Goal: Information Seeking & Learning: Learn about a topic

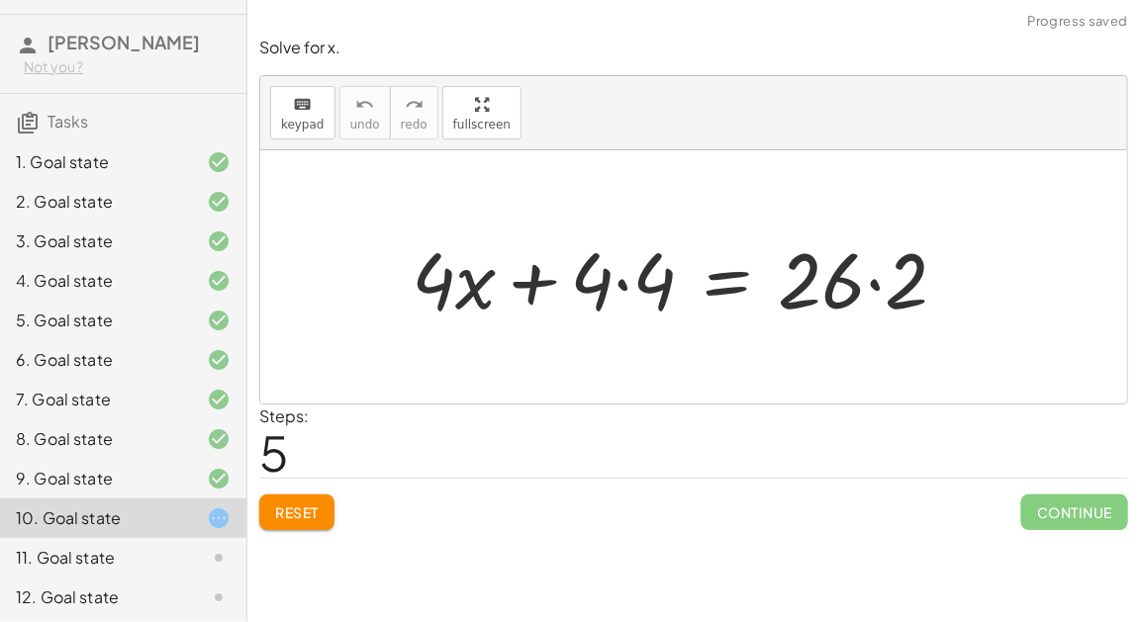
scroll to position [74, 0]
click at [521, 290] on div at bounding box center [687, 278] width 571 height 102
click at [864, 288] on div at bounding box center [687, 278] width 571 height 102
click at [870, 286] on div at bounding box center [687, 278] width 571 height 102
click at [910, 282] on div at bounding box center [904, 279] width 35 height 35
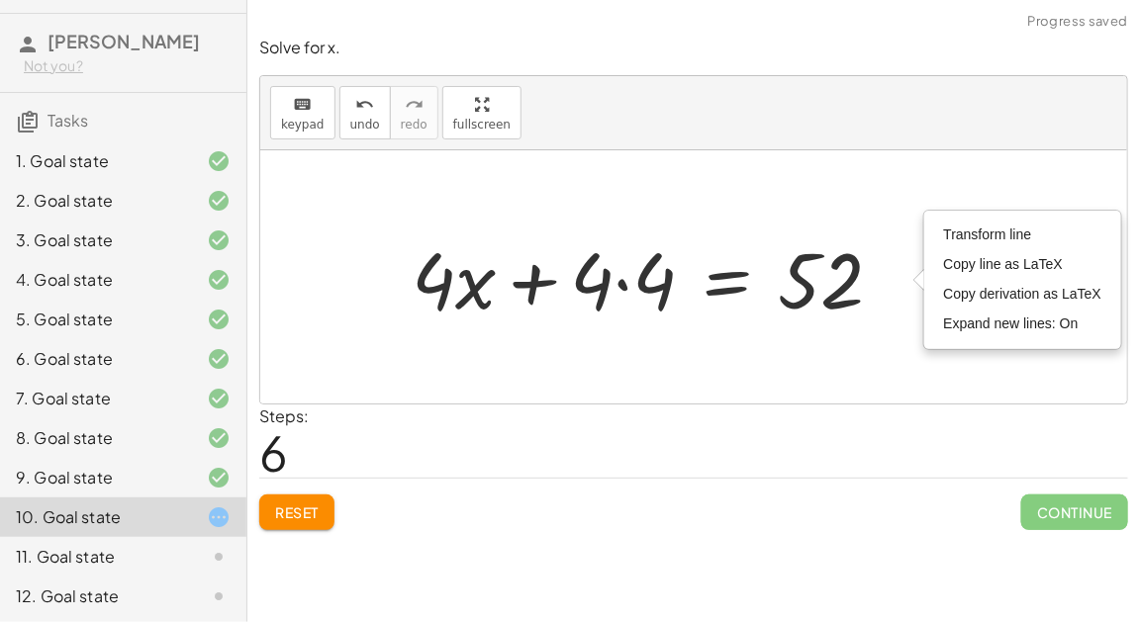
click at [864, 363] on div at bounding box center [693, 276] width 867 height 253
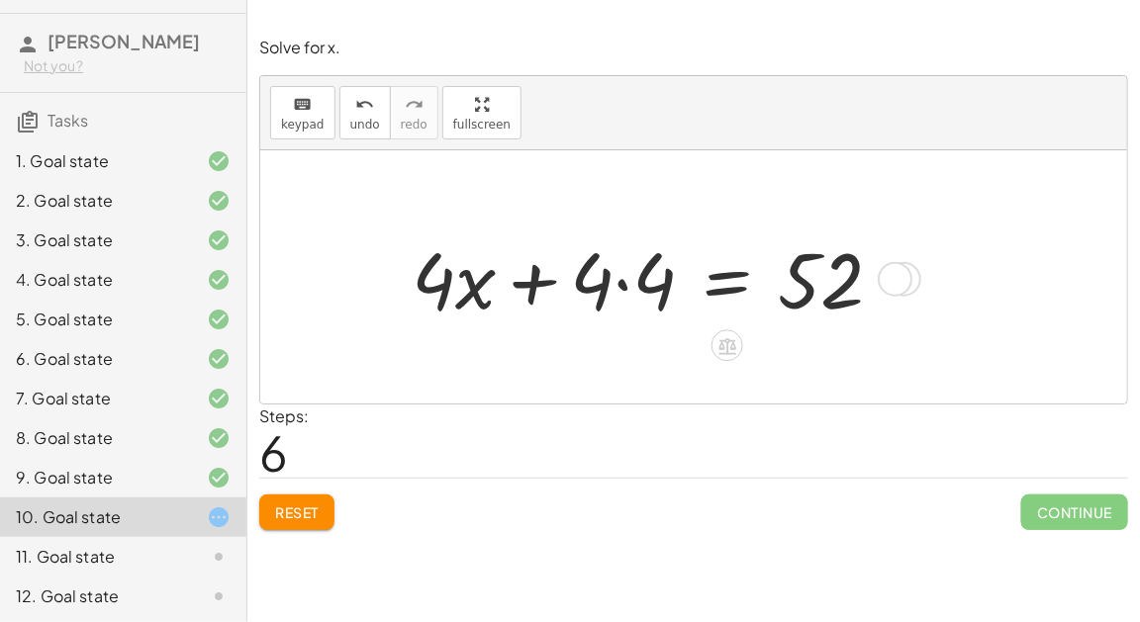
click at [619, 276] on div at bounding box center [656, 278] width 508 height 102
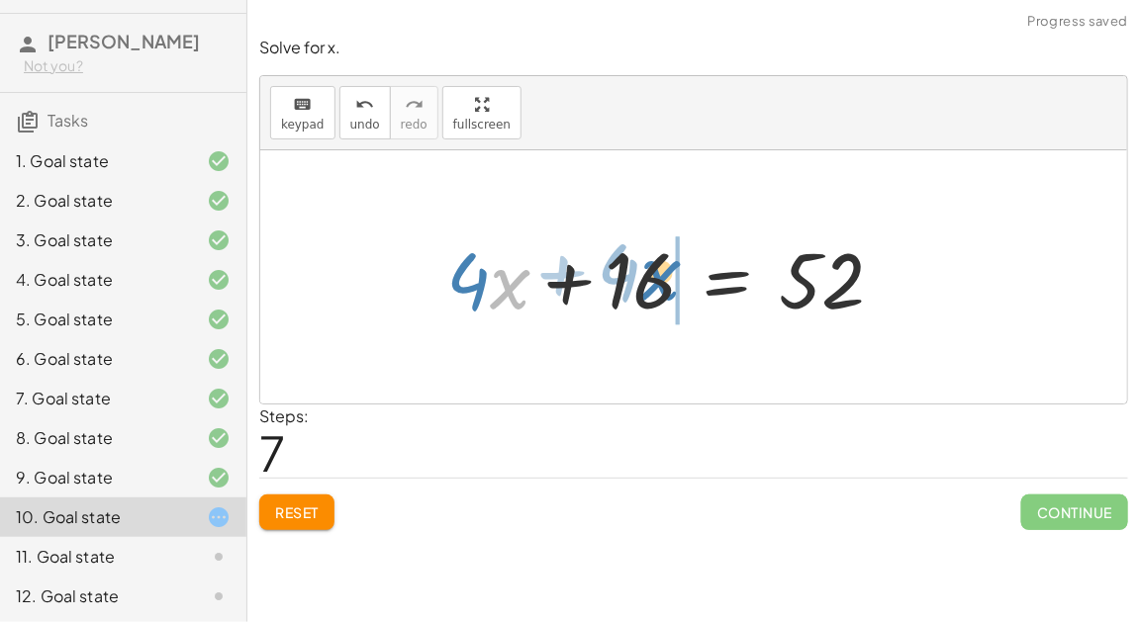
drag, startPoint x: 500, startPoint y: 271, endPoint x: 650, endPoint y: 262, distance: 150.7
click at [650, 262] on div at bounding box center [672, 278] width 473 height 102
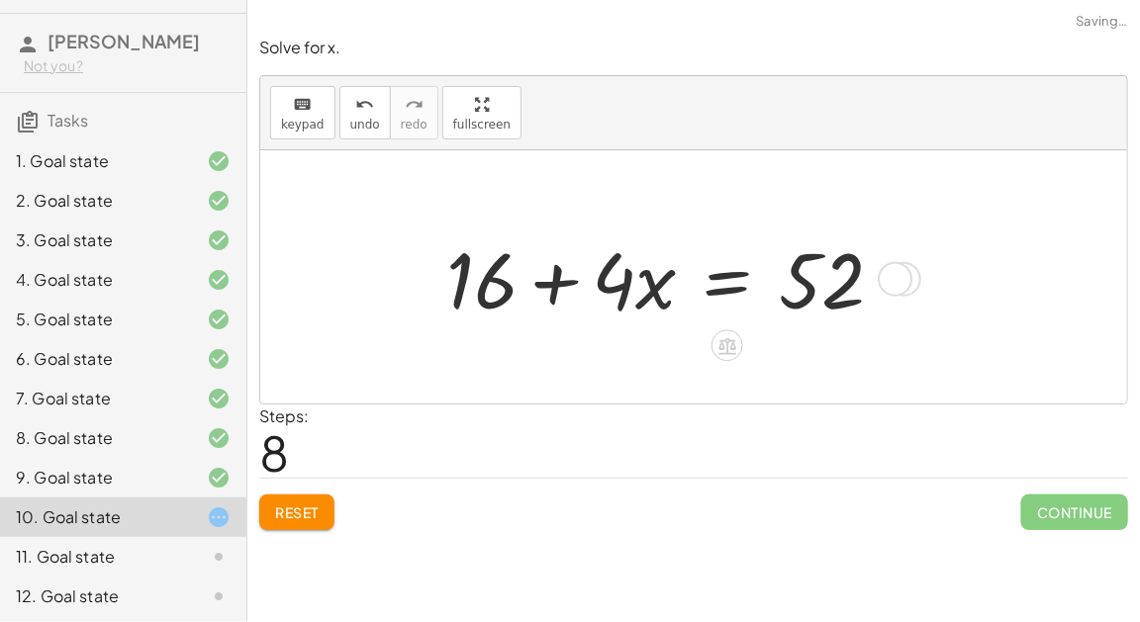
click at [545, 274] on div at bounding box center [672, 278] width 473 height 102
click at [739, 278] on div at bounding box center [672, 278] width 473 height 102
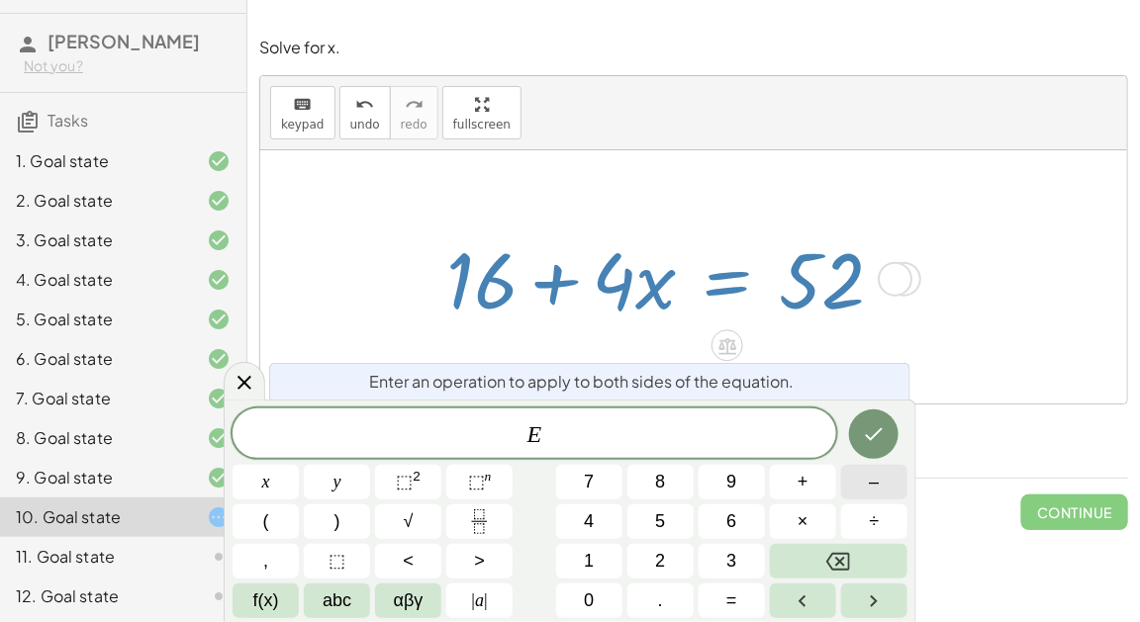
click at [875, 471] on span "–" at bounding box center [874, 482] width 10 height 27
click at [612, 515] on button "4" at bounding box center [589, 522] width 66 height 35
click at [882, 416] on button "Done" at bounding box center [873, 434] width 49 height 49
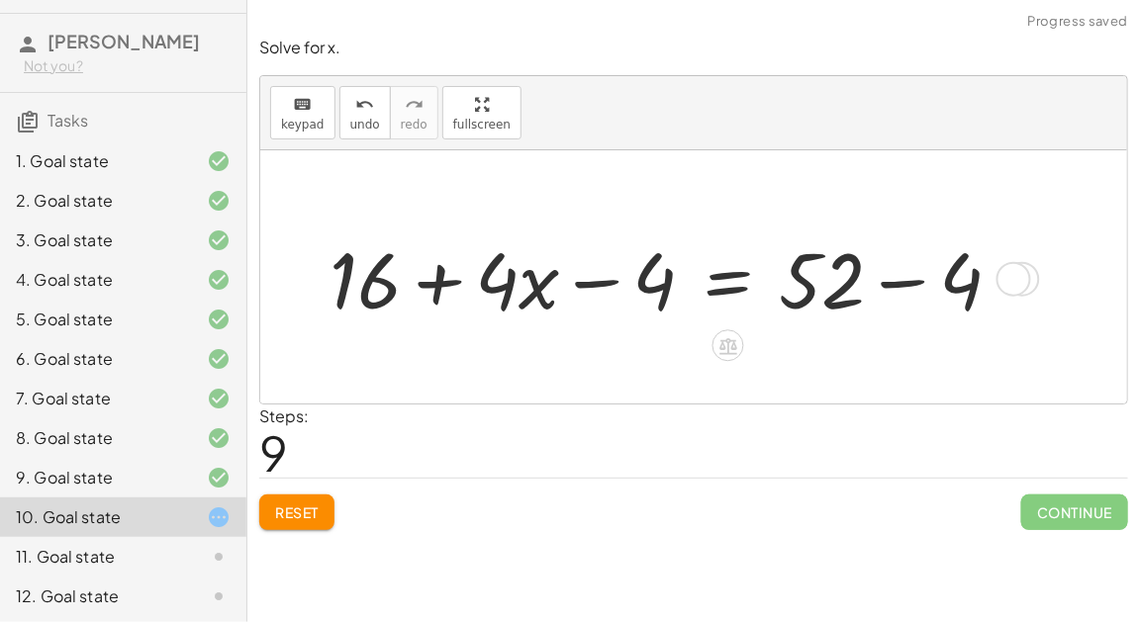
click at [605, 280] on div at bounding box center [674, 278] width 708 height 102
drag, startPoint x: 653, startPoint y: 284, endPoint x: 489, endPoint y: 283, distance: 164.3
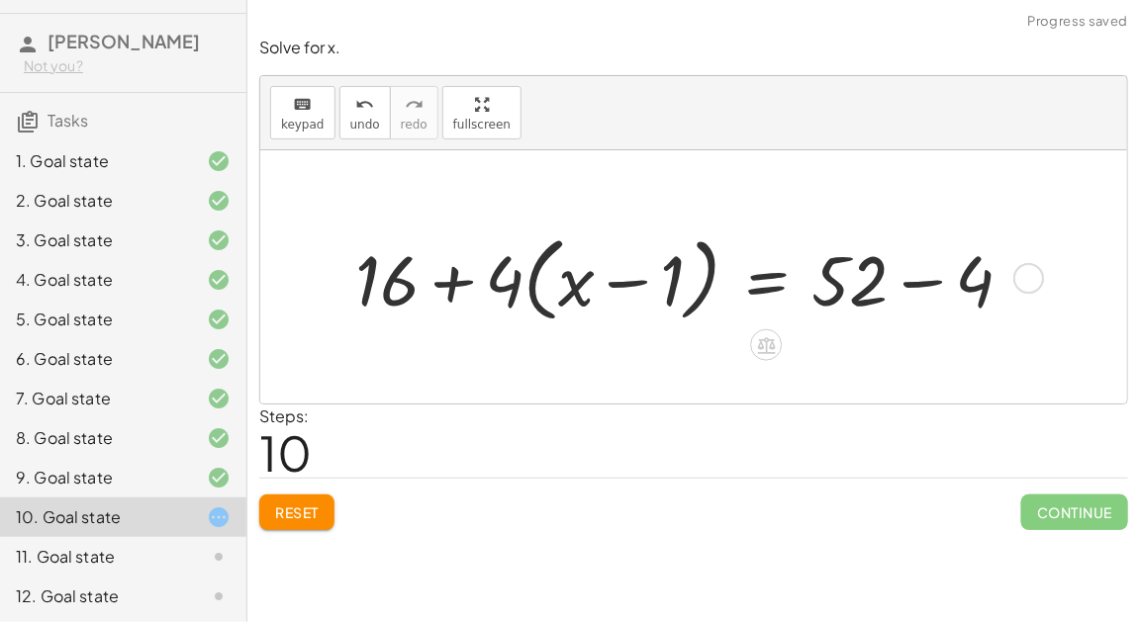
click at [568, 289] on div at bounding box center [691, 277] width 693 height 103
click at [313, 489] on div "Reset Continue" at bounding box center [693, 504] width 869 height 52
click at [316, 496] on button "Reset" at bounding box center [296, 513] width 75 height 36
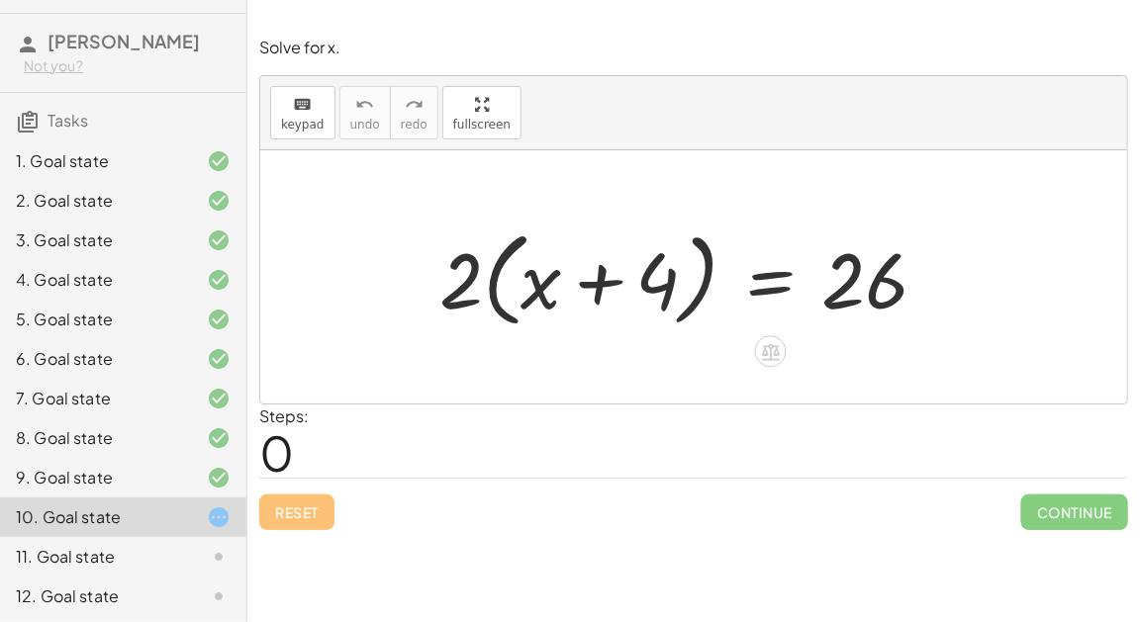
click at [864, 271] on div at bounding box center [692, 278] width 525 height 114
click at [769, 357] on icon at bounding box center [771, 352] width 18 height 17
click at [693, 353] on span "+" at bounding box center [692, 352] width 12 height 29
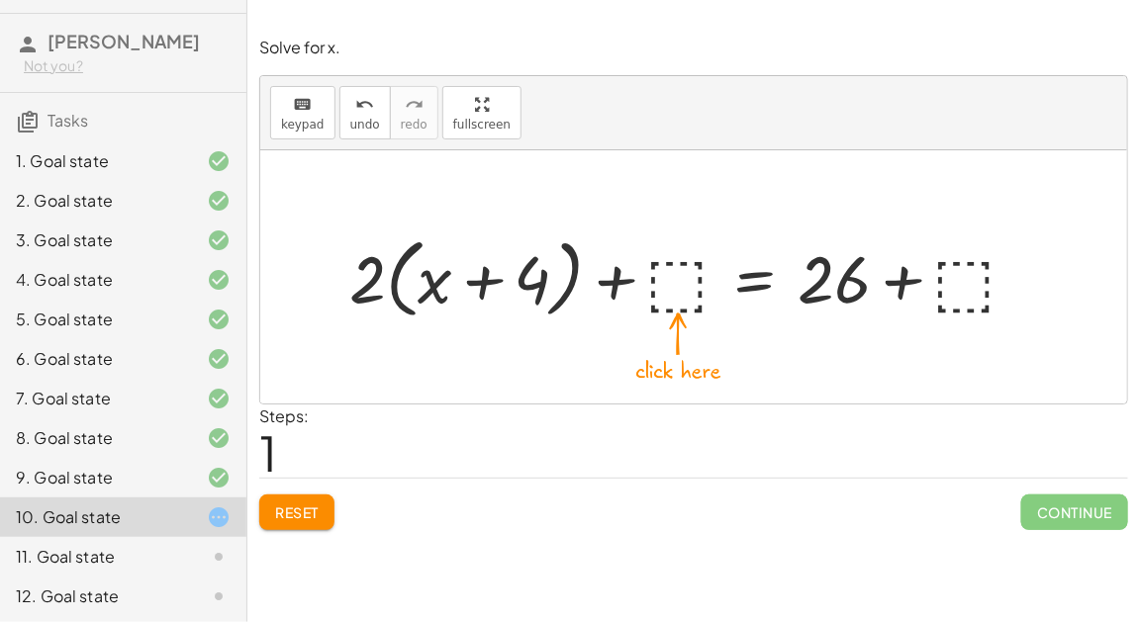
click at [948, 296] on div at bounding box center [691, 277] width 704 height 97
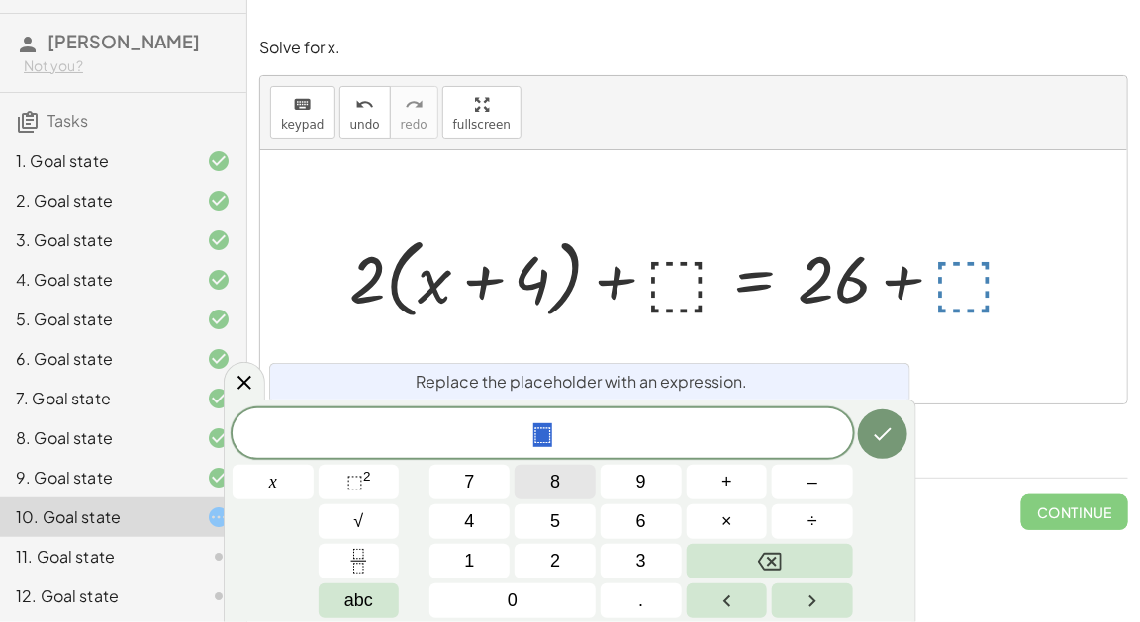
click at [570, 489] on button "8" at bounding box center [555, 482] width 81 height 35
click at [883, 439] on icon "Done" at bounding box center [883, 435] width 24 height 24
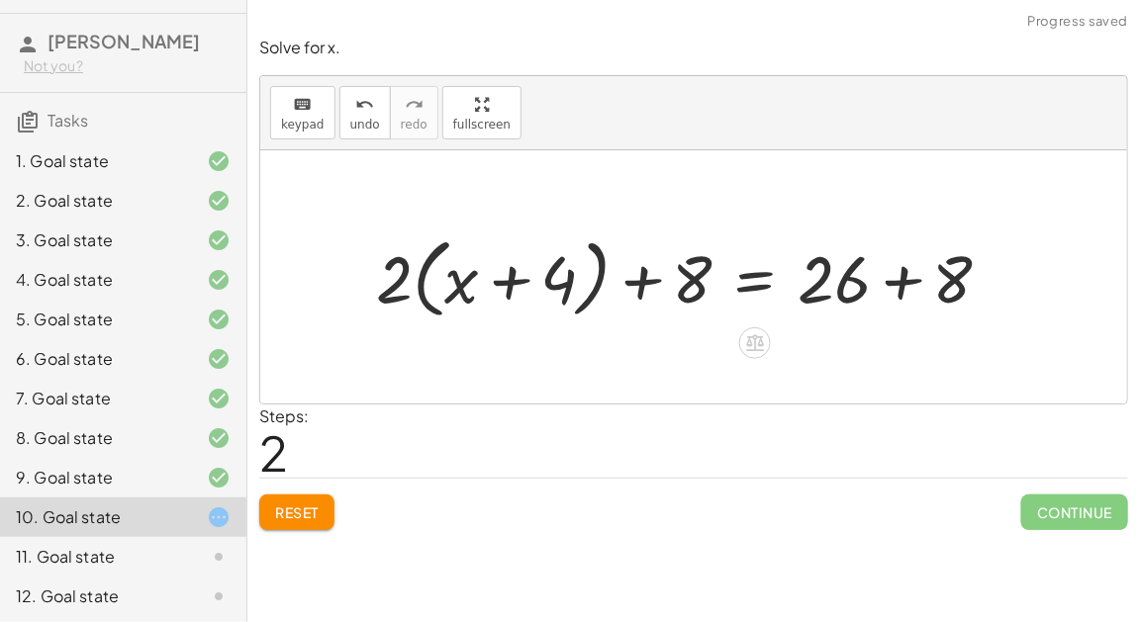
click at [631, 262] on div at bounding box center [691, 277] width 651 height 97
click at [906, 280] on div at bounding box center [691, 277] width 651 height 97
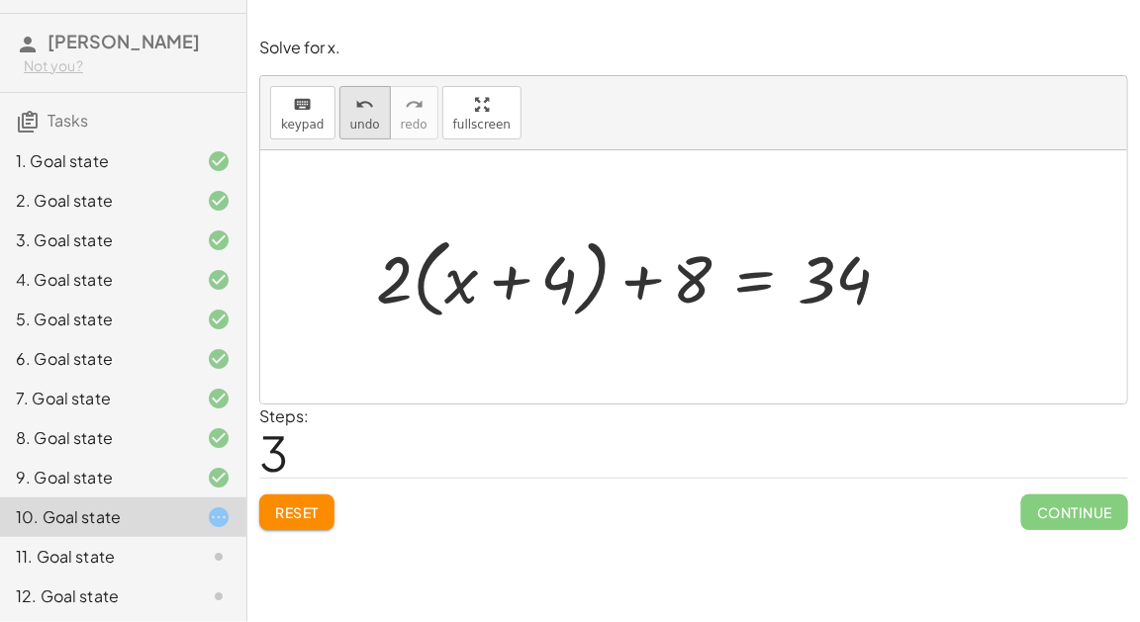
click at [355, 110] on icon "undo" at bounding box center [364, 105] width 19 height 24
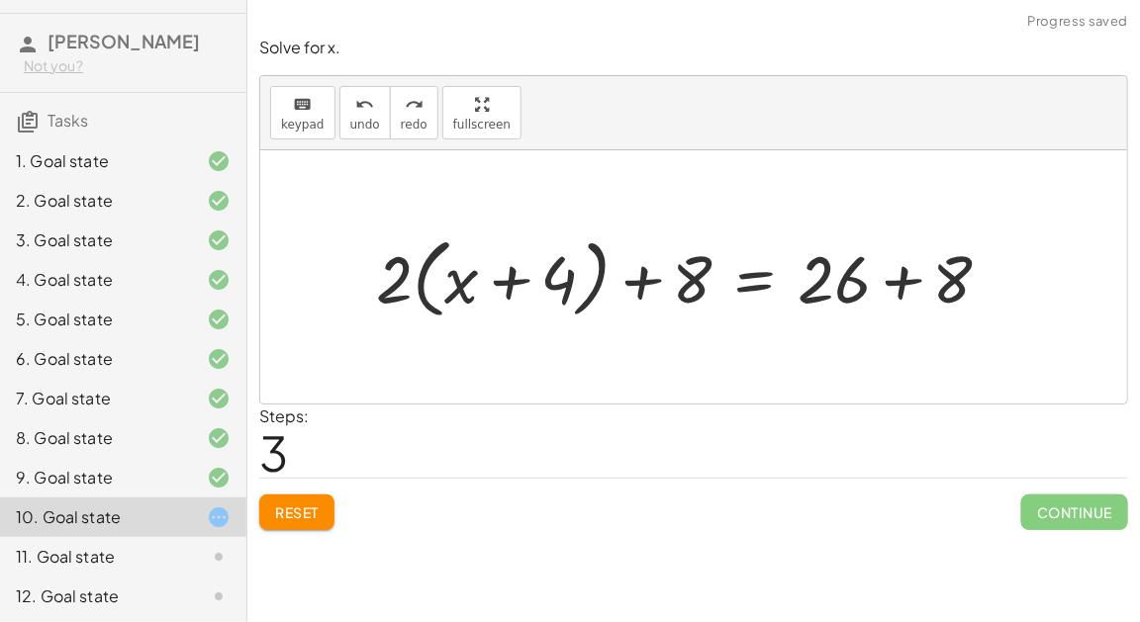
click at [313, 501] on button "Reset" at bounding box center [296, 513] width 75 height 36
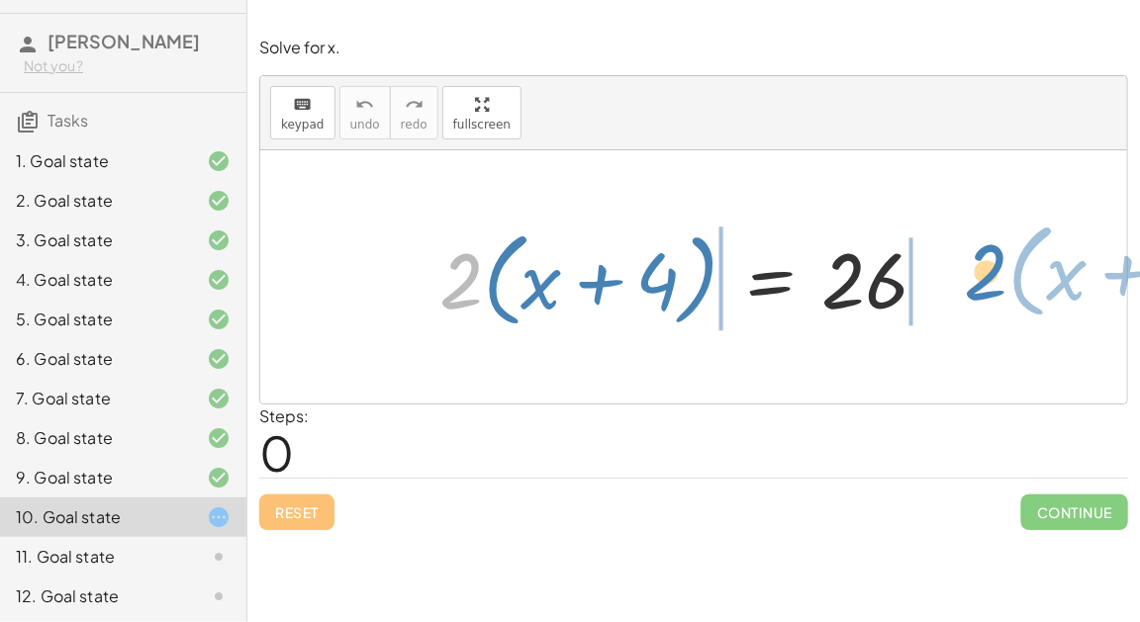
drag, startPoint x: 460, startPoint y: 294, endPoint x: 986, endPoint y: 285, distance: 525.6
click at [986, 285] on div "· 2 · ( + x + 4 ) · 2 · ( + x + 4 ) = 26" at bounding box center [693, 276] width 867 height 253
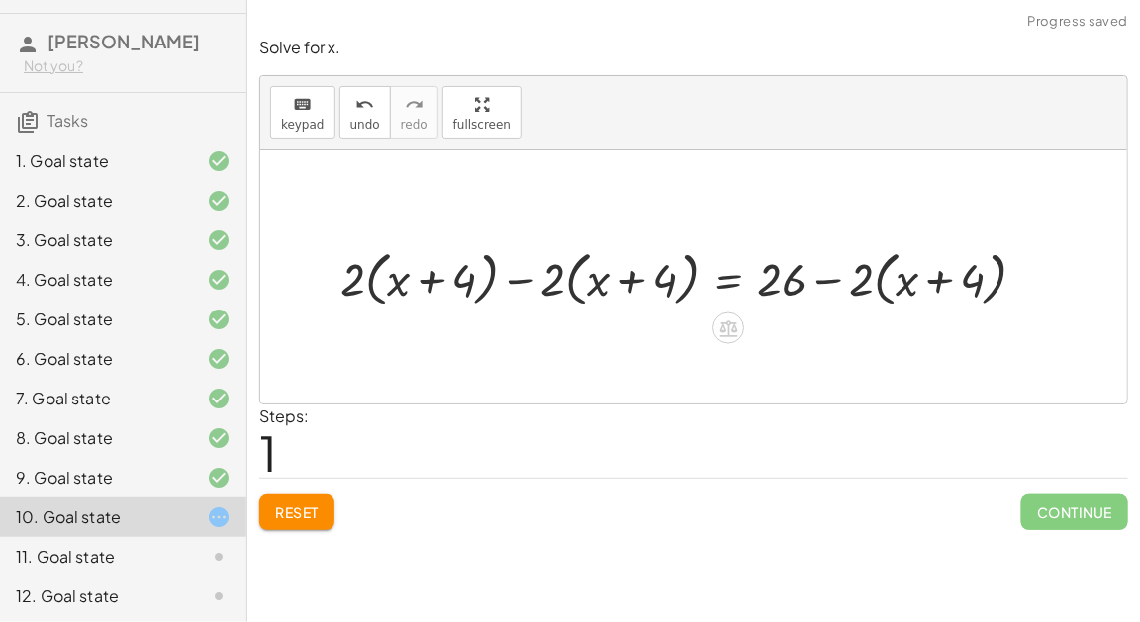
click at [821, 279] on div at bounding box center [691, 276] width 721 height 68
click at [940, 276] on div at bounding box center [691, 276] width 721 height 68
click at [284, 517] on span "Reset" at bounding box center [297, 513] width 44 height 18
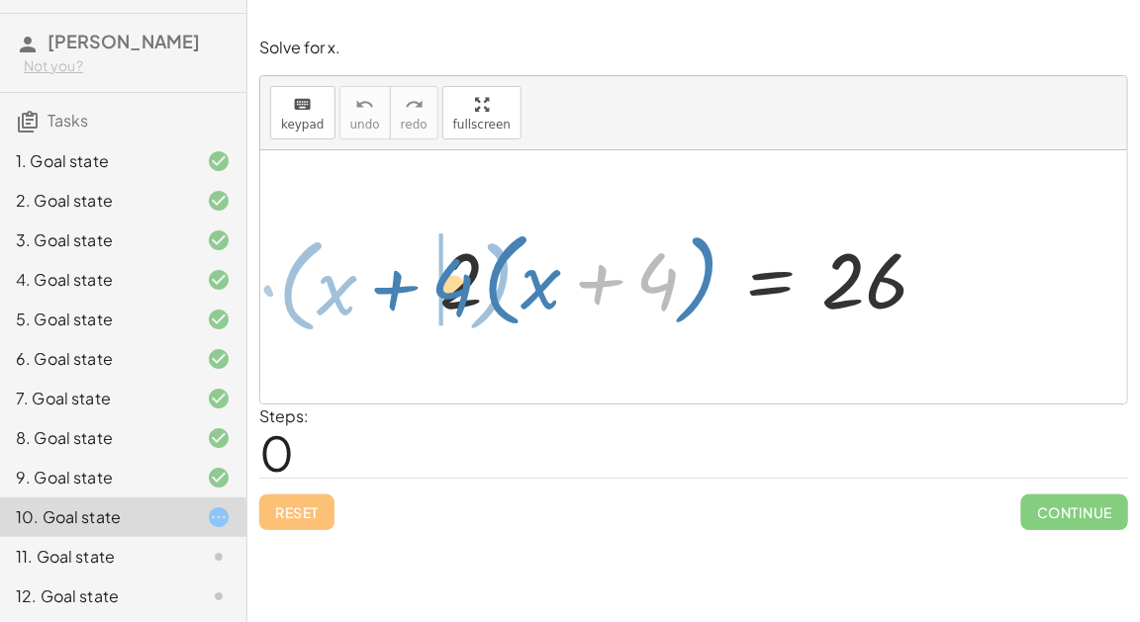
drag, startPoint x: 669, startPoint y: 282, endPoint x: 465, endPoint y: 289, distance: 204.0
click at [465, 289] on div at bounding box center [692, 278] width 525 height 114
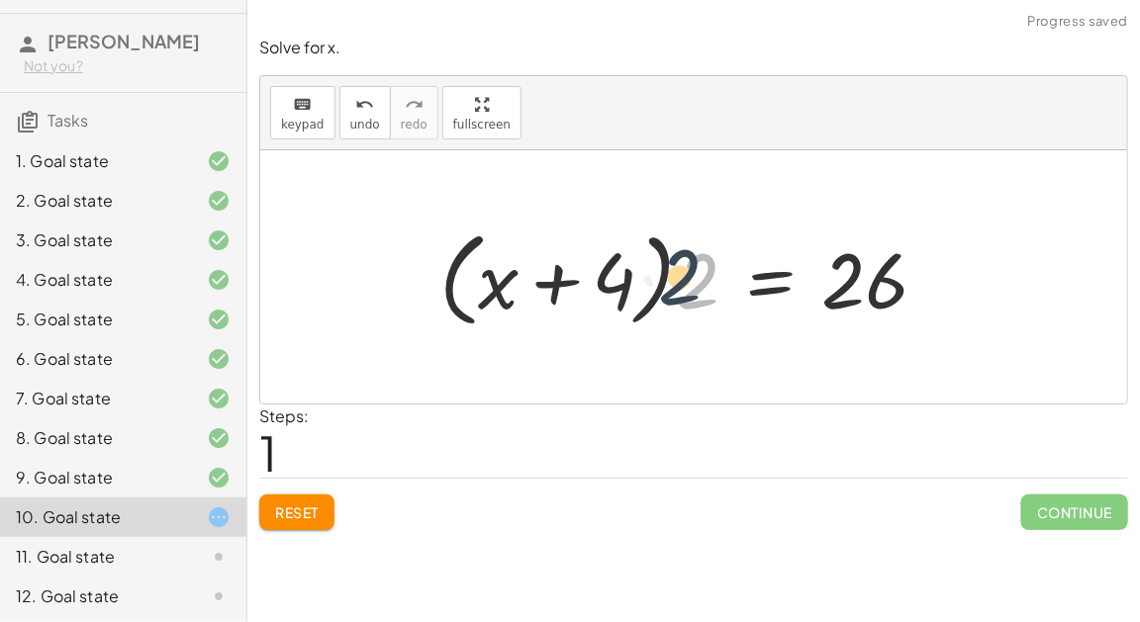
drag, startPoint x: 695, startPoint y: 298, endPoint x: 677, endPoint y: 294, distance: 18.2
click at [677, 294] on div at bounding box center [692, 278] width 525 height 114
click at [651, 292] on div at bounding box center [692, 278] width 525 height 114
click at [652, 292] on div at bounding box center [692, 278] width 525 height 114
click at [657, 296] on div at bounding box center [692, 278] width 525 height 114
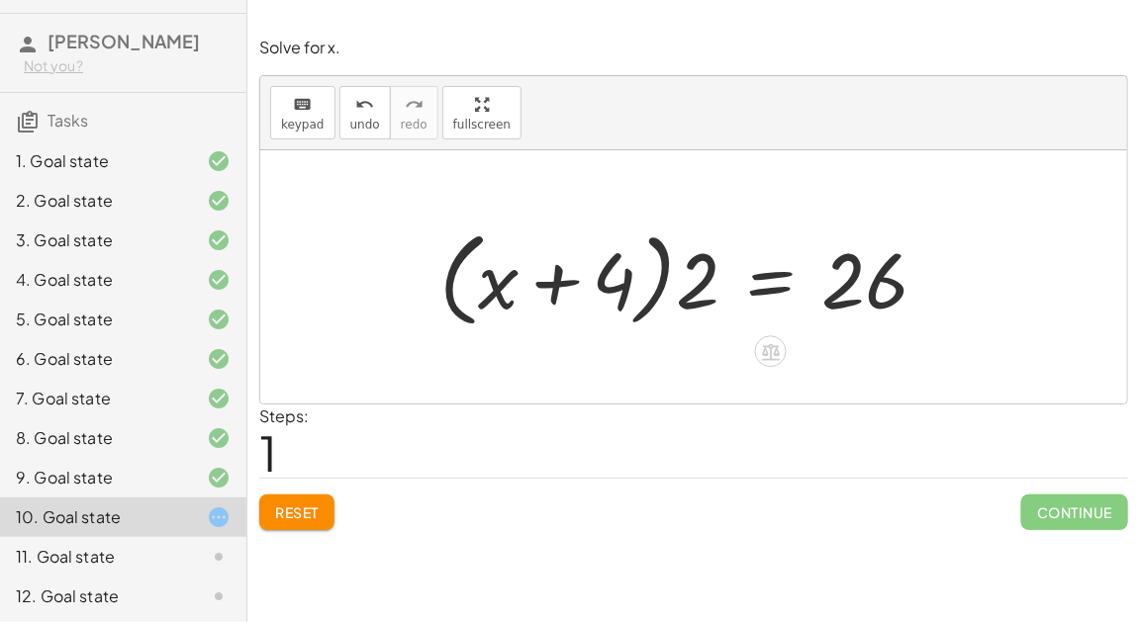
click at [657, 296] on div at bounding box center [692, 278] width 525 height 114
click at [318, 512] on span "Reset" at bounding box center [297, 513] width 44 height 18
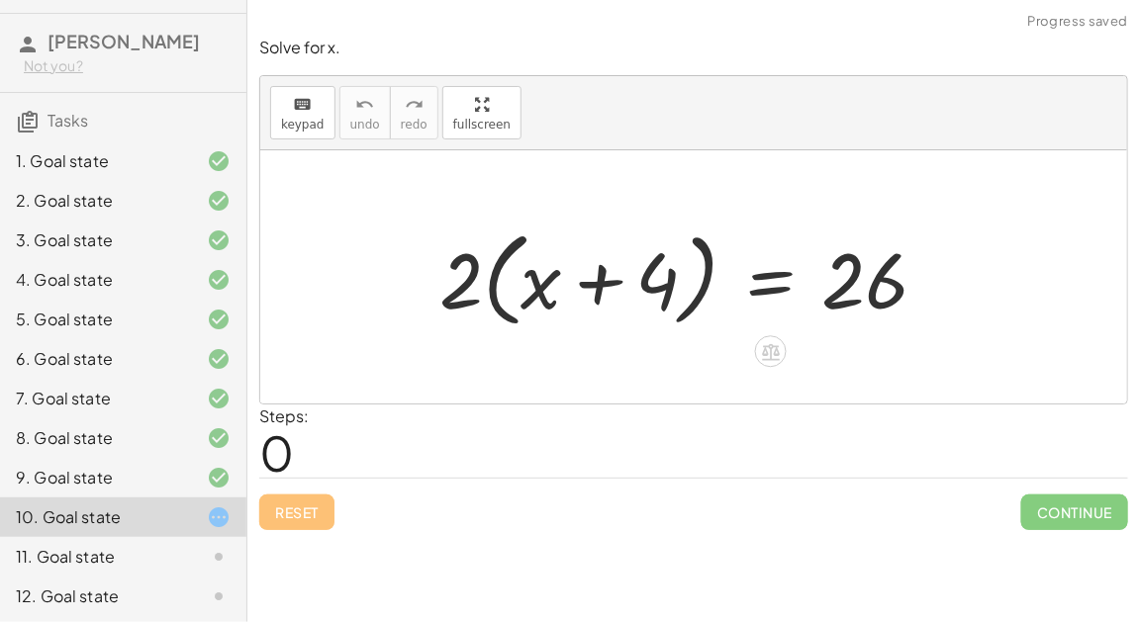
click at [703, 288] on div at bounding box center [692, 278] width 525 height 114
click at [579, 265] on div at bounding box center [692, 278] width 525 height 114
click at [502, 273] on div at bounding box center [692, 278] width 525 height 114
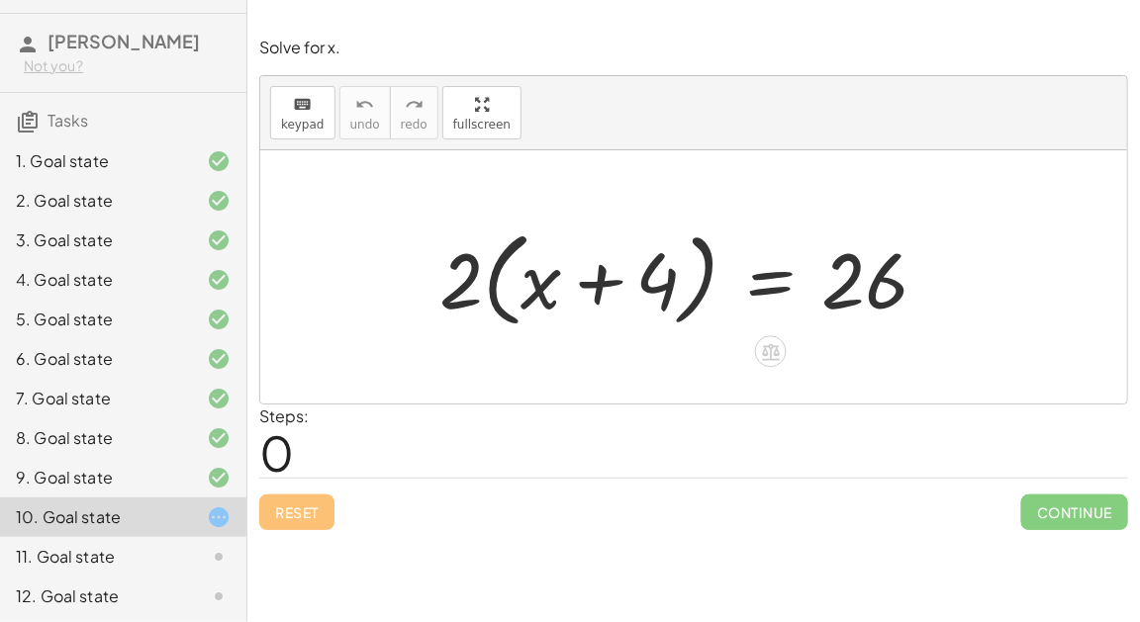
click at [494, 271] on div at bounding box center [692, 278] width 525 height 114
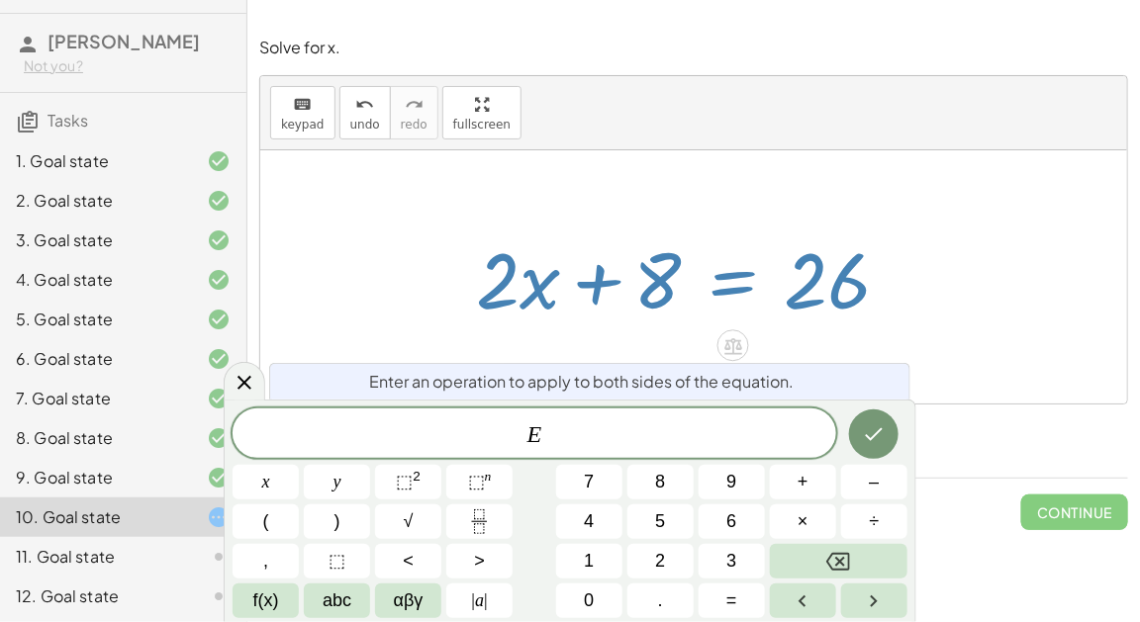
click at [892, 483] on button "–" at bounding box center [874, 482] width 66 height 35
click at [676, 475] on button "8" at bounding box center [660, 482] width 66 height 35
click at [864, 432] on icon "Done" at bounding box center [874, 435] width 24 height 24
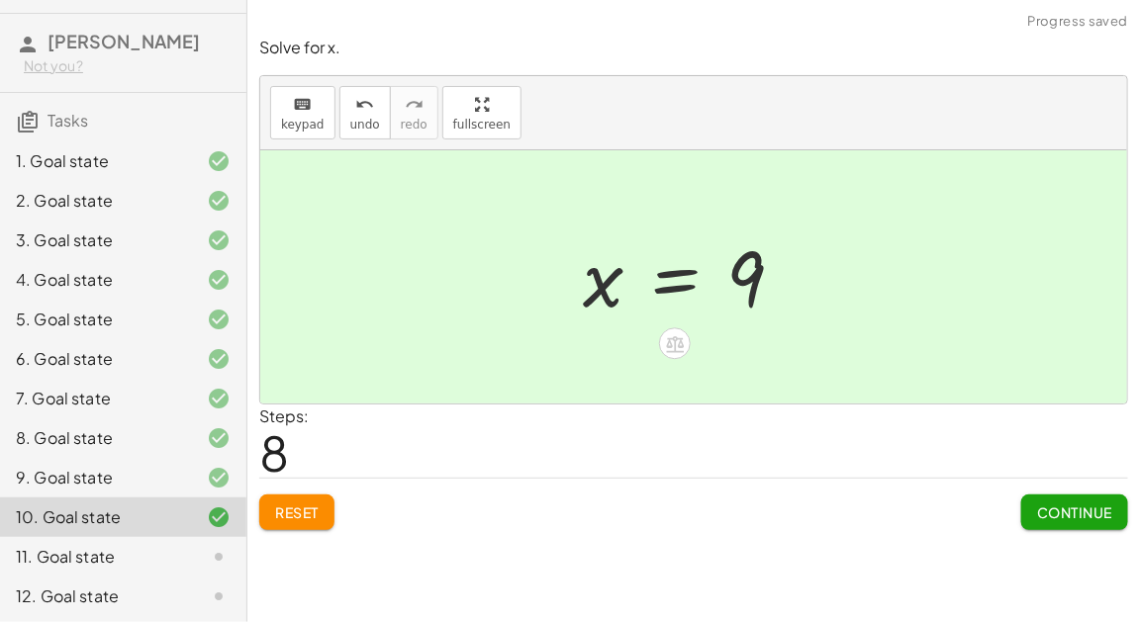
click at [1081, 518] on span "Continue" at bounding box center [1074, 513] width 75 height 18
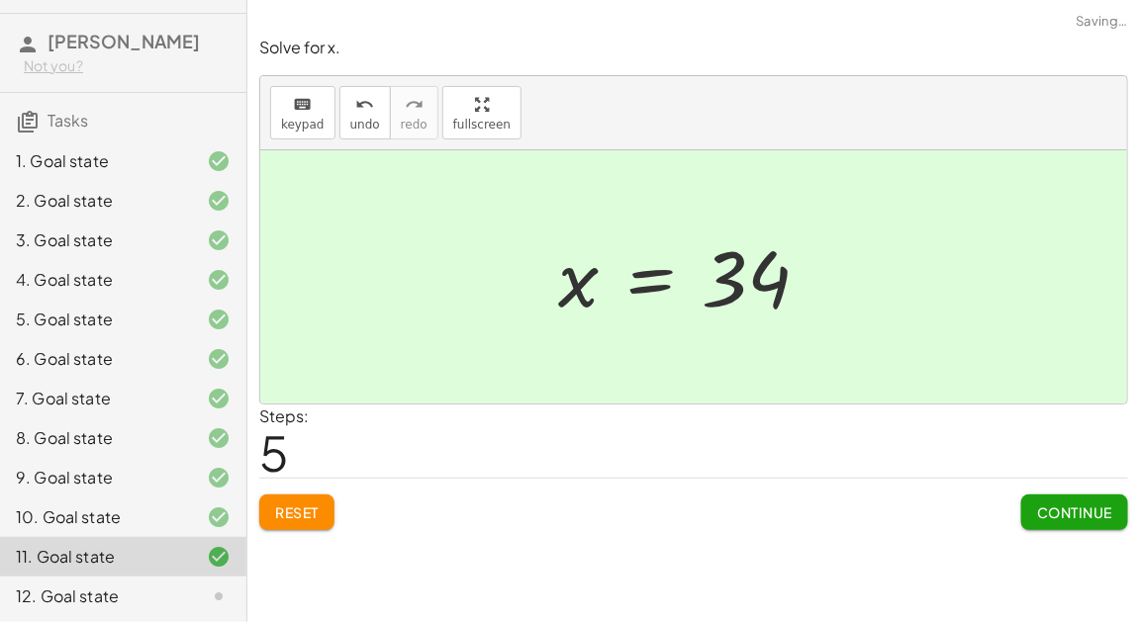
click at [1088, 524] on button "Continue" at bounding box center [1074, 513] width 107 height 36
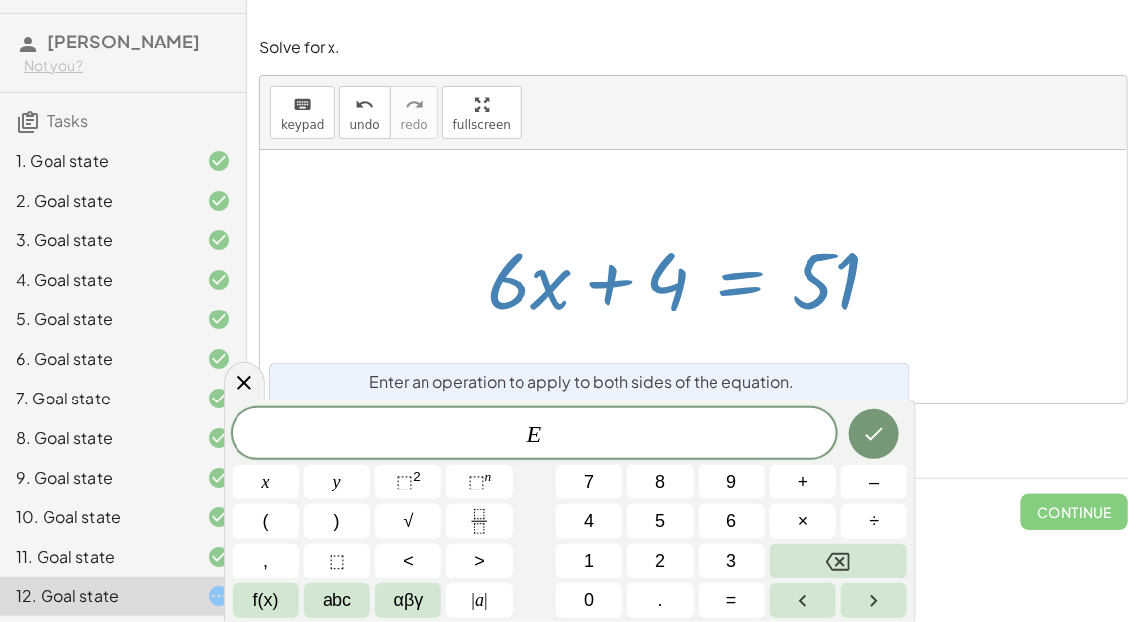
click at [890, 471] on button "–" at bounding box center [874, 482] width 66 height 35
click at [597, 535] on button "4" at bounding box center [589, 522] width 66 height 35
click at [869, 433] on icon "Done" at bounding box center [874, 435] width 24 height 24
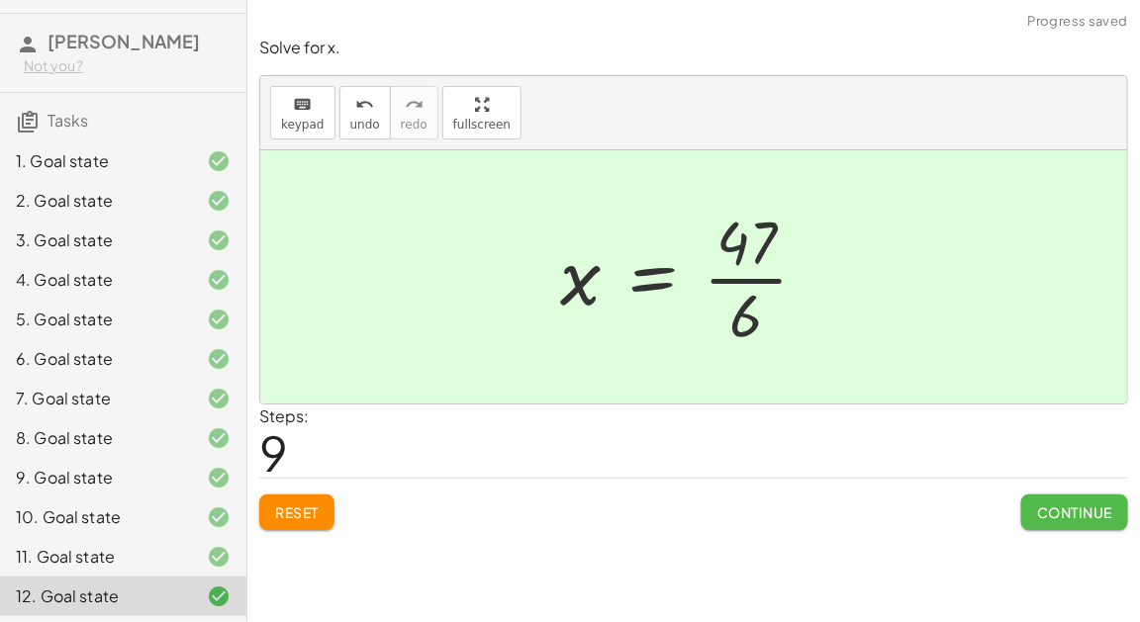
click at [1108, 510] on span "Continue" at bounding box center [1074, 513] width 75 height 18
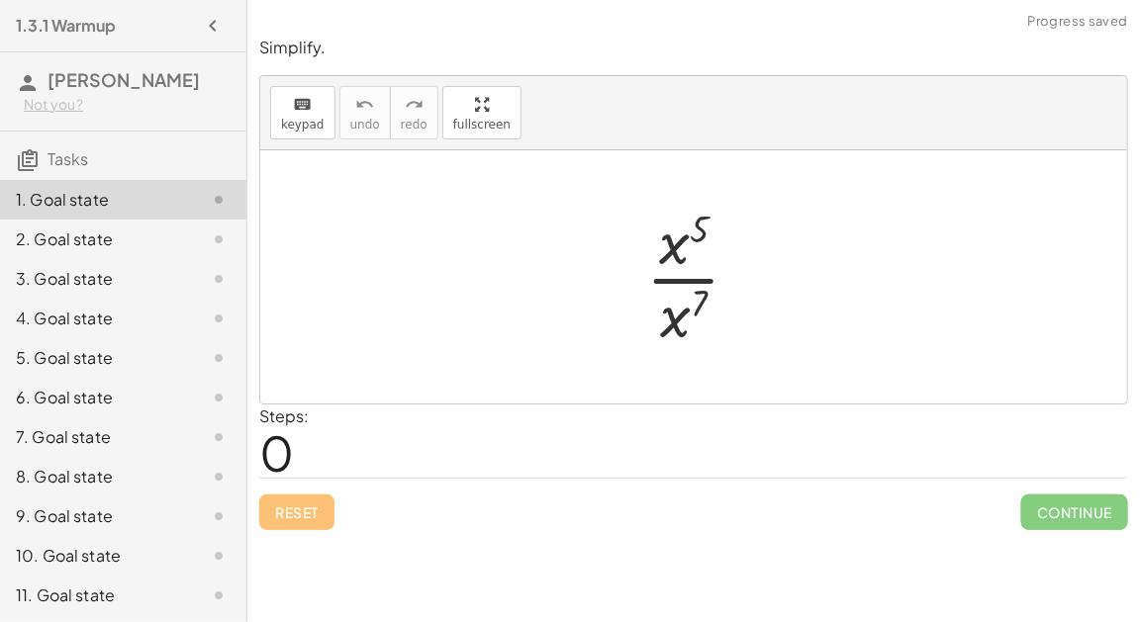
click at [674, 281] on div at bounding box center [701, 277] width 130 height 152
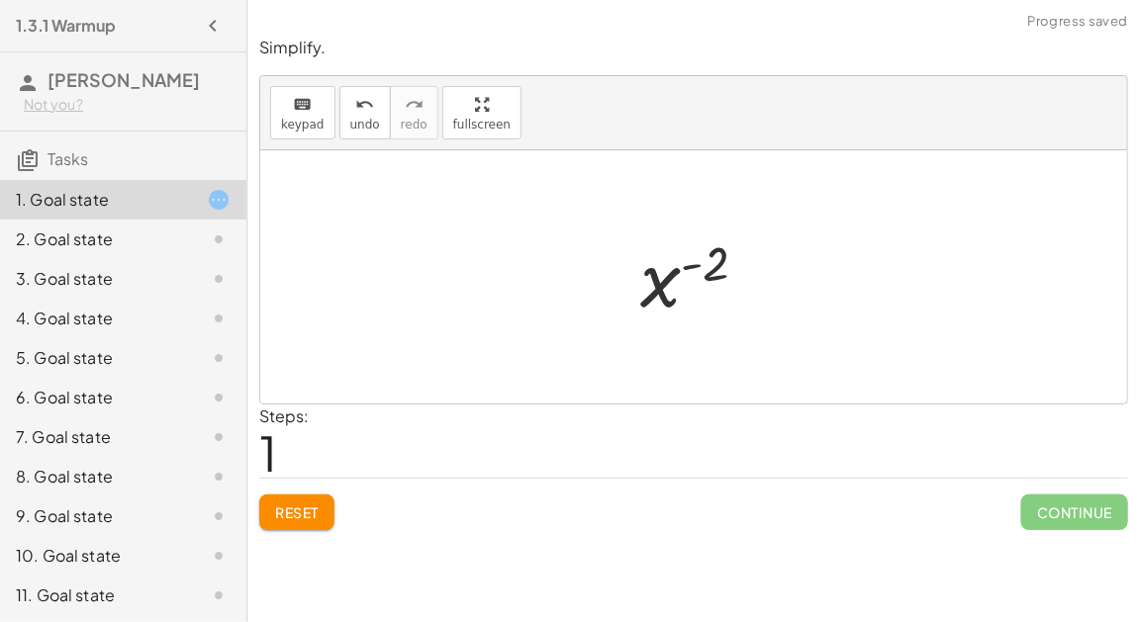
click at [688, 264] on div at bounding box center [702, 278] width 144 height 98
drag, startPoint x: 718, startPoint y: 268, endPoint x: 704, endPoint y: 285, distance: 21.8
click at [704, 285] on div at bounding box center [702, 278] width 144 height 98
click at [669, 288] on div at bounding box center [702, 278] width 144 height 98
click at [685, 268] on div at bounding box center [702, 278] width 144 height 98
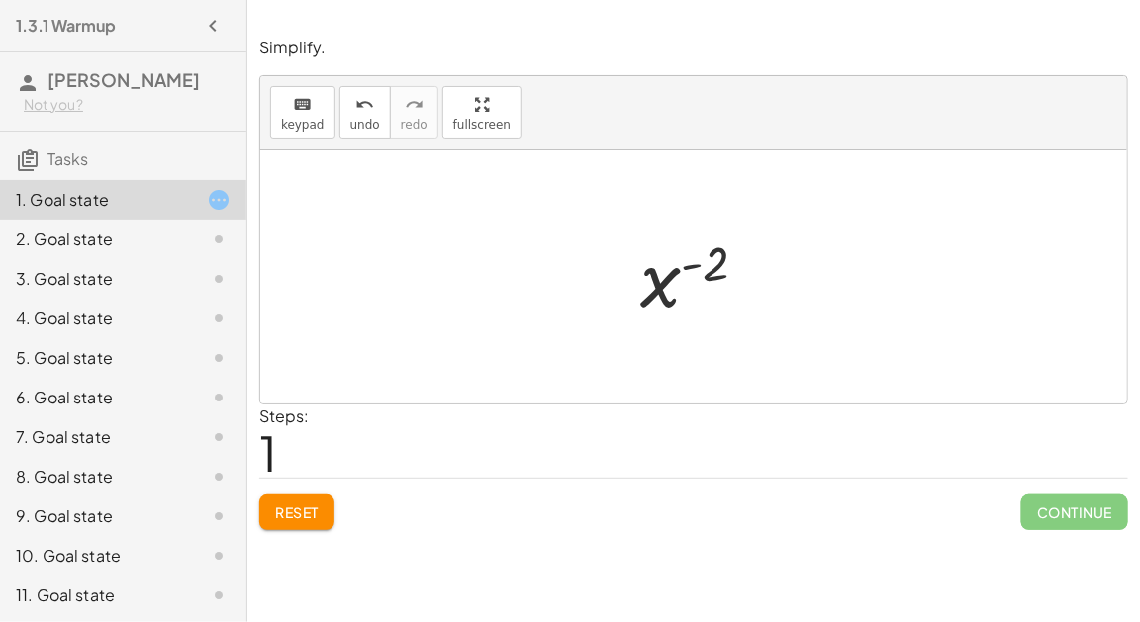
click at [686, 269] on div at bounding box center [702, 278] width 144 height 98
drag, startPoint x: 667, startPoint y: 277, endPoint x: 705, endPoint y: 241, distance: 51.8
click at [705, 241] on div at bounding box center [702, 278] width 144 height 98
click at [318, 518] on span "Reset" at bounding box center [297, 513] width 44 height 18
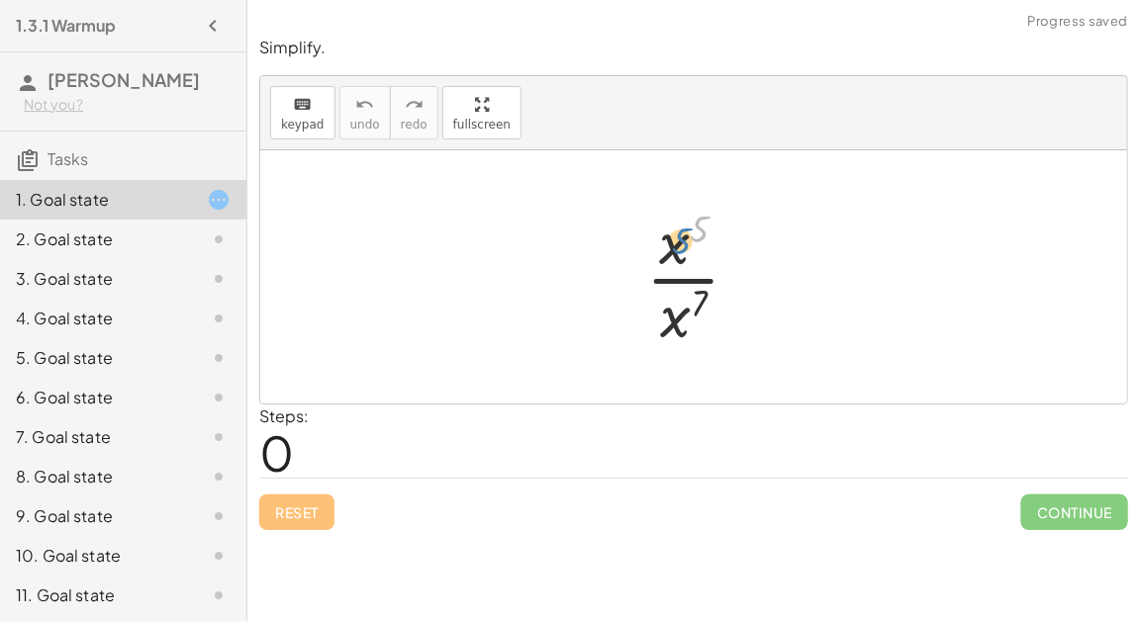
drag, startPoint x: 706, startPoint y: 224, endPoint x: 686, endPoint y: 232, distance: 21.3
click at [686, 232] on div at bounding box center [701, 277] width 130 height 152
click at [693, 269] on div at bounding box center [701, 277] width 130 height 152
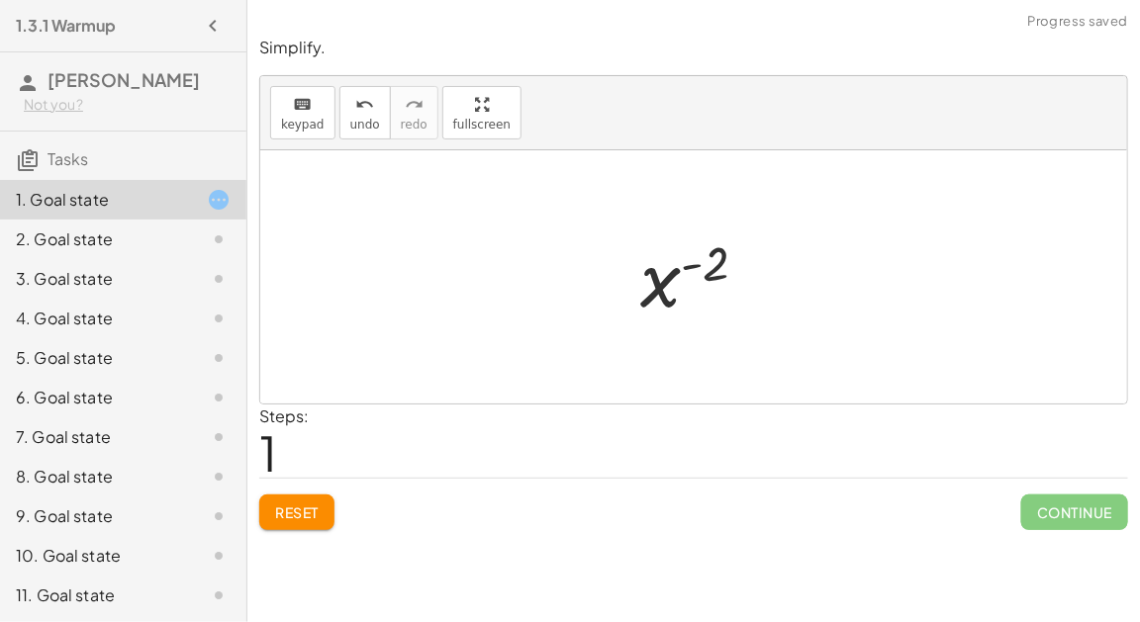
click at [693, 267] on div at bounding box center [702, 278] width 144 height 98
drag, startPoint x: 708, startPoint y: 265, endPoint x: 647, endPoint y: 286, distance: 63.8
click at [647, 286] on div at bounding box center [702, 278] width 144 height 98
click at [650, 291] on div at bounding box center [702, 278] width 144 height 98
click at [653, 291] on div at bounding box center [702, 278] width 144 height 98
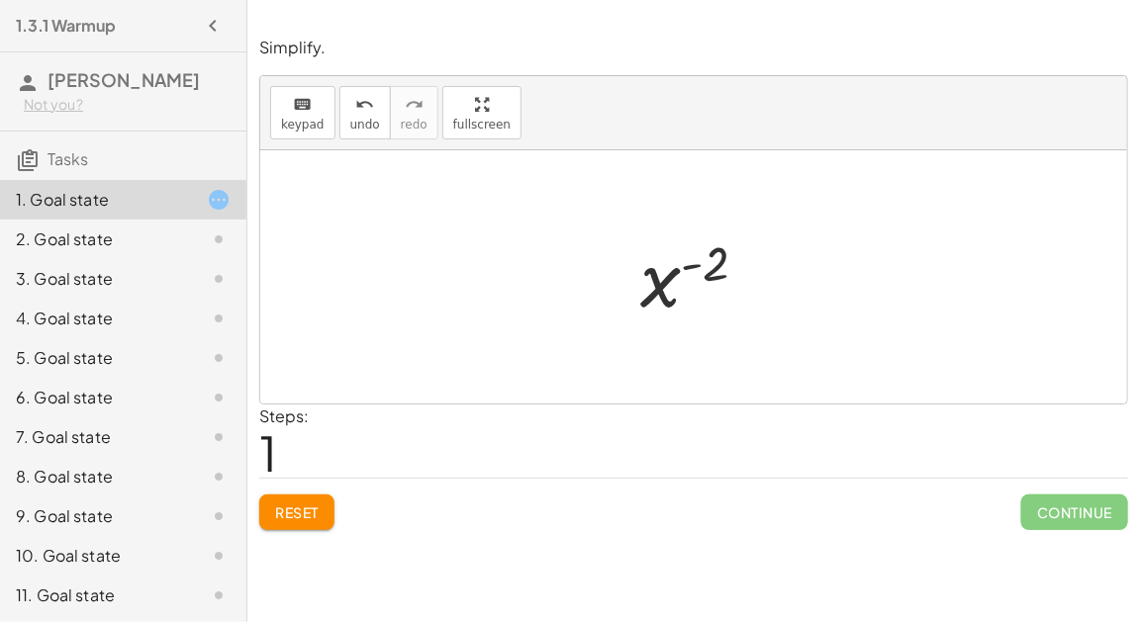
click at [690, 268] on div at bounding box center [702, 278] width 144 height 98
click at [719, 267] on div at bounding box center [702, 278] width 144 height 98
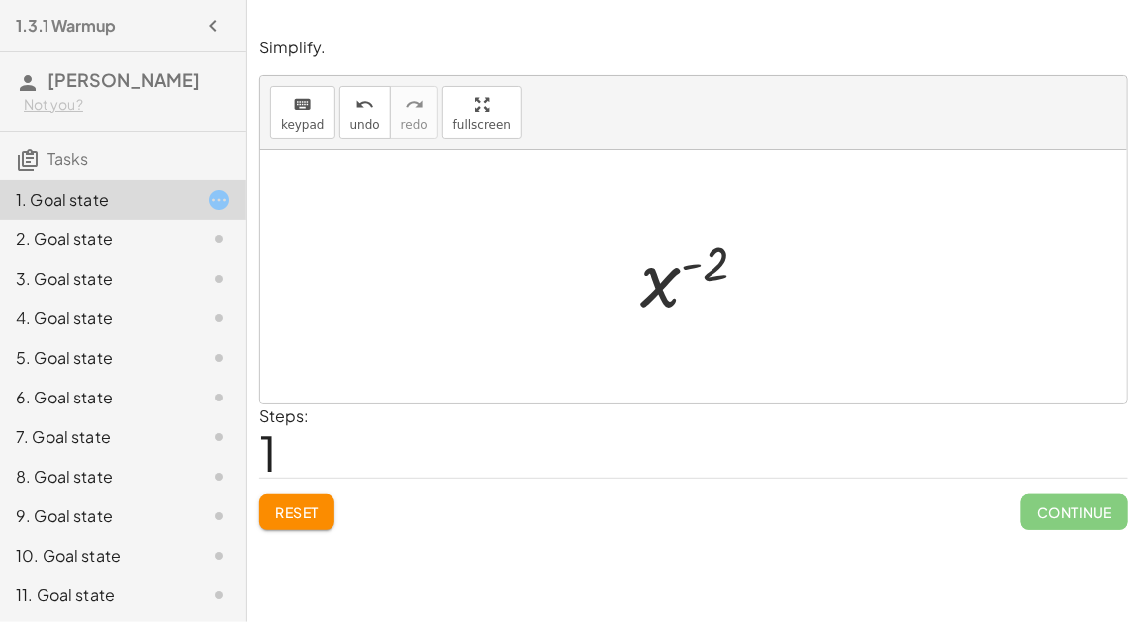
click at [719, 267] on div at bounding box center [702, 278] width 144 height 98
drag, startPoint x: 701, startPoint y: 296, endPoint x: 708, endPoint y: 218, distance: 78.5
click at [708, 218] on div at bounding box center [701, 277] width 130 height 152
drag, startPoint x: 673, startPoint y: 239, endPoint x: 675, endPoint y: 296, distance: 56.4
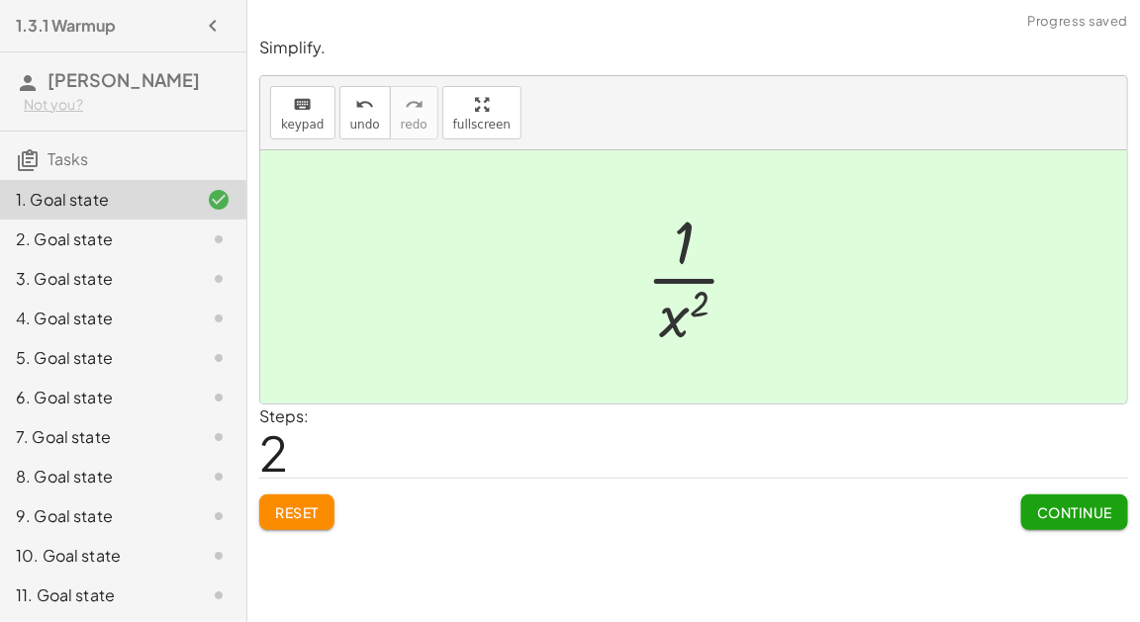
click at [309, 504] on span "Reset" at bounding box center [297, 513] width 44 height 18
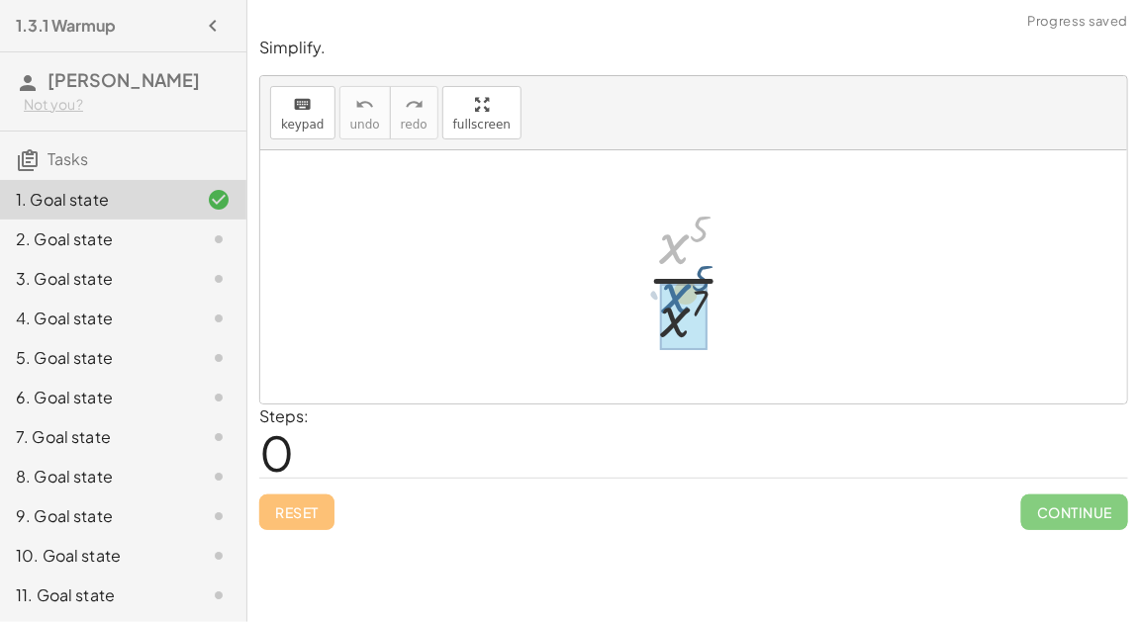
drag, startPoint x: 675, startPoint y: 255, endPoint x: 678, endPoint y: 310, distance: 54.5
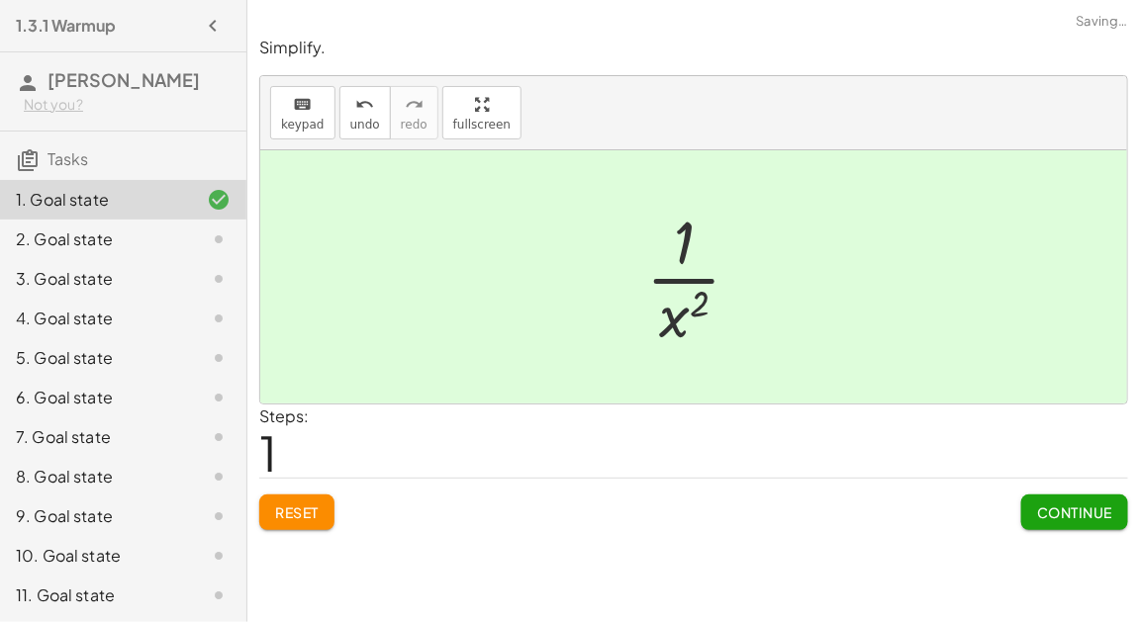
click at [1080, 505] on span "Continue" at bounding box center [1074, 513] width 75 height 18
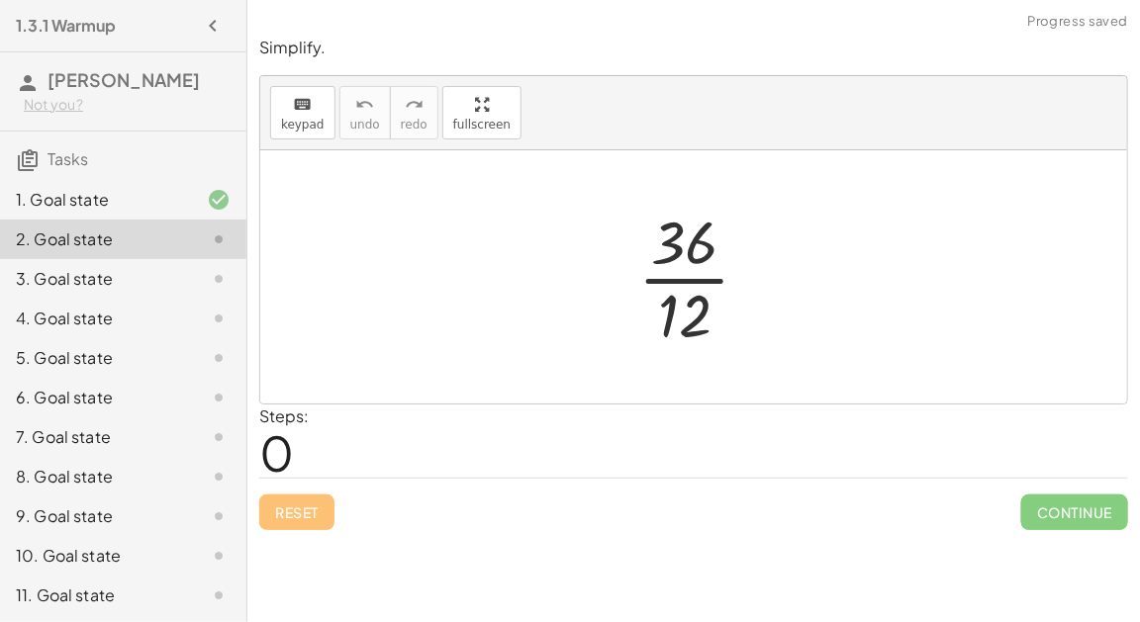
click at [702, 271] on div at bounding box center [701, 277] width 147 height 152
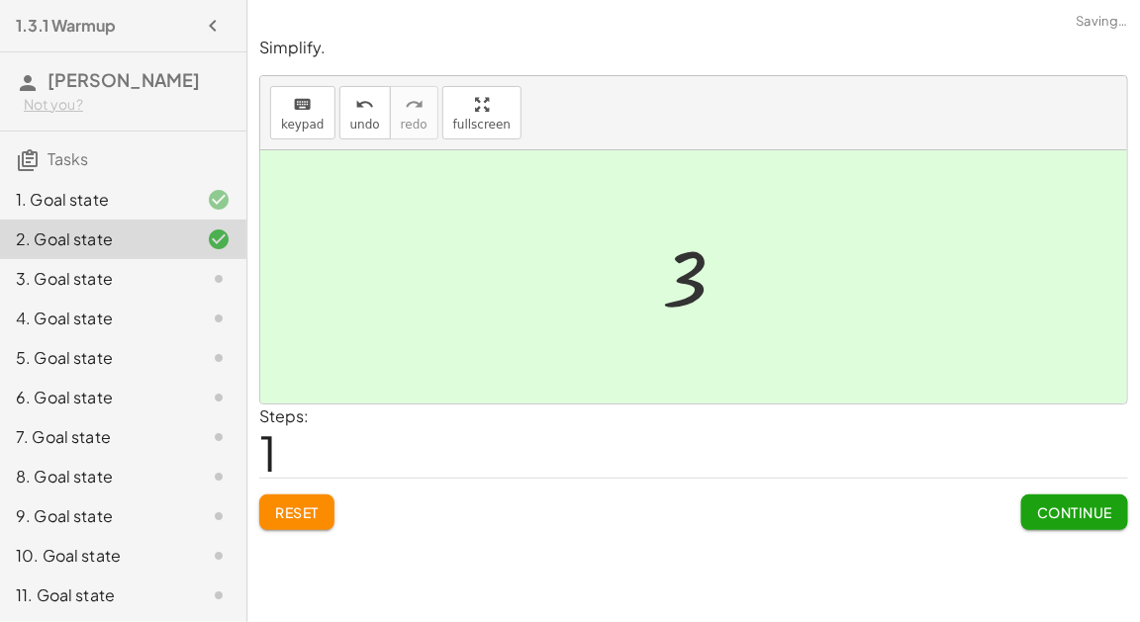
click at [1096, 512] on span "Continue" at bounding box center [1074, 513] width 75 height 18
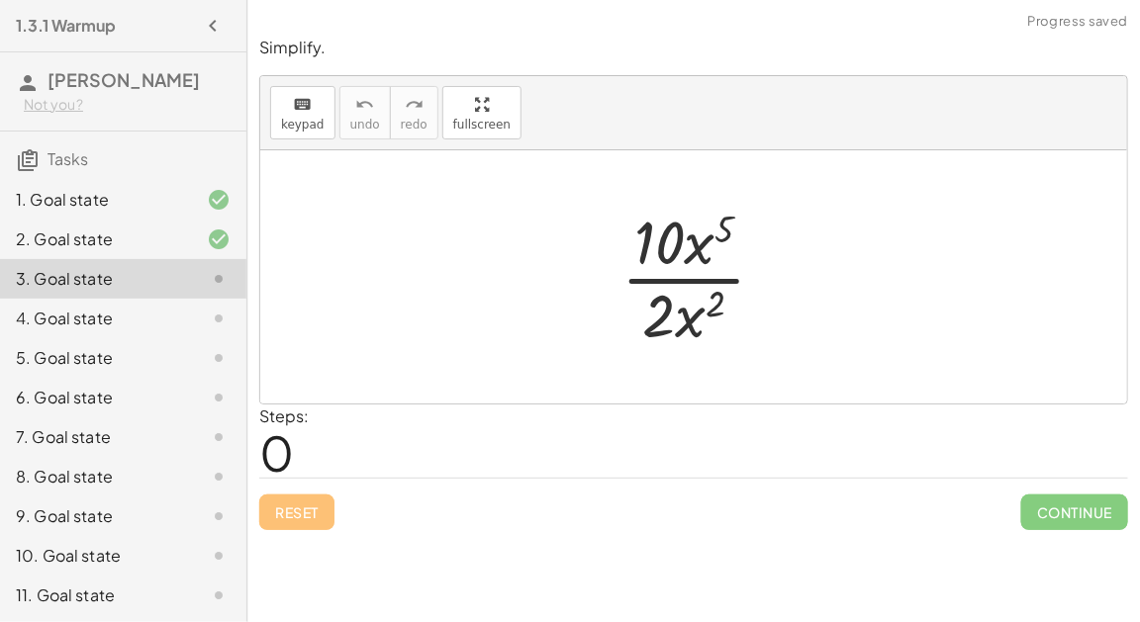
click at [734, 269] on div at bounding box center [702, 277] width 180 height 152
drag, startPoint x: 650, startPoint y: 240, endPoint x: 661, endPoint y: 311, distance: 71.1
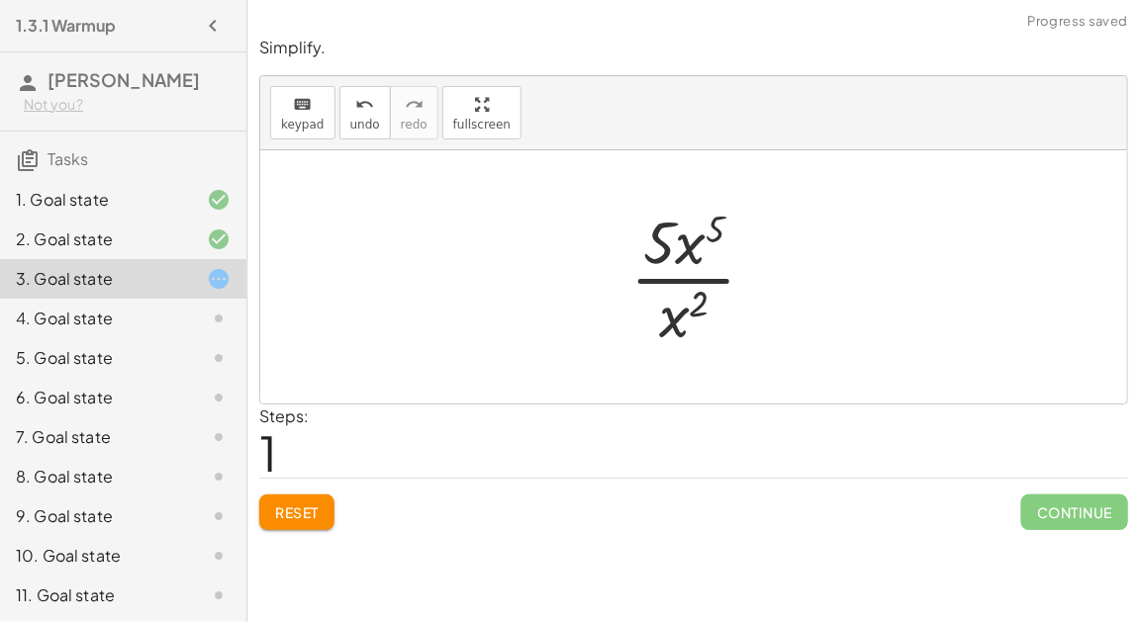
click at [686, 280] on div at bounding box center [701, 277] width 161 height 152
drag, startPoint x: 660, startPoint y: 237, endPoint x: 674, endPoint y: 256, distance: 24.2
click at [674, 256] on div at bounding box center [701, 277] width 161 height 152
drag, startPoint x: 688, startPoint y: 250, endPoint x: 685, endPoint y: 321, distance: 70.3
click at [699, 281] on div at bounding box center [701, 277] width 147 height 152
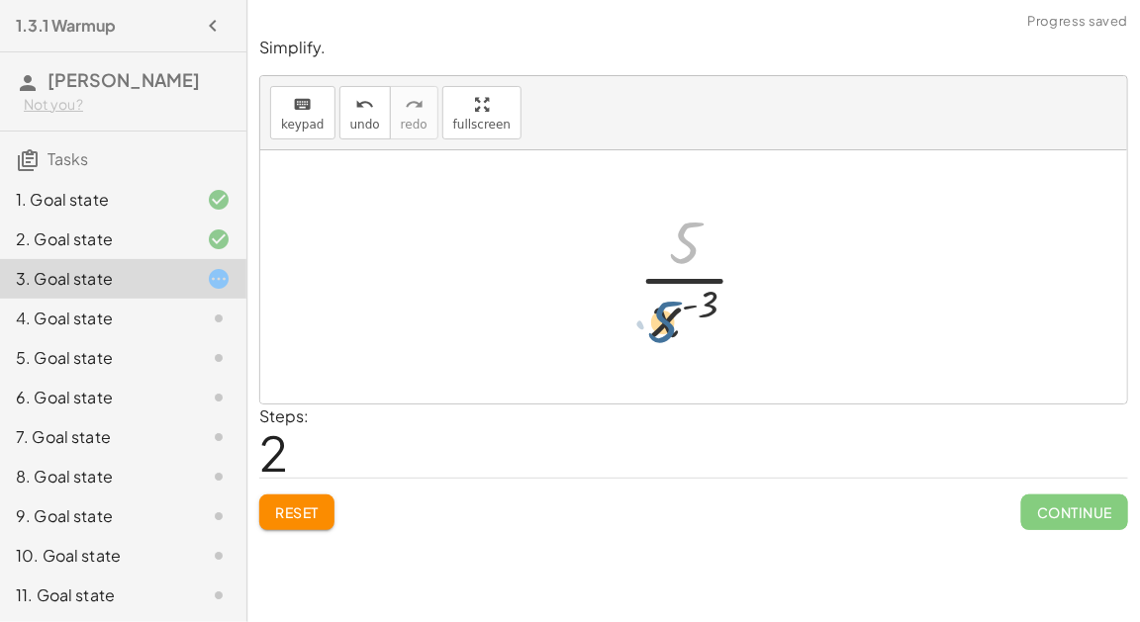
drag, startPoint x: 687, startPoint y: 252, endPoint x: 669, endPoint y: 329, distance: 78.3
click at [669, 329] on div at bounding box center [701, 277] width 147 height 152
drag, startPoint x: 669, startPoint y: 326, endPoint x: 672, endPoint y: 252, distance: 73.3
click at [672, 252] on div at bounding box center [701, 277] width 147 height 152
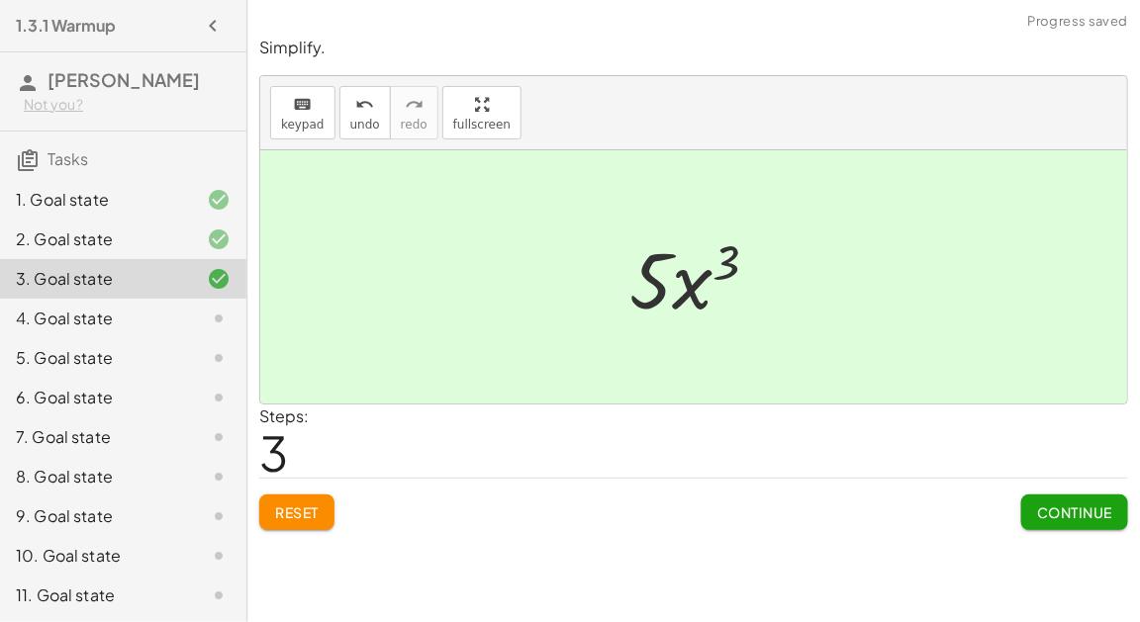
click at [1047, 508] on span "Continue" at bounding box center [1074, 513] width 75 height 18
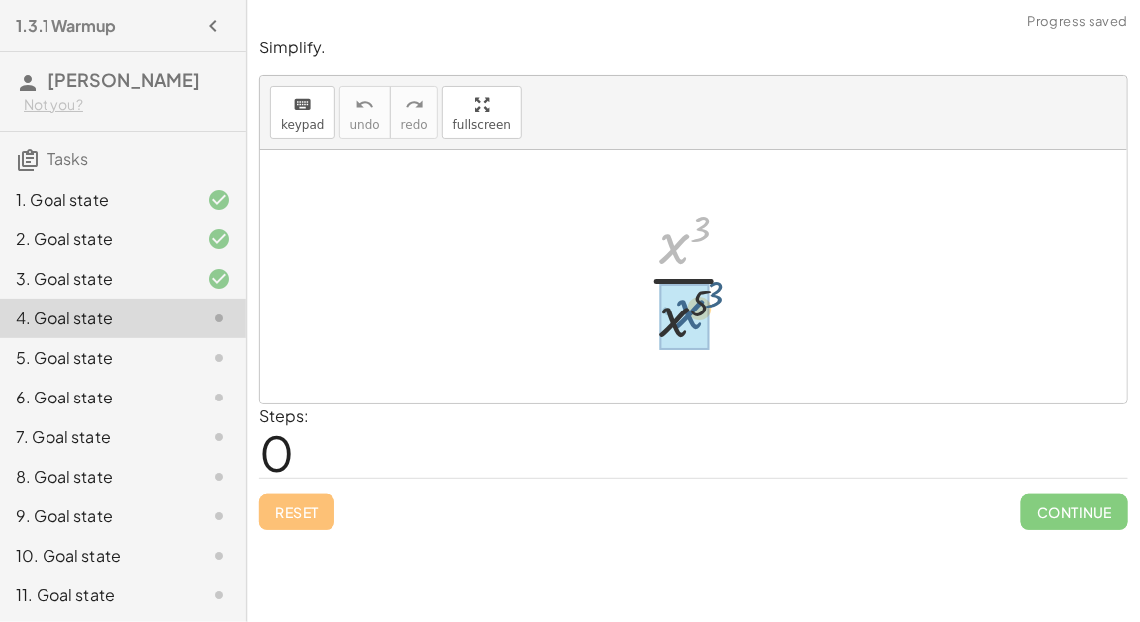
drag, startPoint x: 672, startPoint y: 240, endPoint x: 686, endPoint y: 307, distance: 67.7
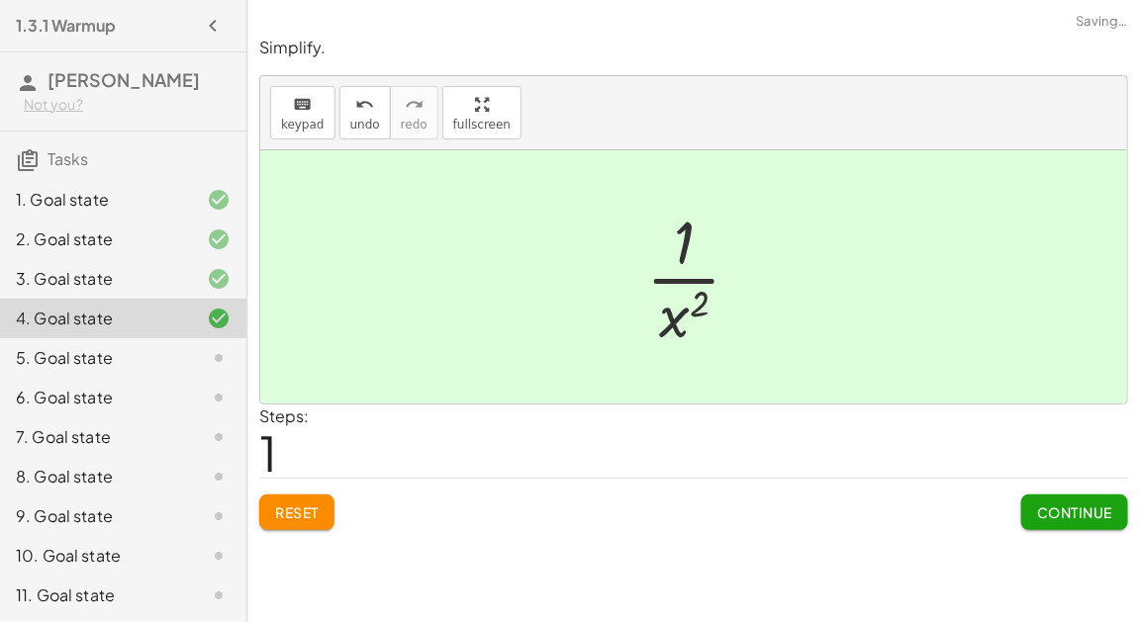
click at [1032, 499] on button "Continue" at bounding box center [1074, 513] width 107 height 36
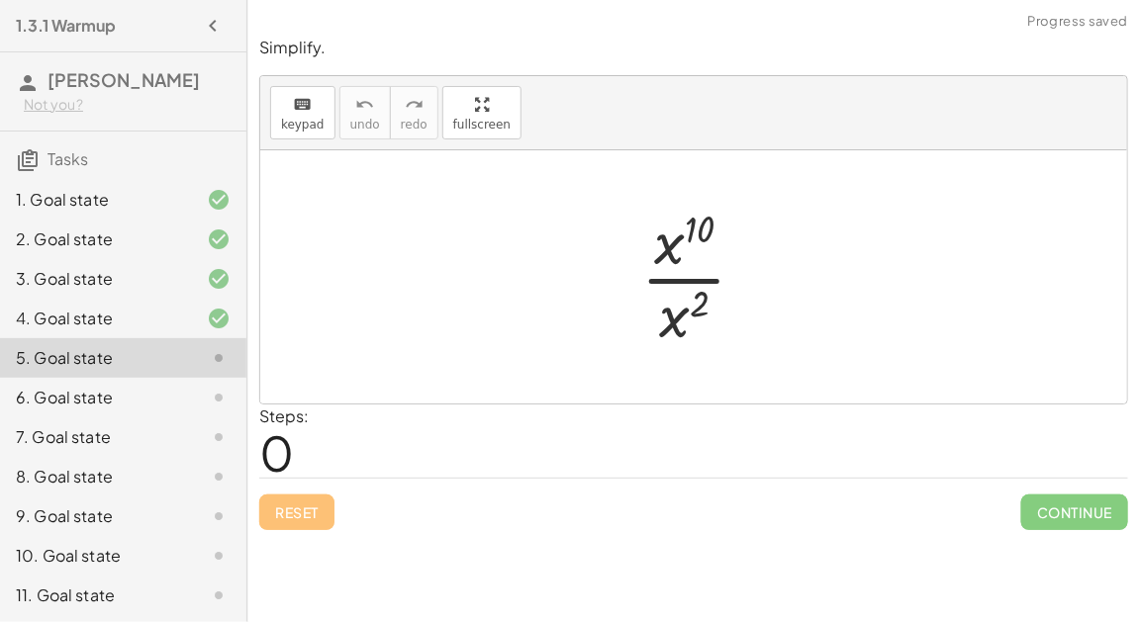
click at [704, 271] on div at bounding box center [701, 277] width 141 height 152
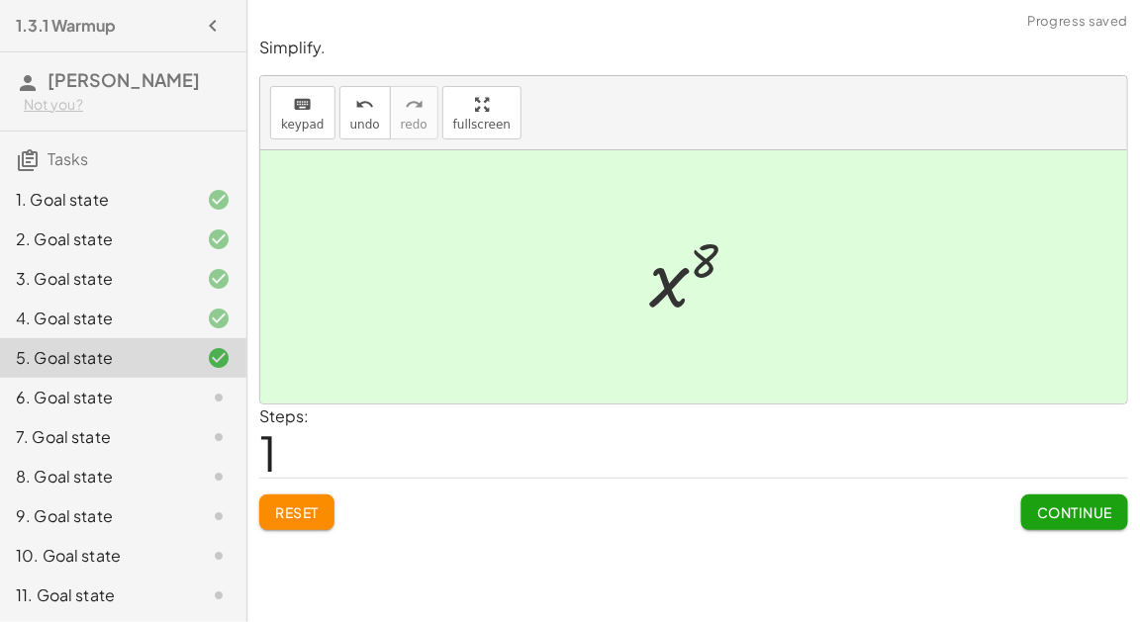
click at [1103, 514] on span "Continue" at bounding box center [1074, 513] width 75 height 18
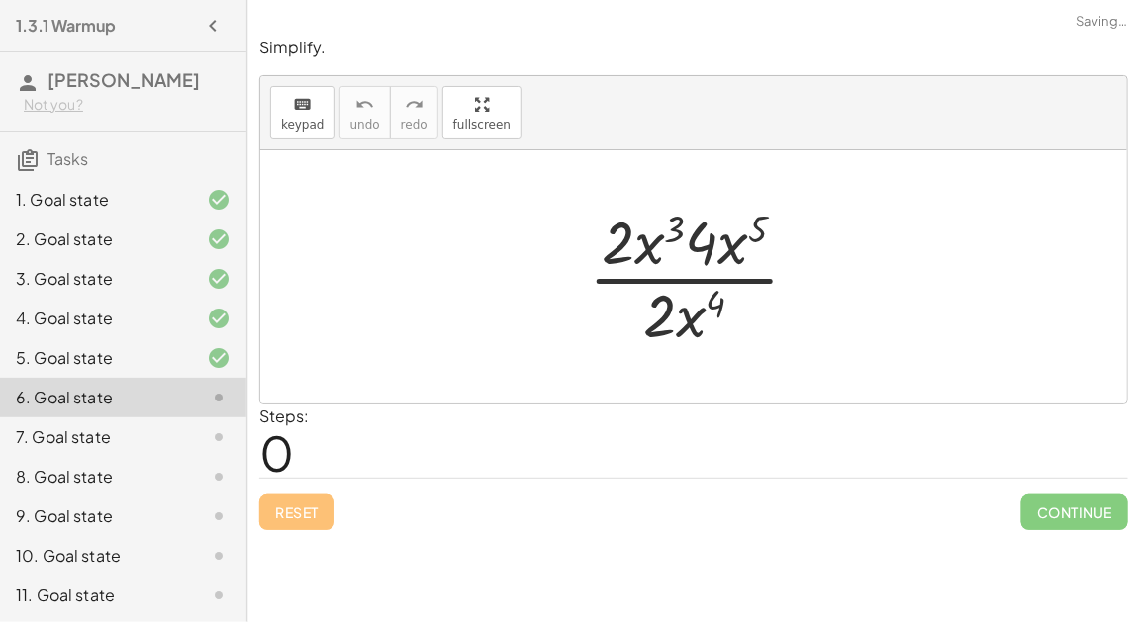
click at [765, 276] on div at bounding box center [702, 277] width 246 height 152
click at [651, 244] on div at bounding box center [702, 277] width 246 height 152
click at [623, 233] on div at bounding box center [702, 277] width 246 height 152
click at [709, 243] on div at bounding box center [702, 277] width 246 height 152
drag, startPoint x: 728, startPoint y: 244, endPoint x: 666, endPoint y: 303, distance: 85.4
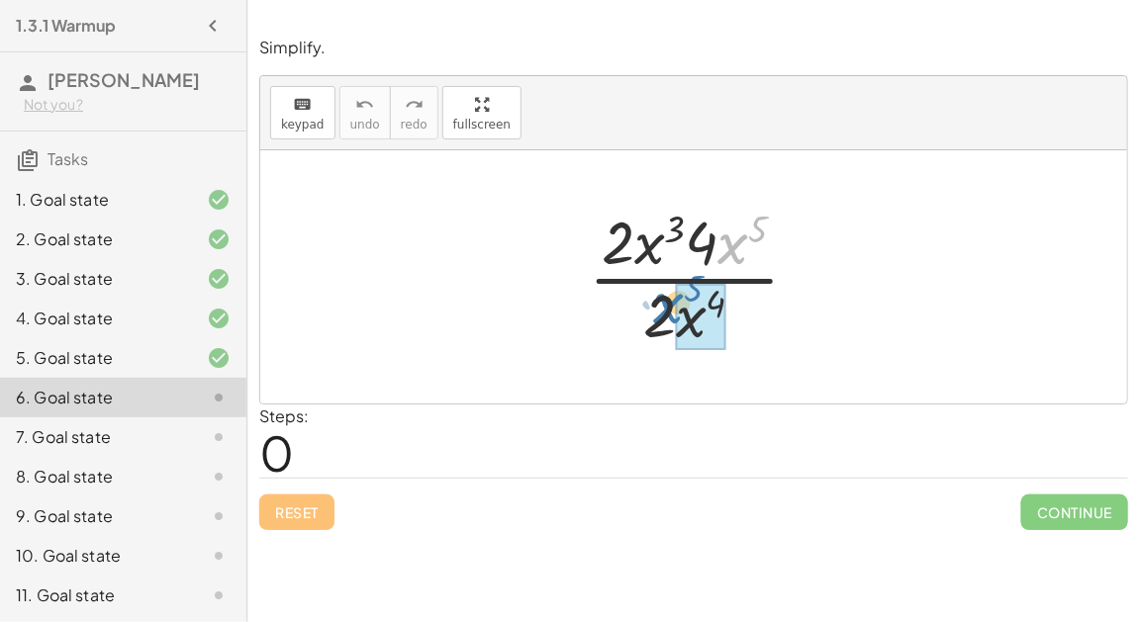
click at [666, 303] on div at bounding box center [702, 277] width 246 height 152
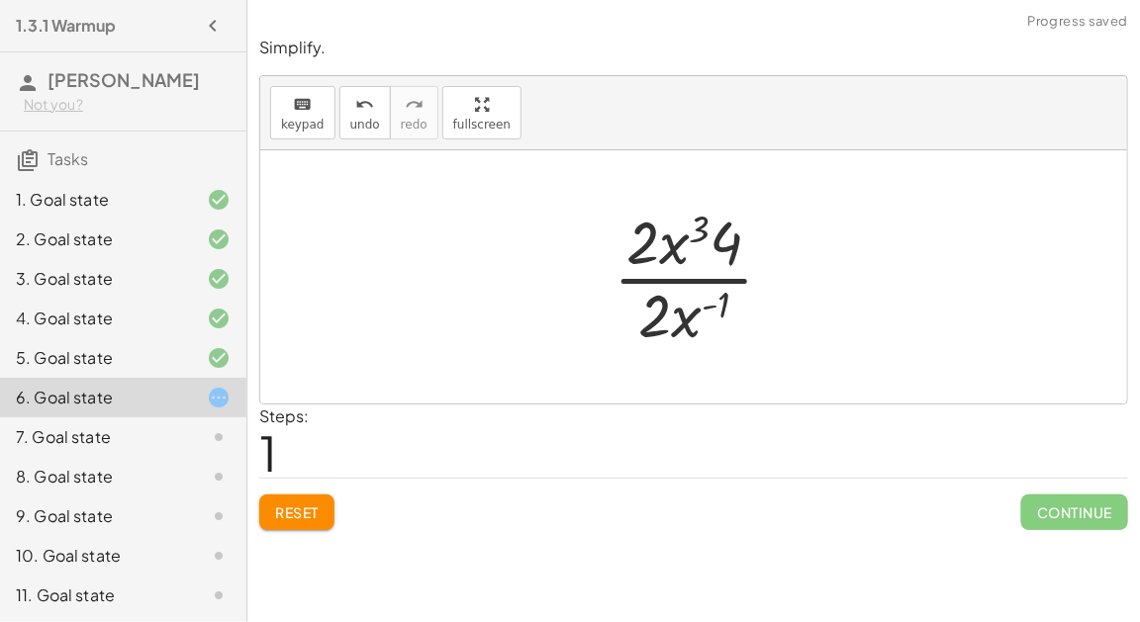
click at [702, 277] on div at bounding box center [702, 277] width 196 height 152
drag, startPoint x: 679, startPoint y: 245, endPoint x: 694, endPoint y: 300, distance: 56.4
click at [682, 245] on div at bounding box center [701, 277] width 179 height 152
click at [688, 282] on div at bounding box center [701, 277] width 179 height 152
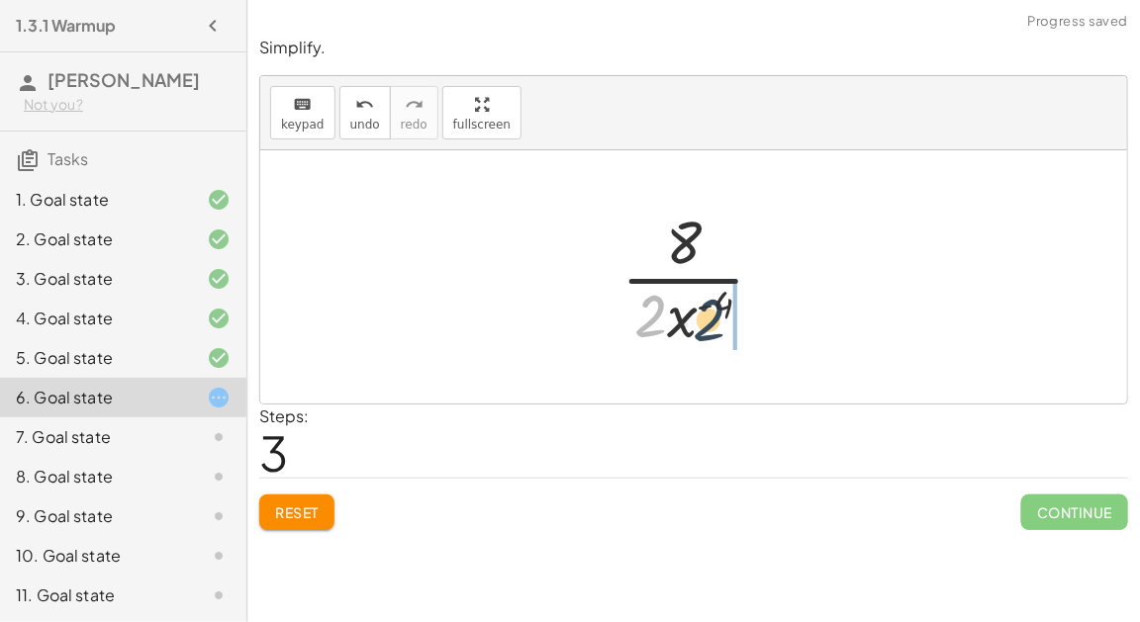
drag, startPoint x: 646, startPoint y: 317, endPoint x: 705, endPoint y: 316, distance: 58.4
click at [705, 316] on div at bounding box center [701, 277] width 179 height 152
drag, startPoint x: 685, startPoint y: 301, endPoint x: 695, endPoint y: 233, distance: 69.0
click at [695, 233] on div at bounding box center [701, 277] width 179 height 152
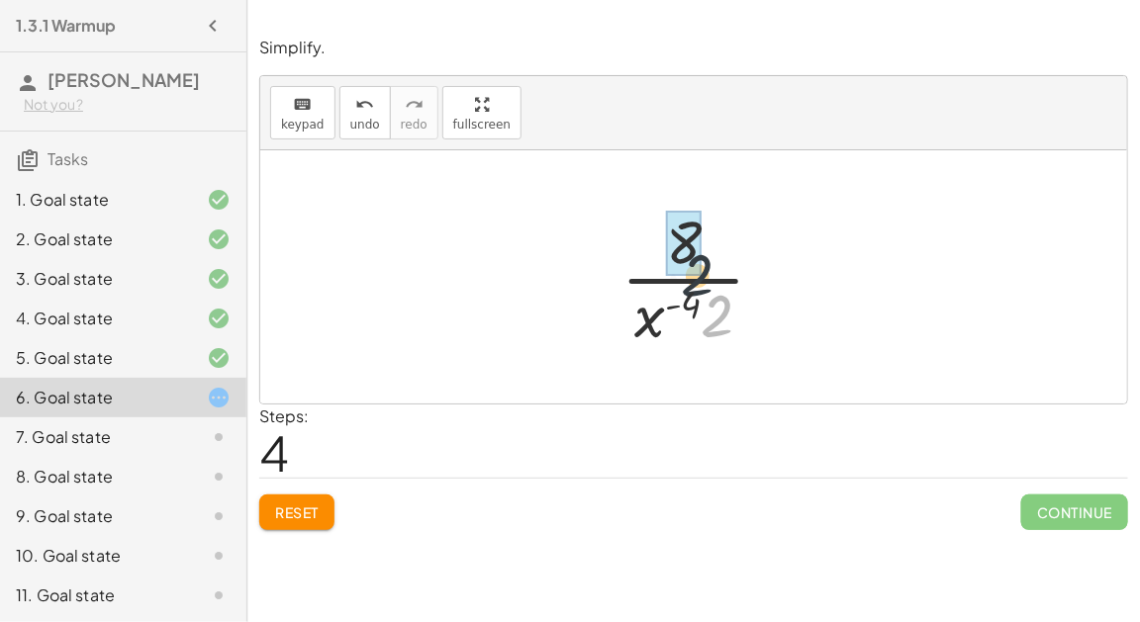
drag, startPoint x: 714, startPoint y: 302, endPoint x: 685, endPoint y: 234, distance: 74.1
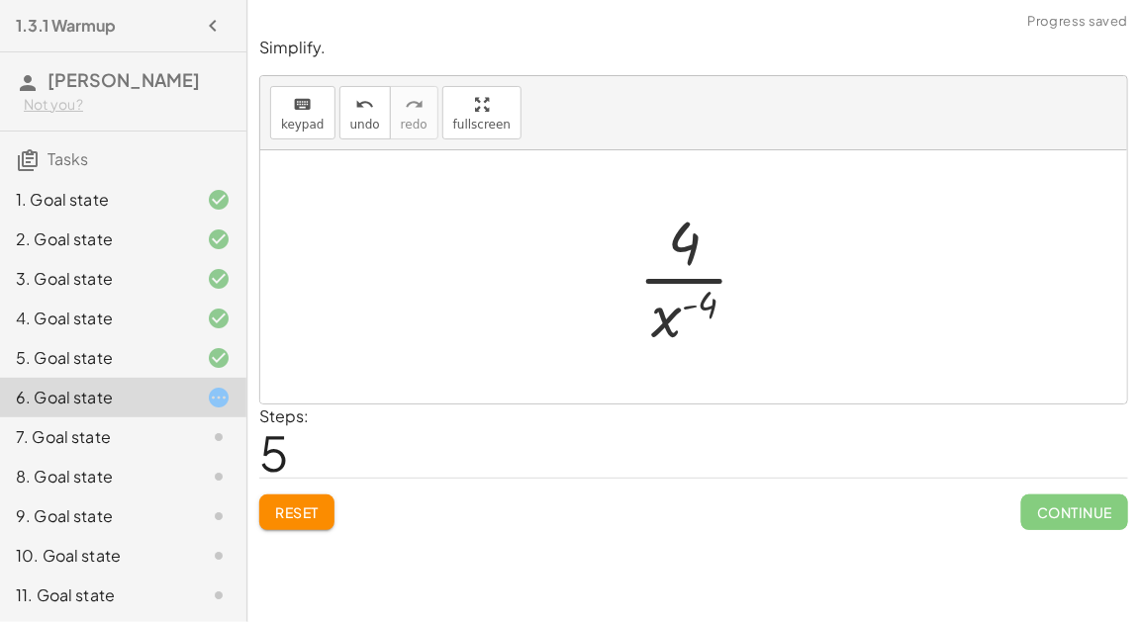
click at [704, 267] on div at bounding box center [701, 277] width 146 height 152
drag, startPoint x: 672, startPoint y: 313, endPoint x: 663, endPoint y: 244, distance: 68.9
click at [663, 244] on div at bounding box center [701, 277] width 146 height 152
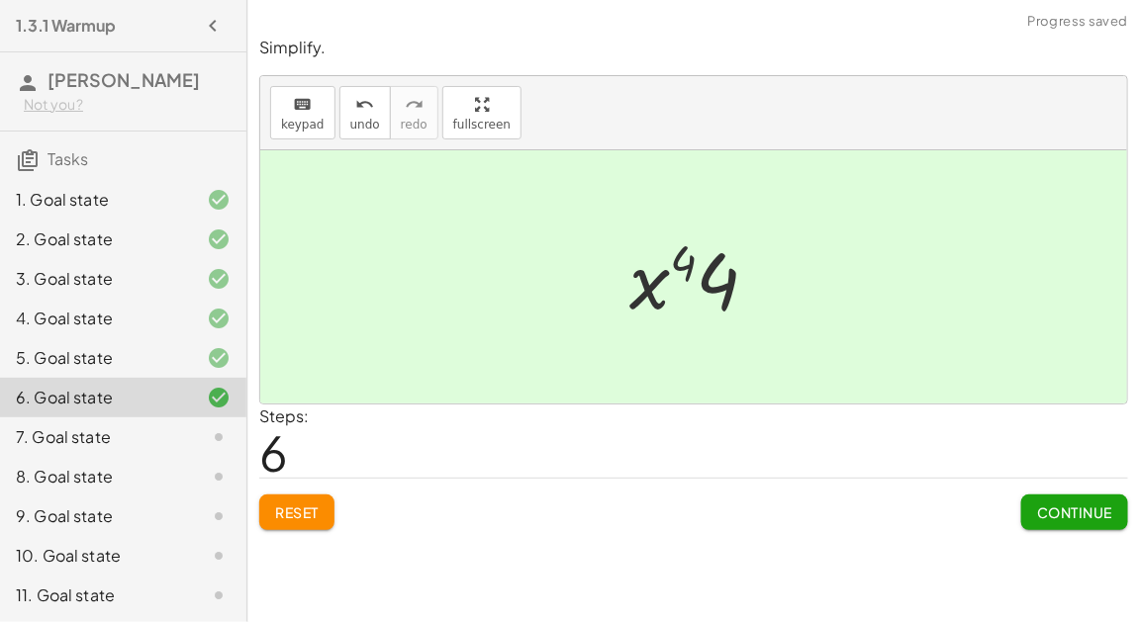
click at [1050, 505] on span "Continue" at bounding box center [1074, 513] width 75 height 18
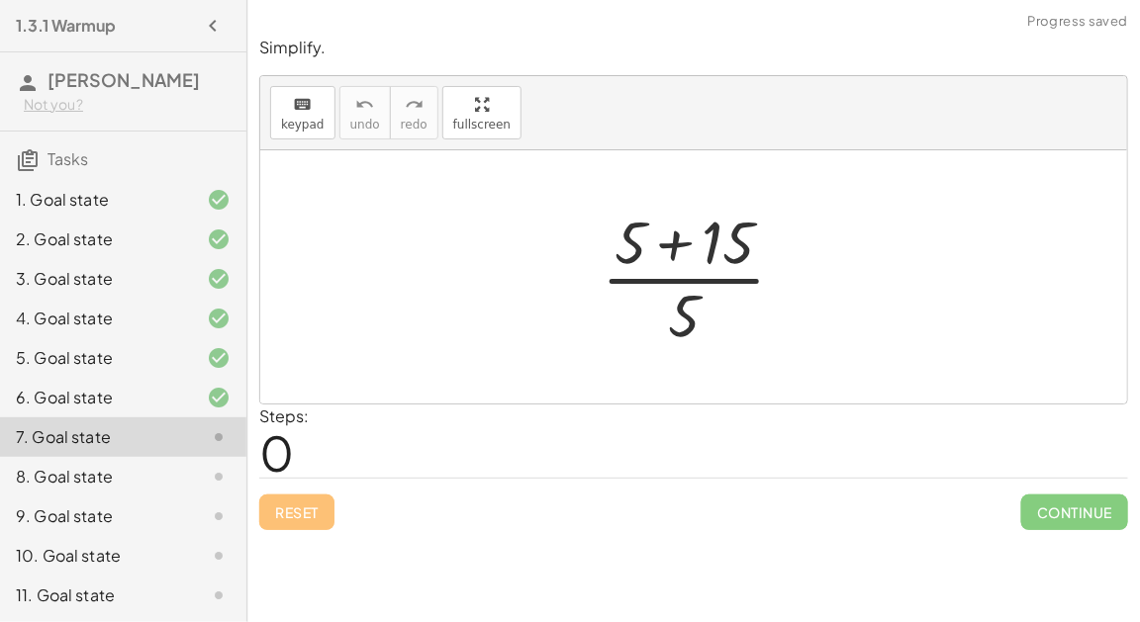
click at [687, 247] on div at bounding box center [702, 277] width 220 height 152
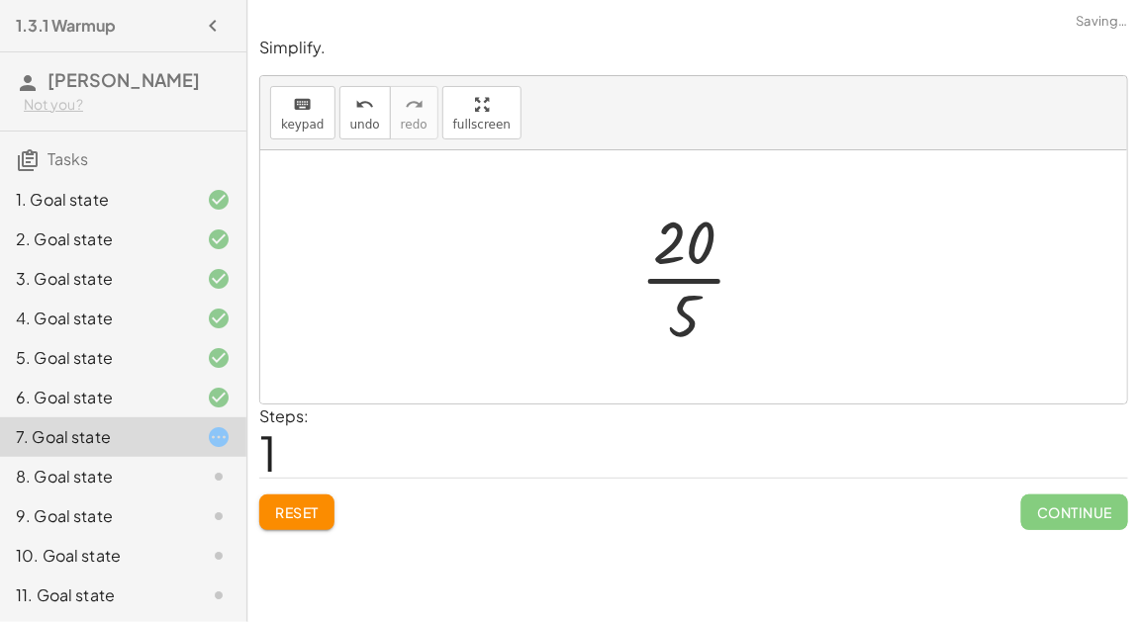
click at [714, 280] on div at bounding box center [701, 277] width 143 height 152
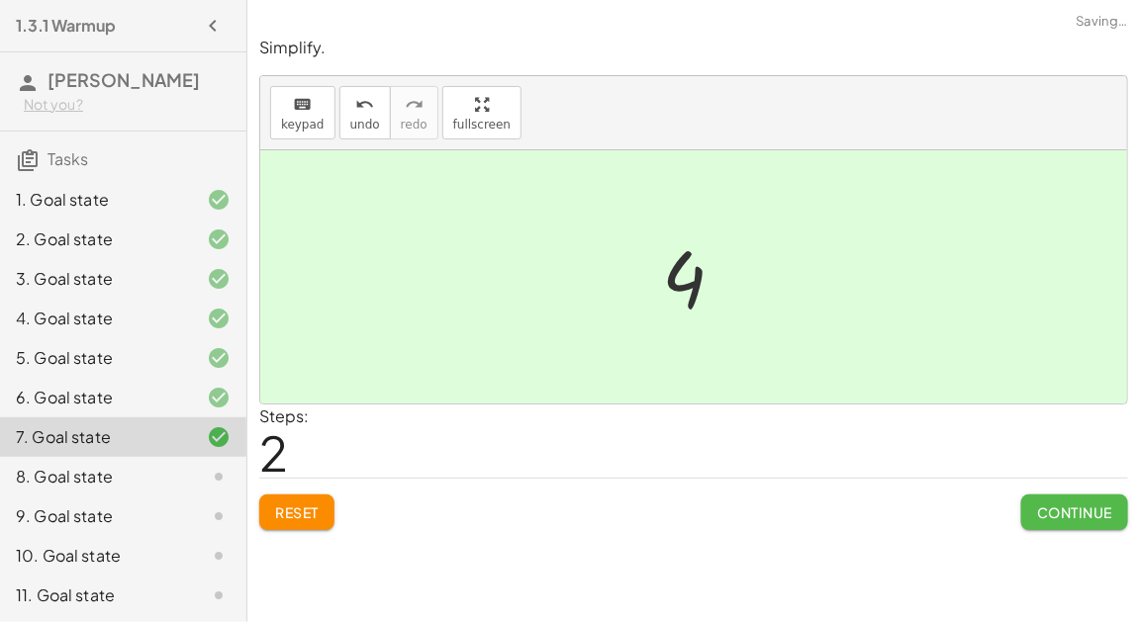
click at [1038, 504] on span "Continue" at bounding box center [1074, 513] width 75 height 18
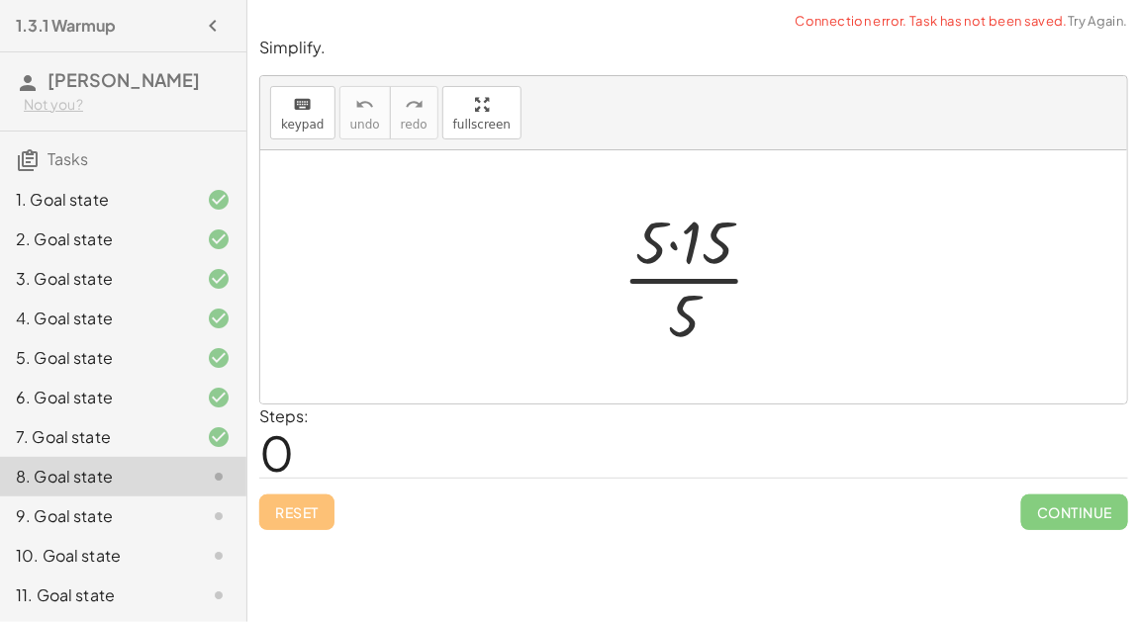
click at [678, 245] on div at bounding box center [702, 277] width 178 height 152
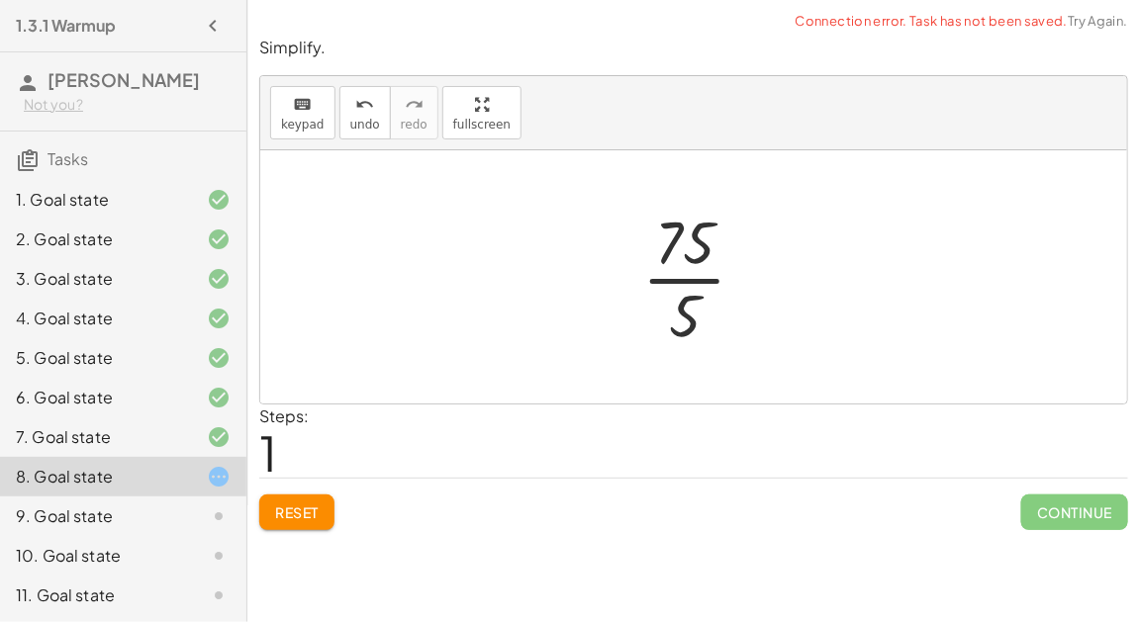
click at [698, 267] on div at bounding box center [702, 277] width 140 height 152
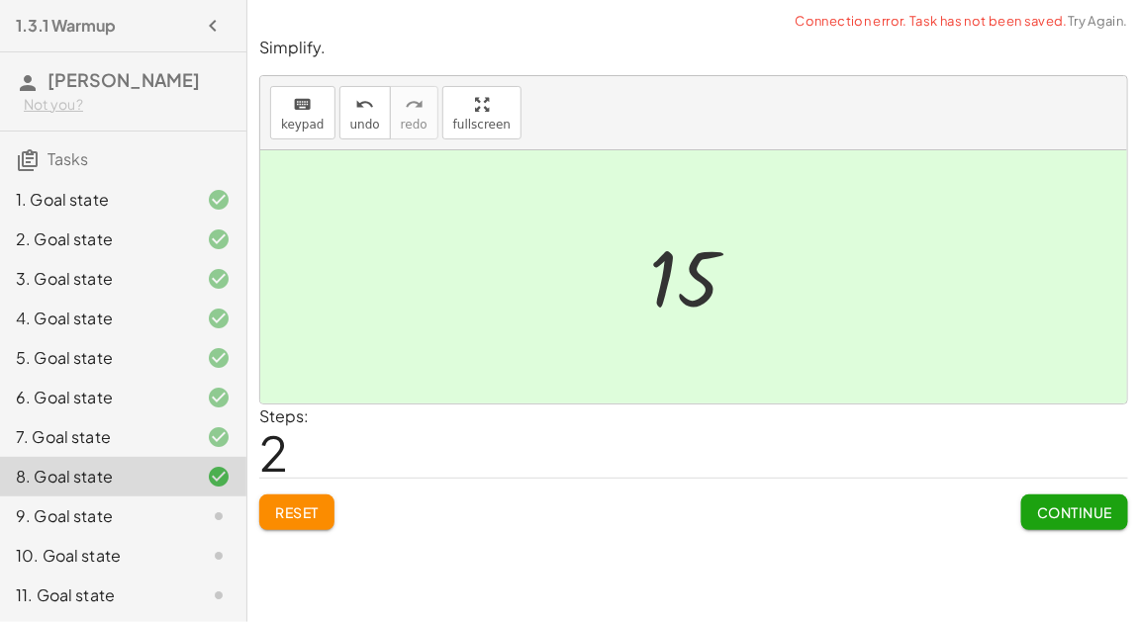
click at [1055, 497] on button "Continue" at bounding box center [1074, 513] width 107 height 36
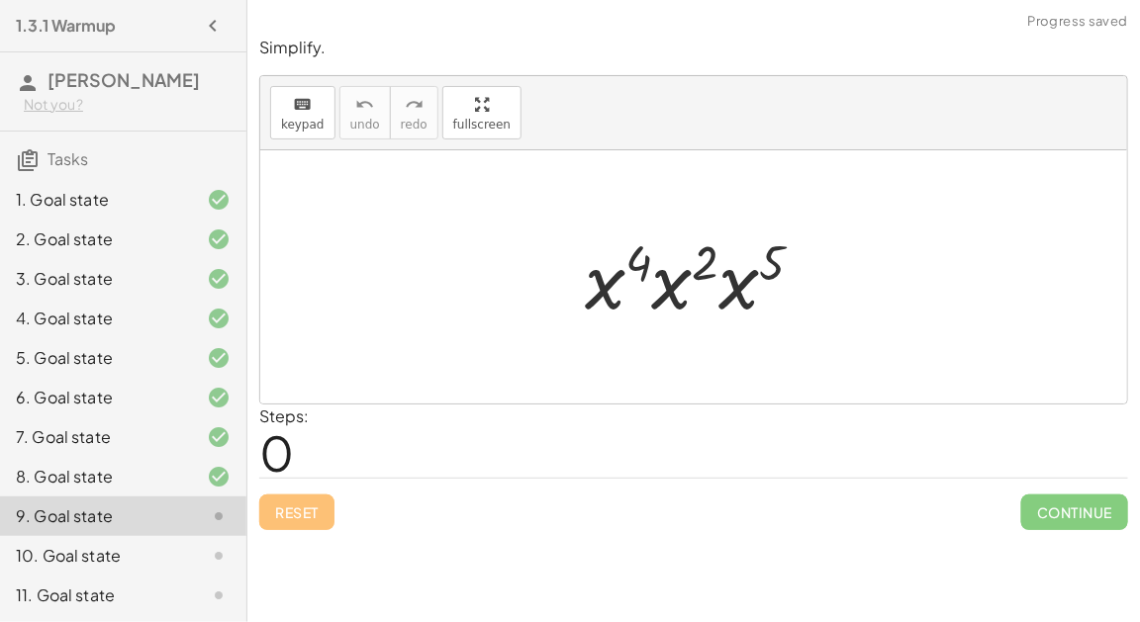
click at [631, 255] on div at bounding box center [702, 278] width 254 height 102
click at [673, 289] on div at bounding box center [702, 278] width 254 height 102
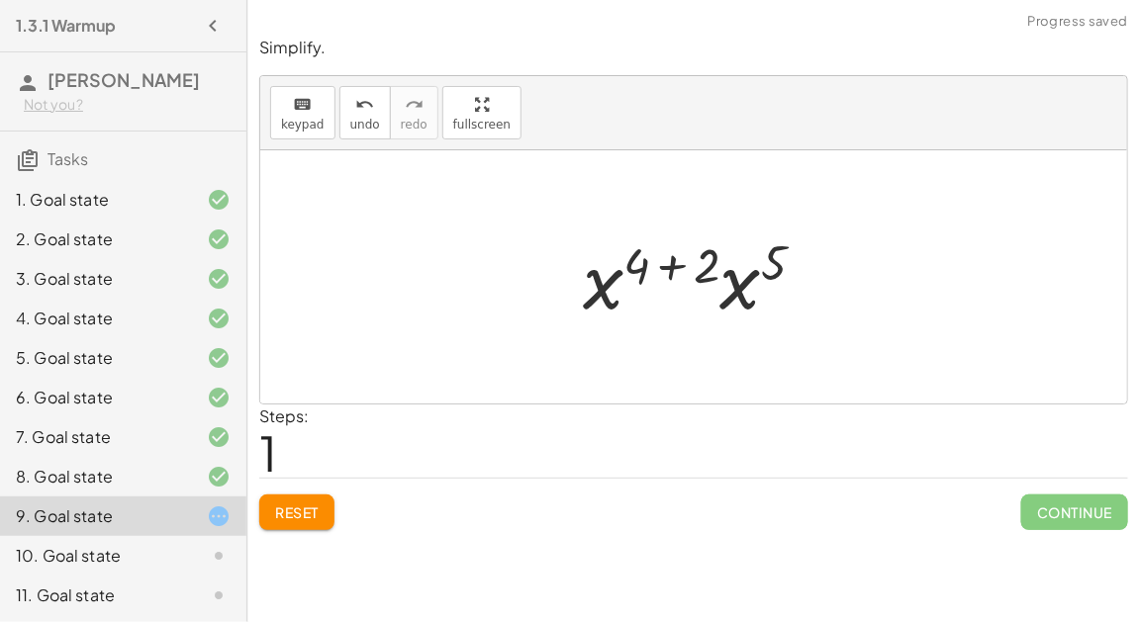
click at [732, 295] on div at bounding box center [702, 278] width 258 height 102
click at [672, 267] on div at bounding box center [701, 278] width 261 height 98
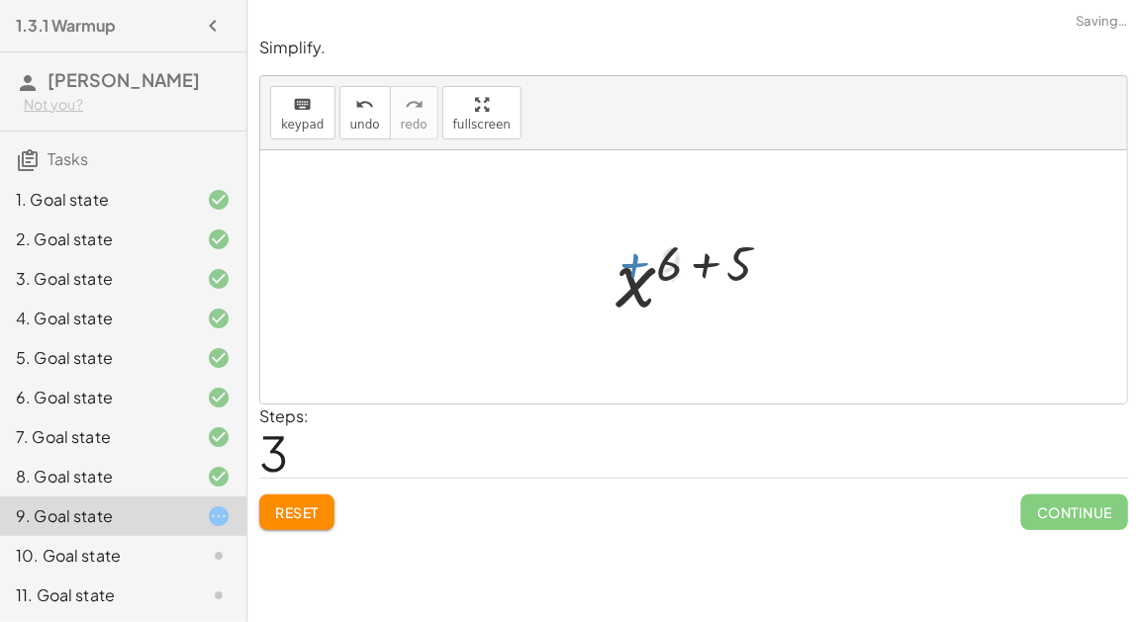
click at [712, 265] on div at bounding box center [701, 278] width 191 height 98
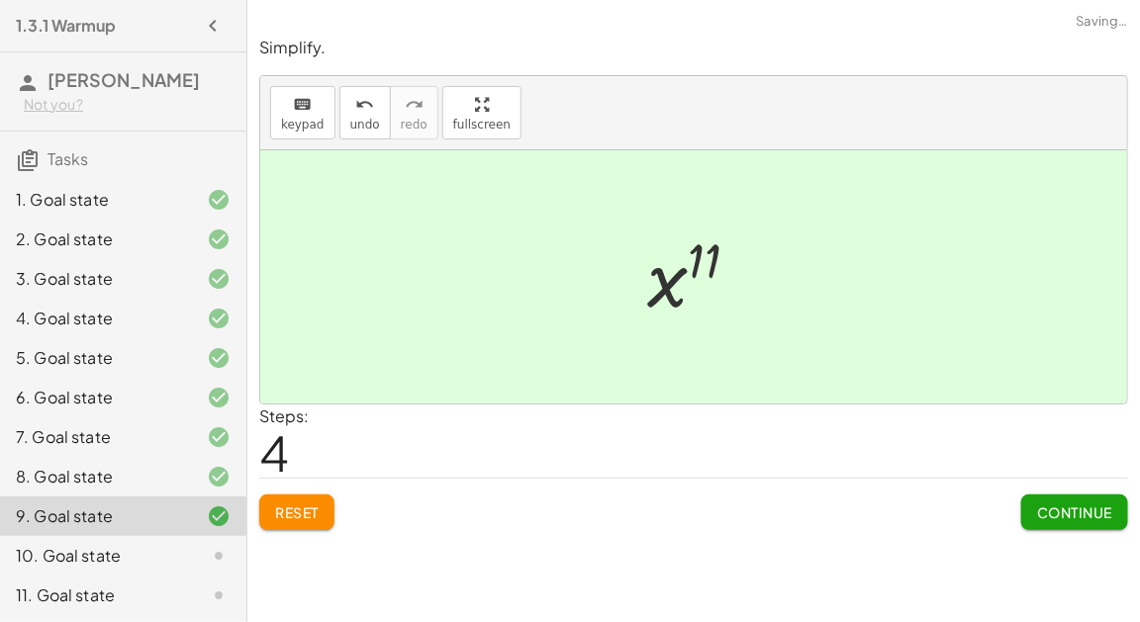
click at [1084, 510] on span "Continue" at bounding box center [1074, 513] width 75 height 18
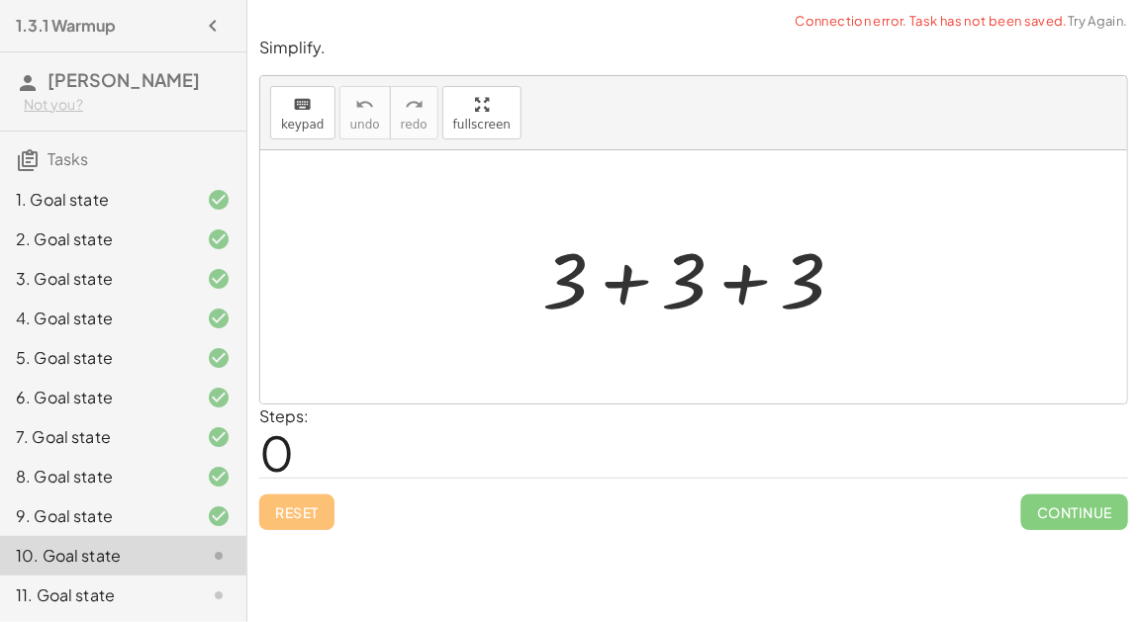
click at [633, 287] on div at bounding box center [700, 278] width 337 height 102
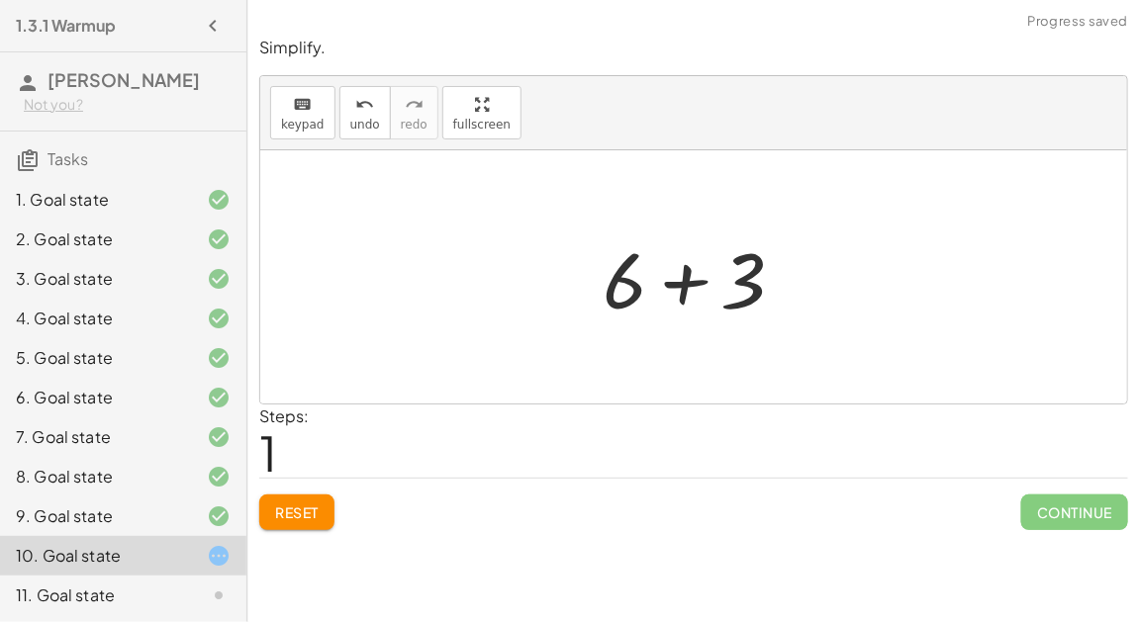
click at [696, 272] on div at bounding box center [702, 278] width 218 height 102
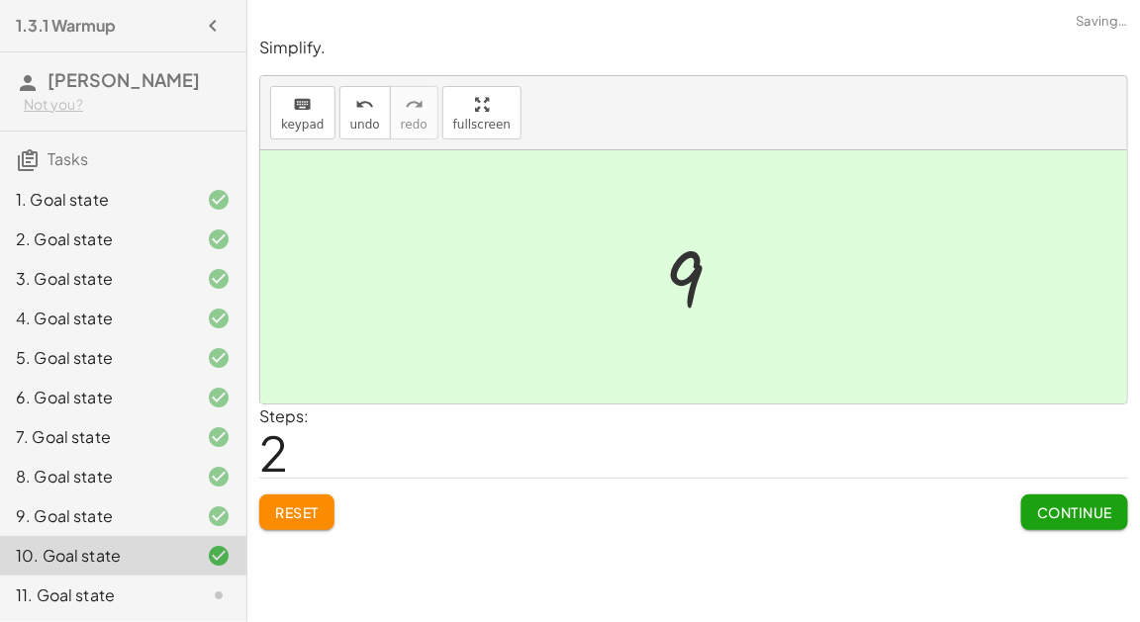
click at [1080, 522] on button "Continue" at bounding box center [1074, 513] width 107 height 36
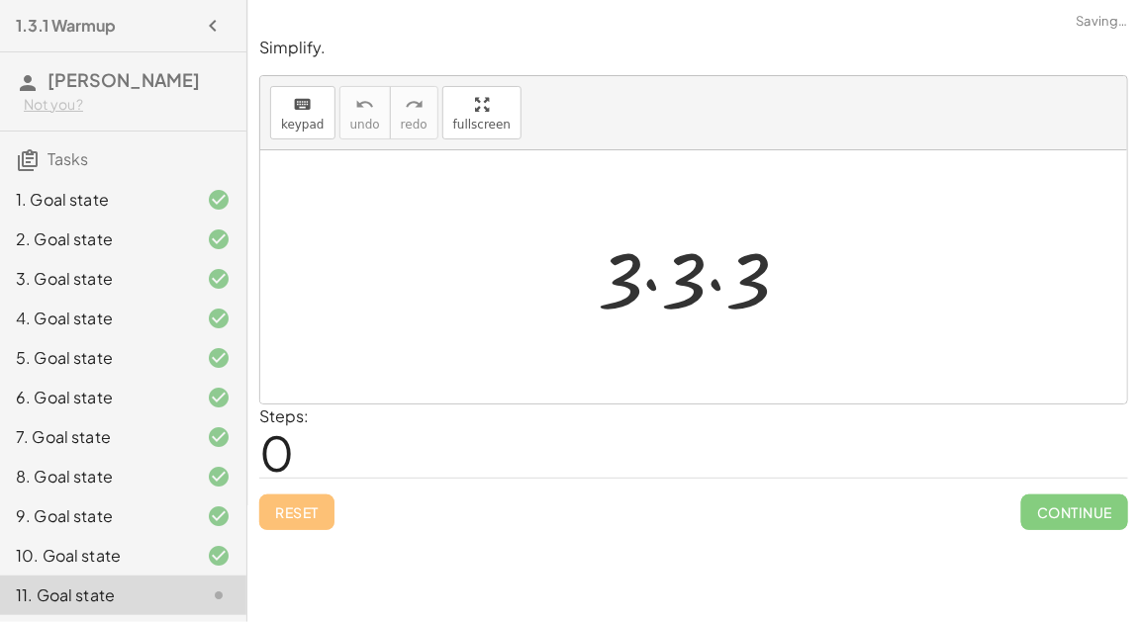
click at [642, 276] on div at bounding box center [702, 278] width 228 height 102
click at [705, 283] on div at bounding box center [702, 278] width 228 height 102
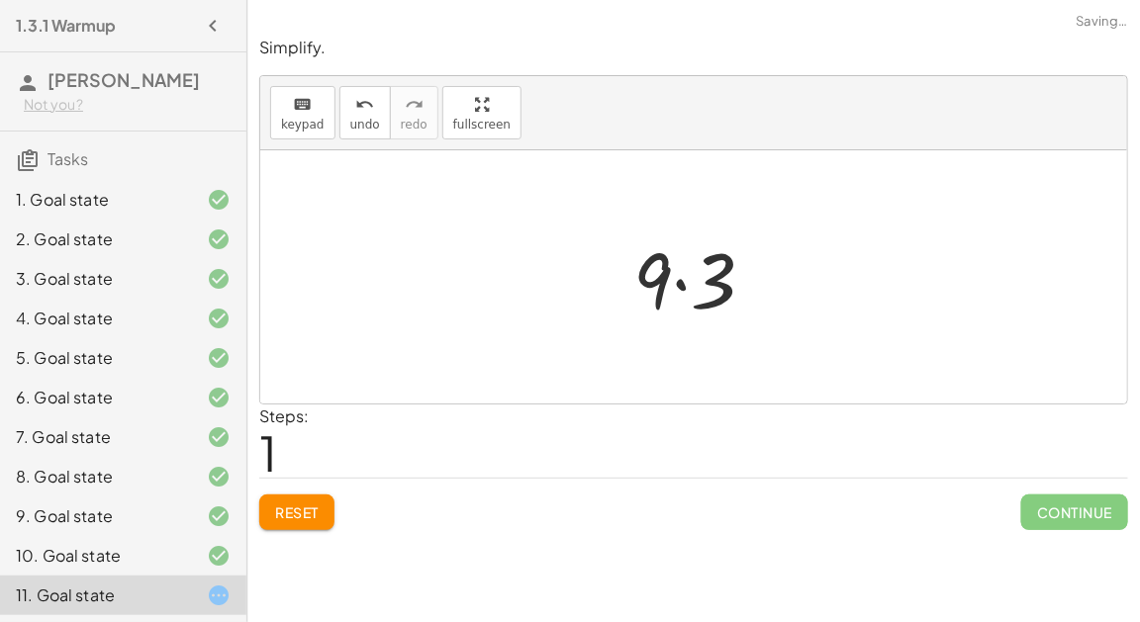
click at [691, 282] on div at bounding box center [701, 278] width 157 height 102
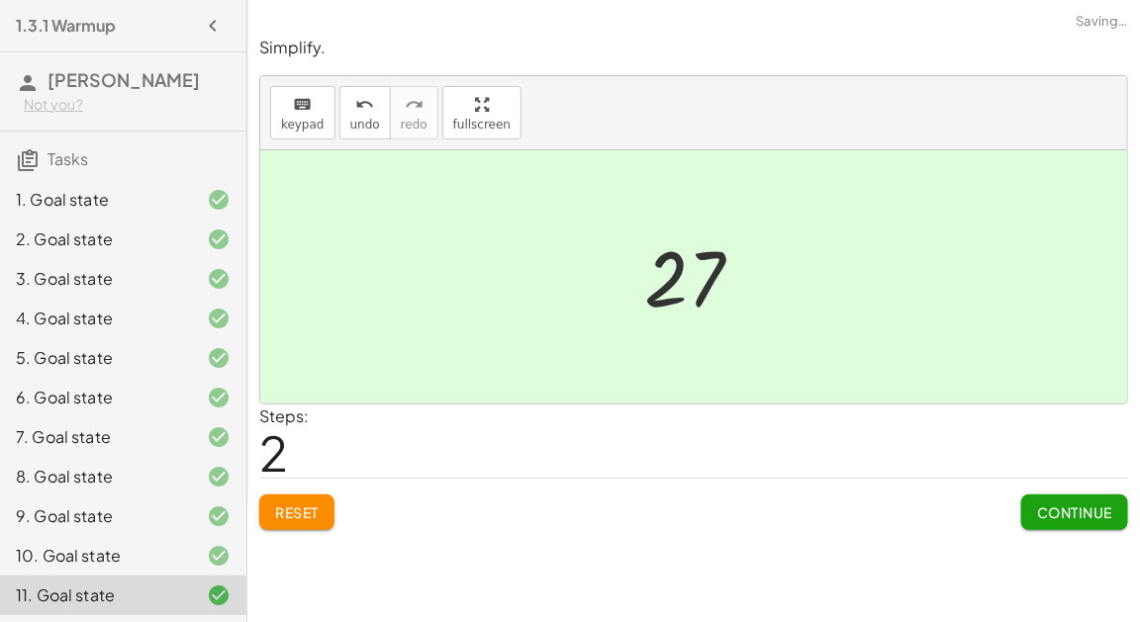
click at [1108, 500] on button "Continue" at bounding box center [1074, 513] width 107 height 36
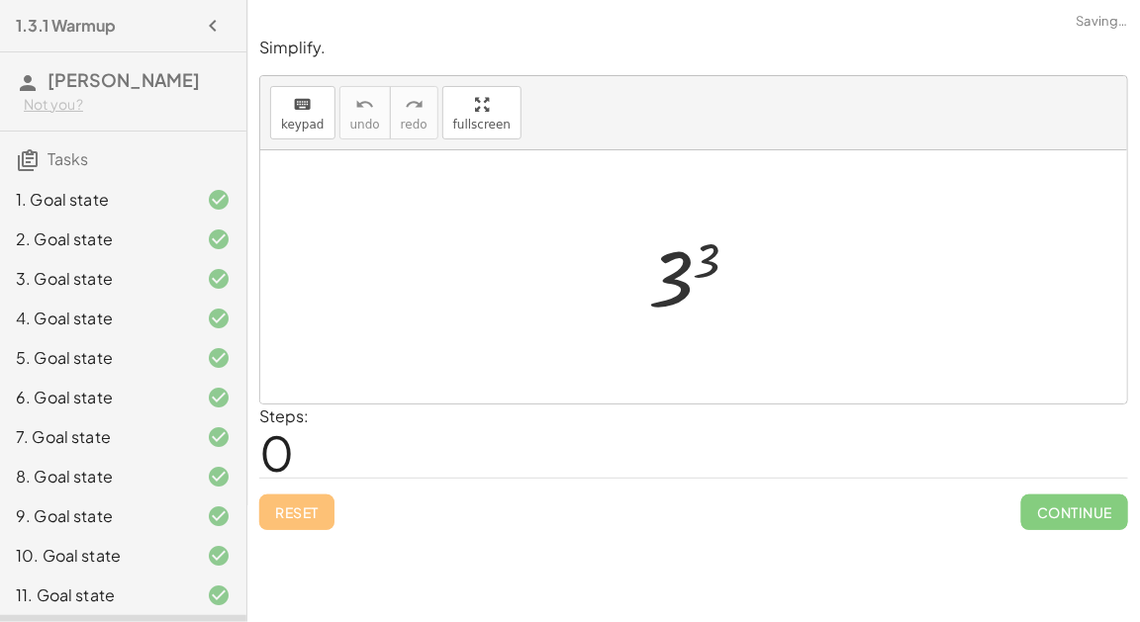
click at [672, 263] on div at bounding box center [701, 278] width 127 height 98
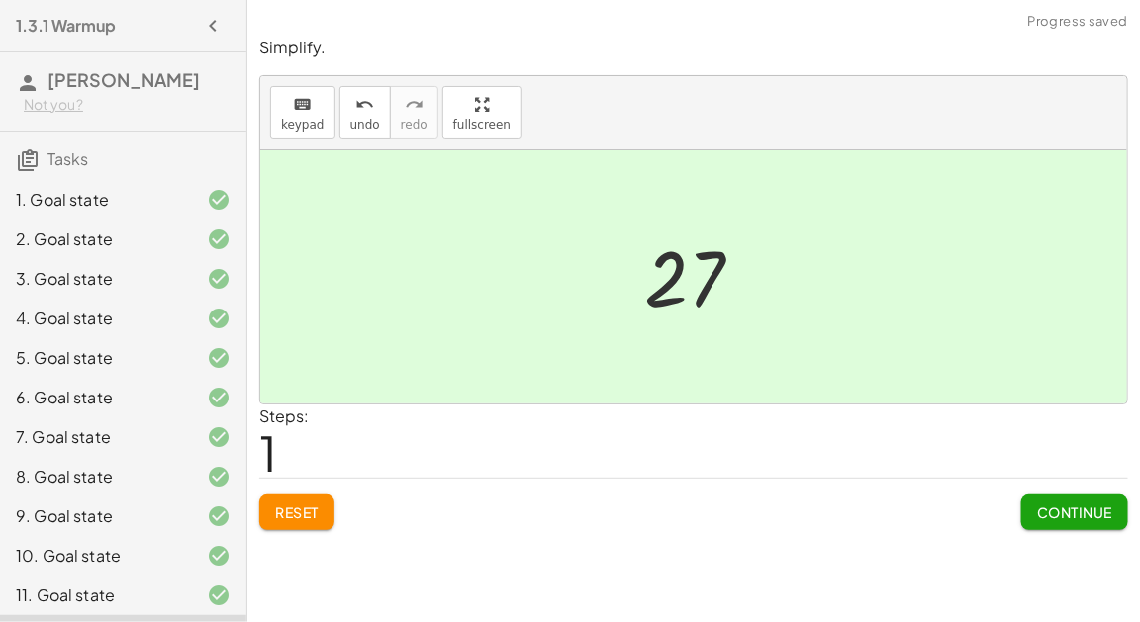
click at [1079, 507] on span "Continue" at bounding box center [1074, 513] width 75 height 18
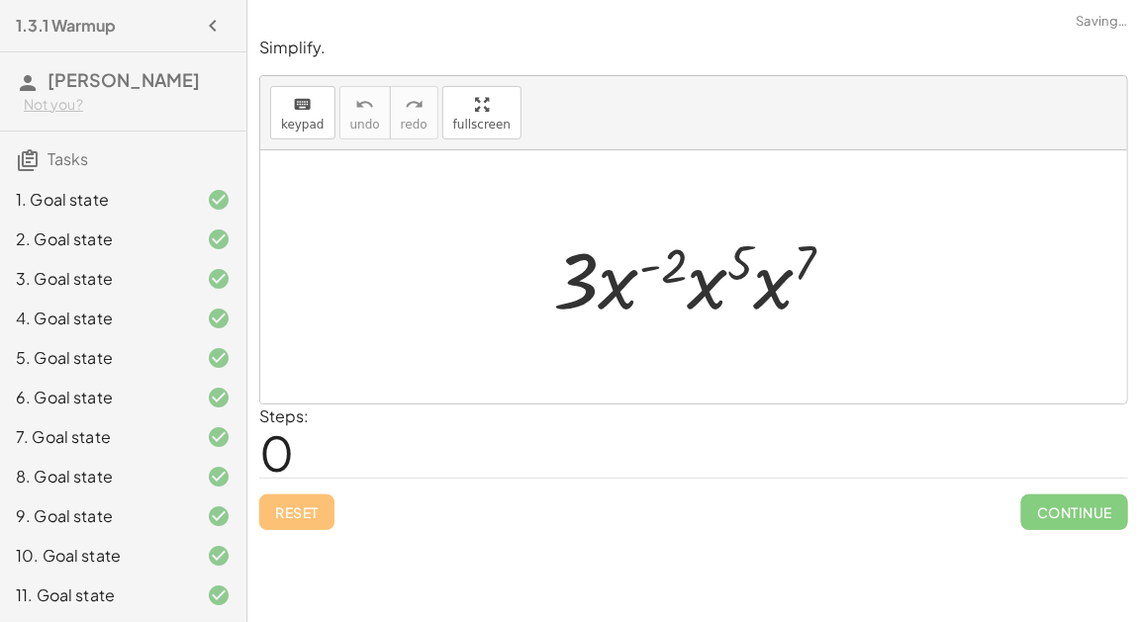
click at [653, 262] on div at bounding box center [701, 278] width 317 height 102
click at [629, 277] on div at bounding box center [701, 278] width 317 height 102
click at [729, 292] on div at bounding box center [701, 278] width 317 height 102
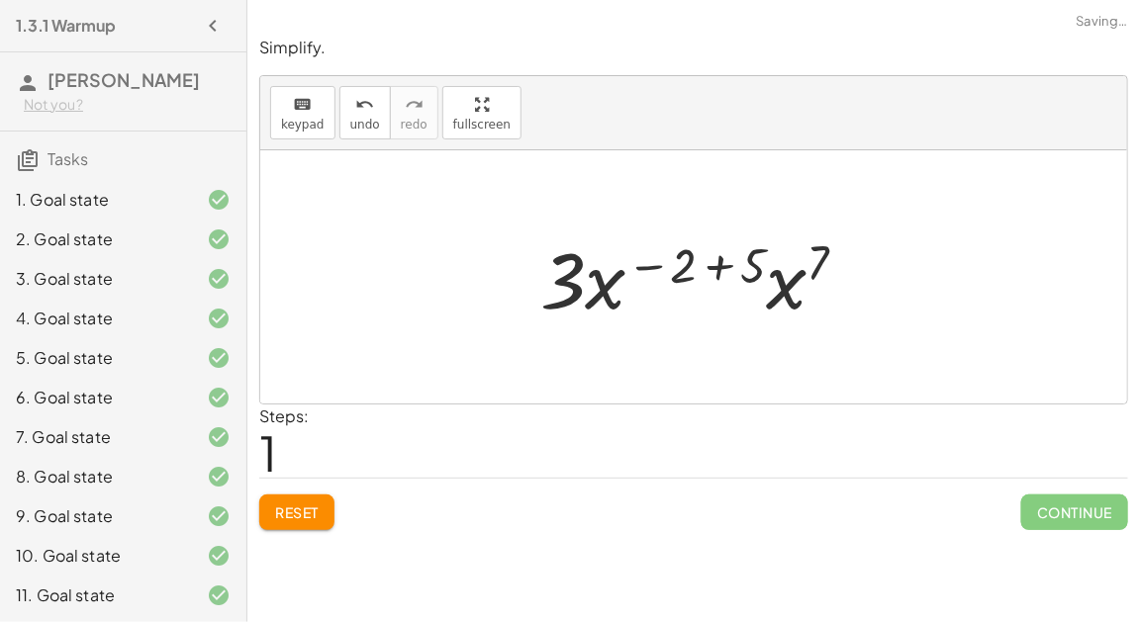
click at [715, 271] on div at bounding box center [701, 278] width 343 height 102
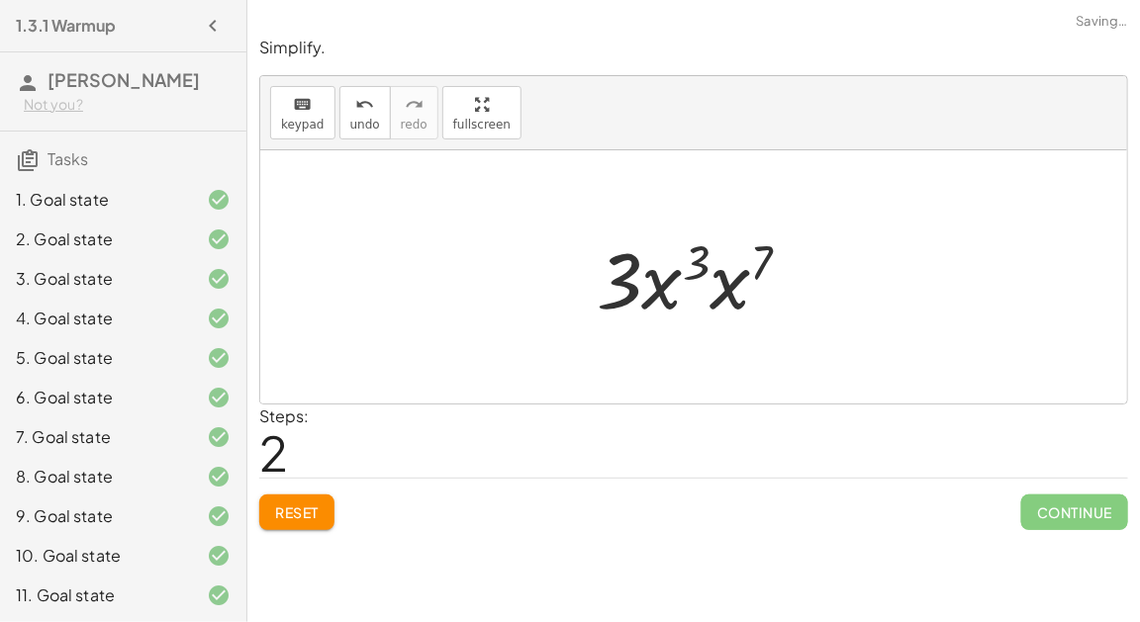
click at [733, 276] on div at bounding box center [702, 278] width 230 height 102
click at [726, 264] on div at bounding box center [702, 278] width 234 height 102
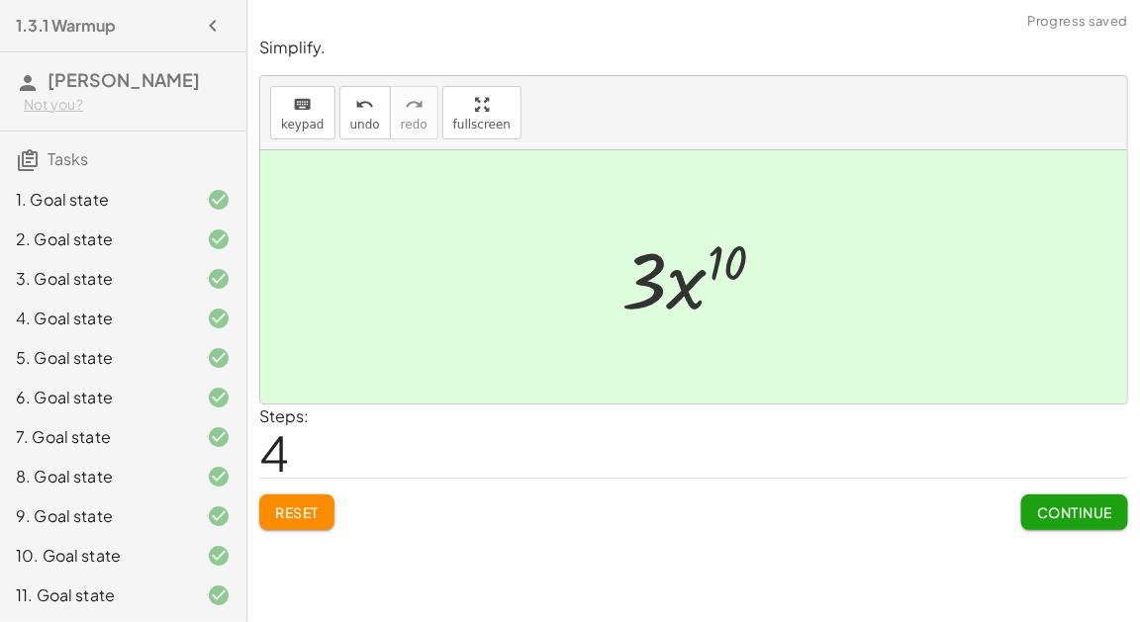
click at [1073, 523] on button "Continue" at bounding box center [1074, 513] width 107 height 36
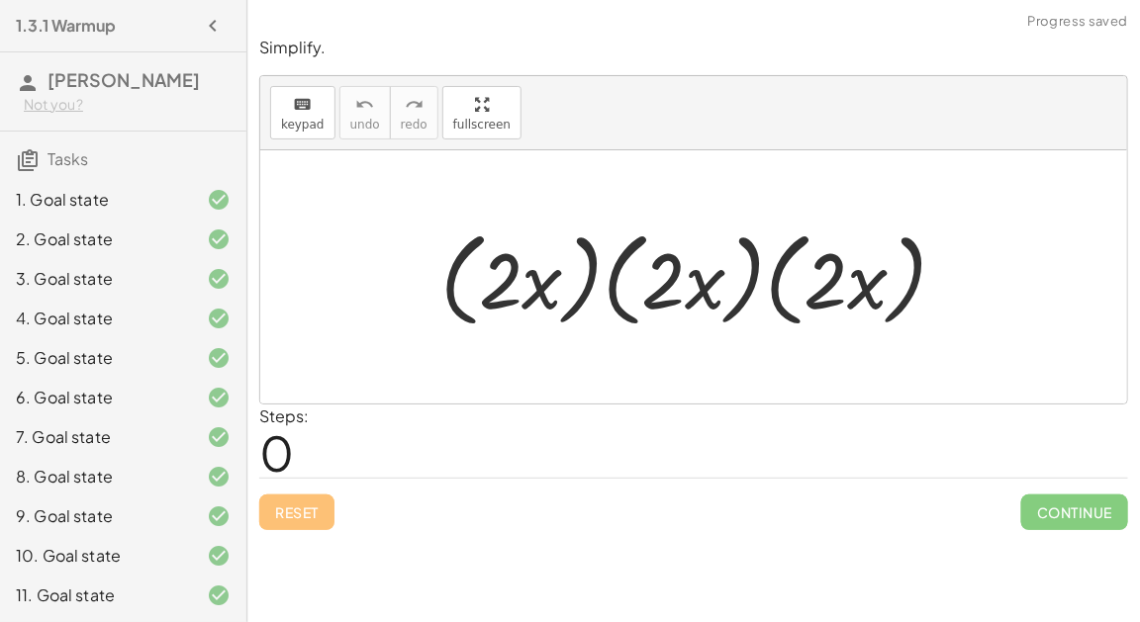
click at [704, 298] on div at bounding box center [702, 278] width 542 height 114
click at [611, 277] on div at bounding box center [702, 278] width 542 height 114
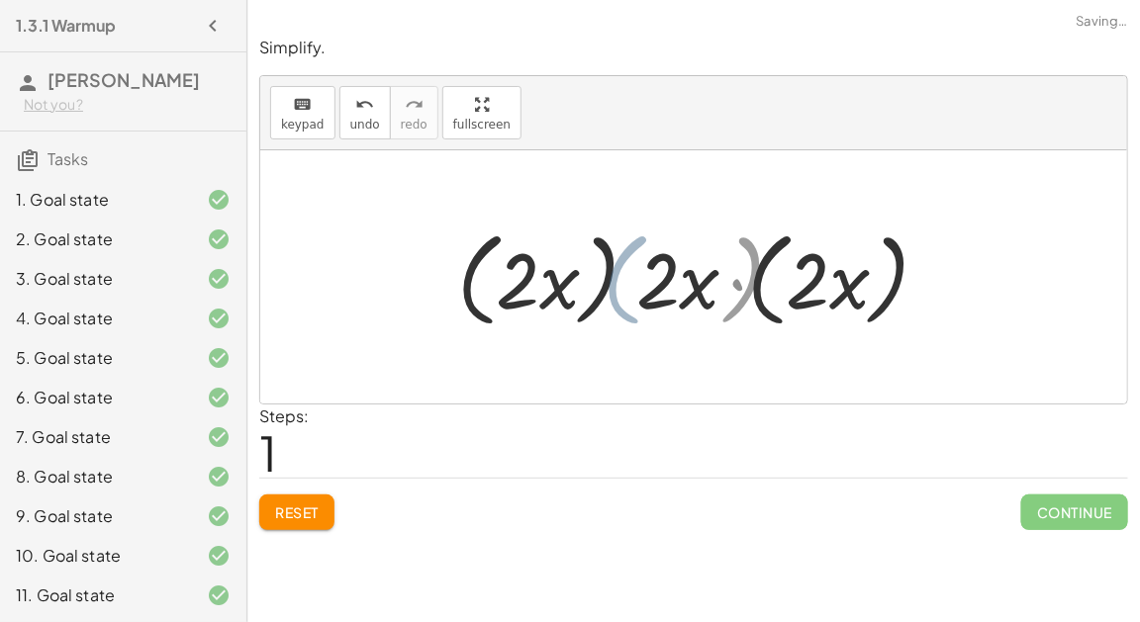
click at [585, 271] on div at bounding box center [701, 278] width 482 height 114
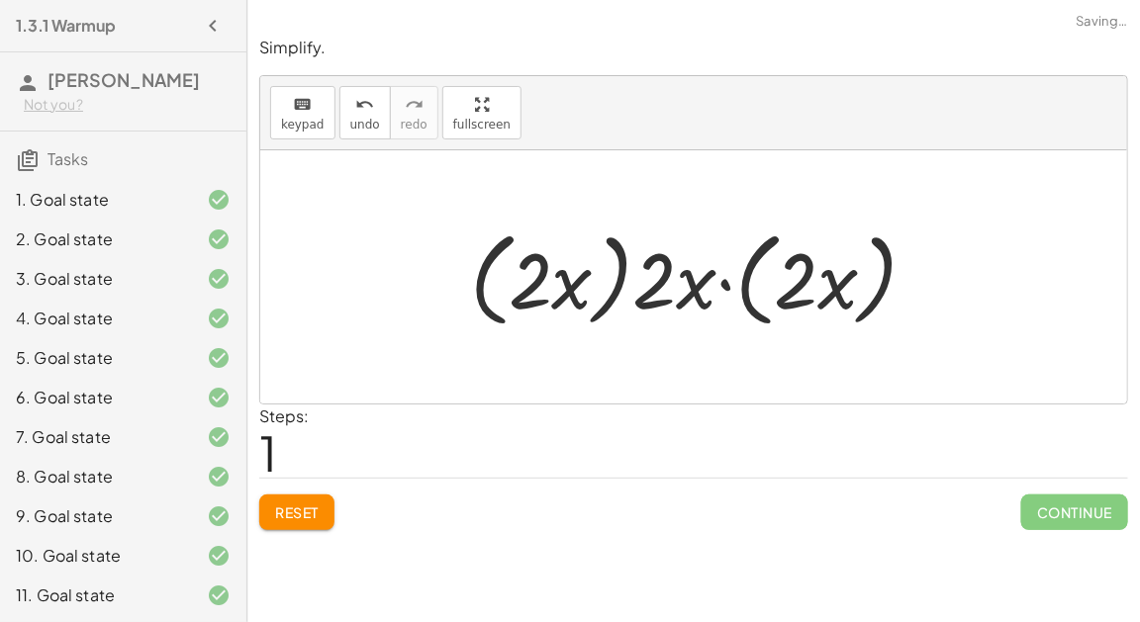
click at [620, 278] on div at bounding box center [701, 278] width 482 height 114
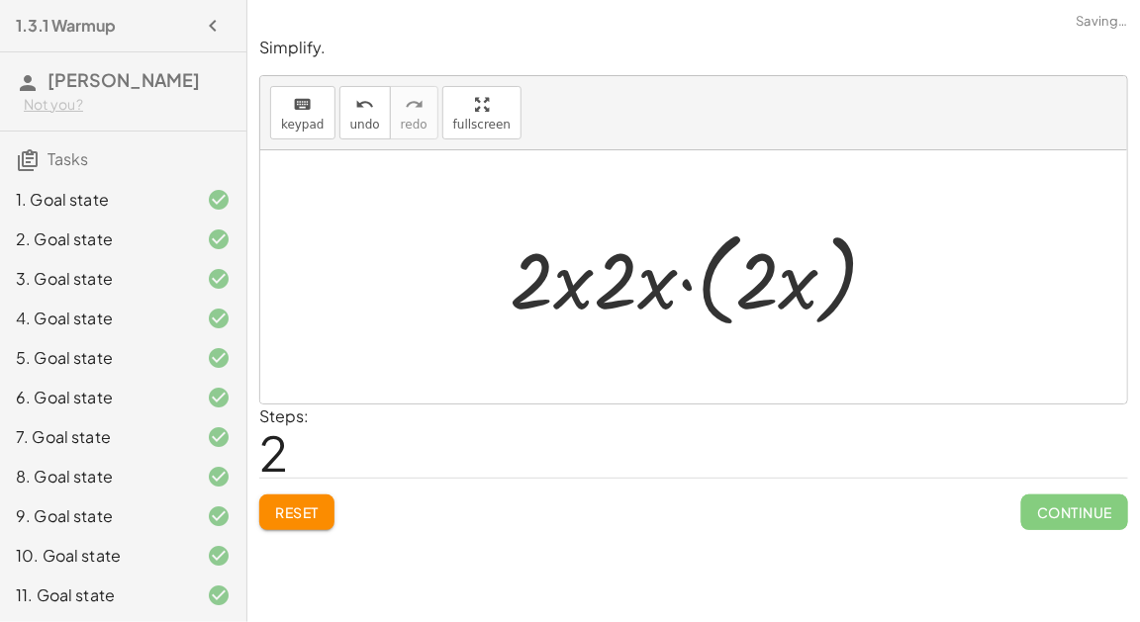
click at [712, 290] on div at bounding box center [702, 278] width 404 height 114
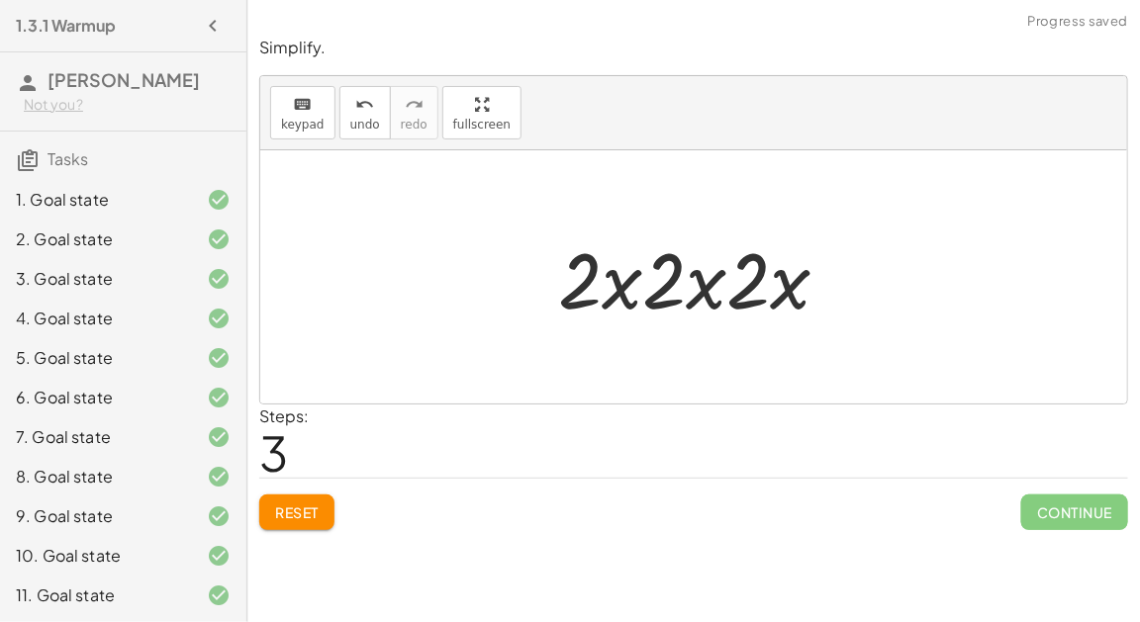
click at [708, 286] on div at bounding box center [701, 278] width 307 height 102
click at [691, 280] on div at bounding box center [701, 278] width 307 height 102
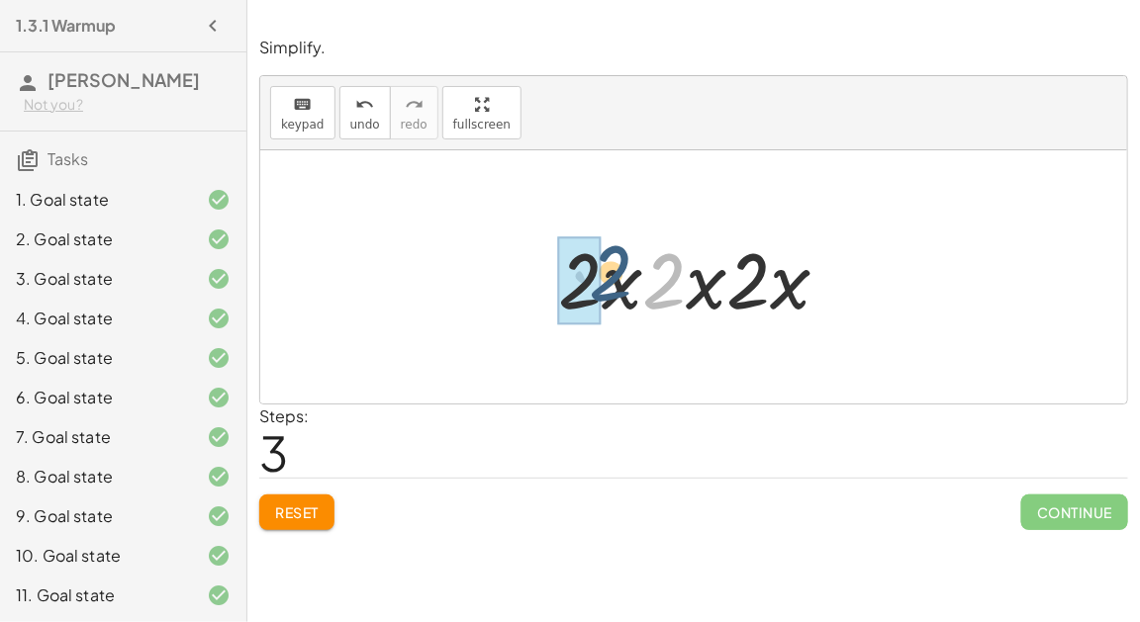
drag, startPoint x: 674, startPoint y: 275, endPoint x: 607, endPoint y: 267, distance: 67.8
click at [607, 267] on div at bounding box center [701, 278] width 307 height 102
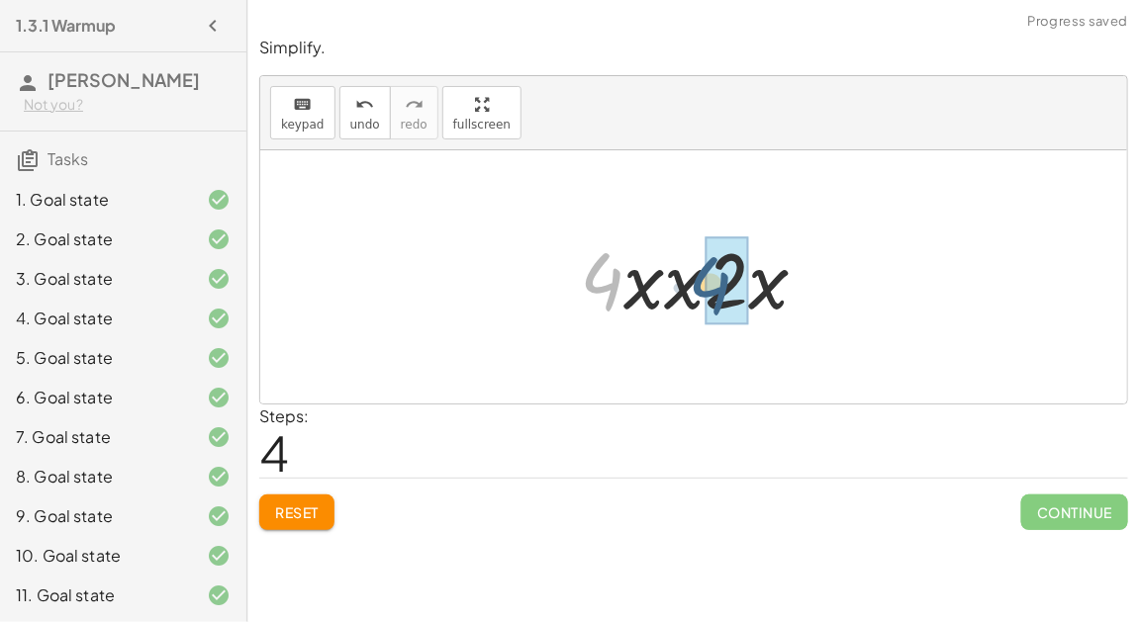
drag, startPoint x: 605, startPoint y: 272, endPoint x: 717, endPoint y: 276, distance: 111.9
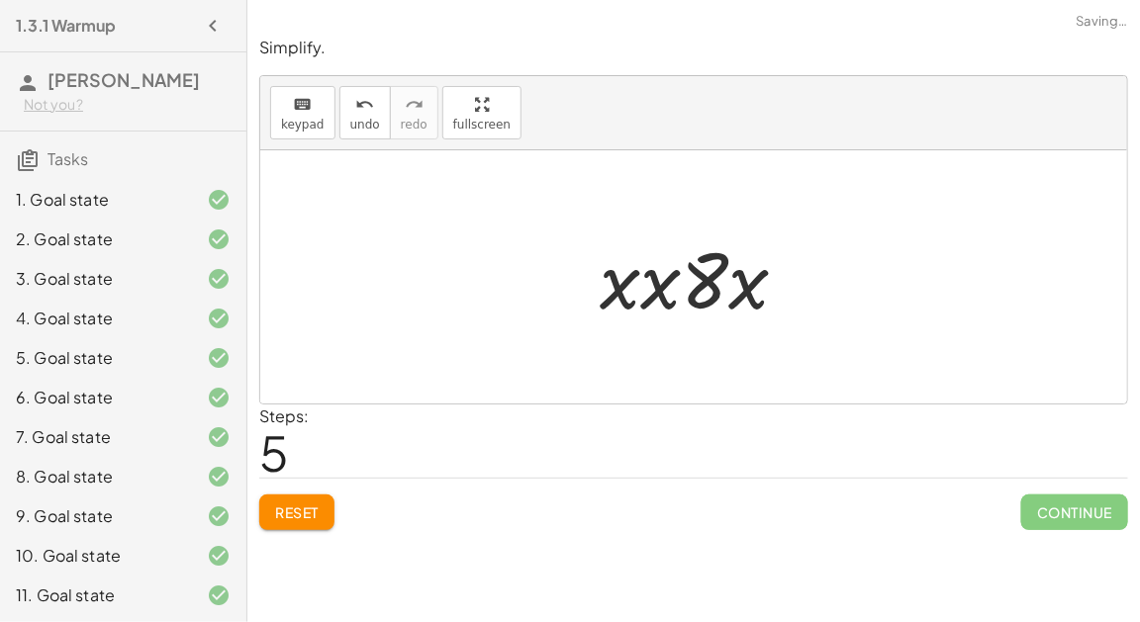
click at [697, 283] on div at bounding box center [702, 278] width 225 height 102
click at [655, 284] on div at bounding box center [702, 278] width 225 height 102
click at [737, 289] on div at bounding box center [702, 278] width 210 height 102
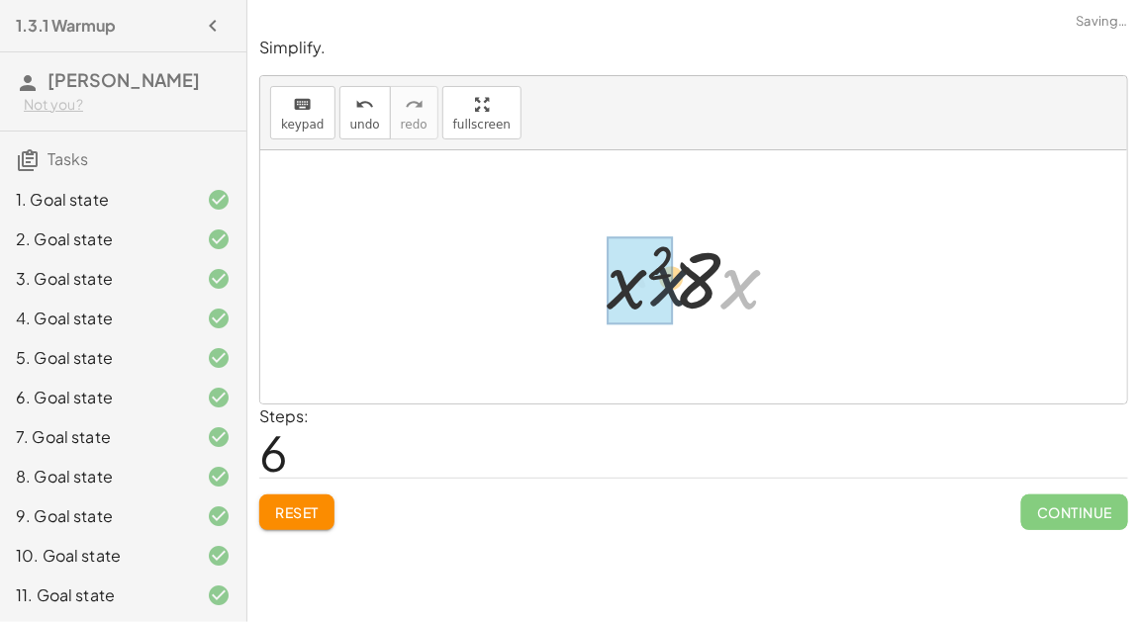
drag, startPoint x: 737, startPoint y: 289, endPoint x: 620, endPoint y: 285, distance: 117.8
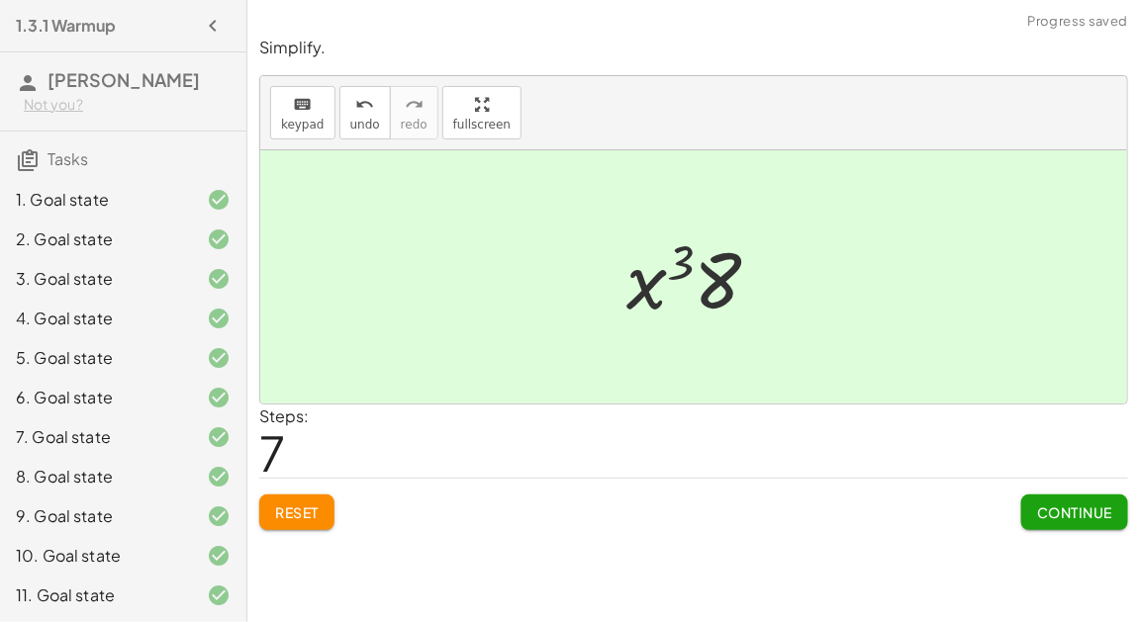
click at [1040, 510] on span "Continue" at bounding box center [1074, 513] width 75 height 18
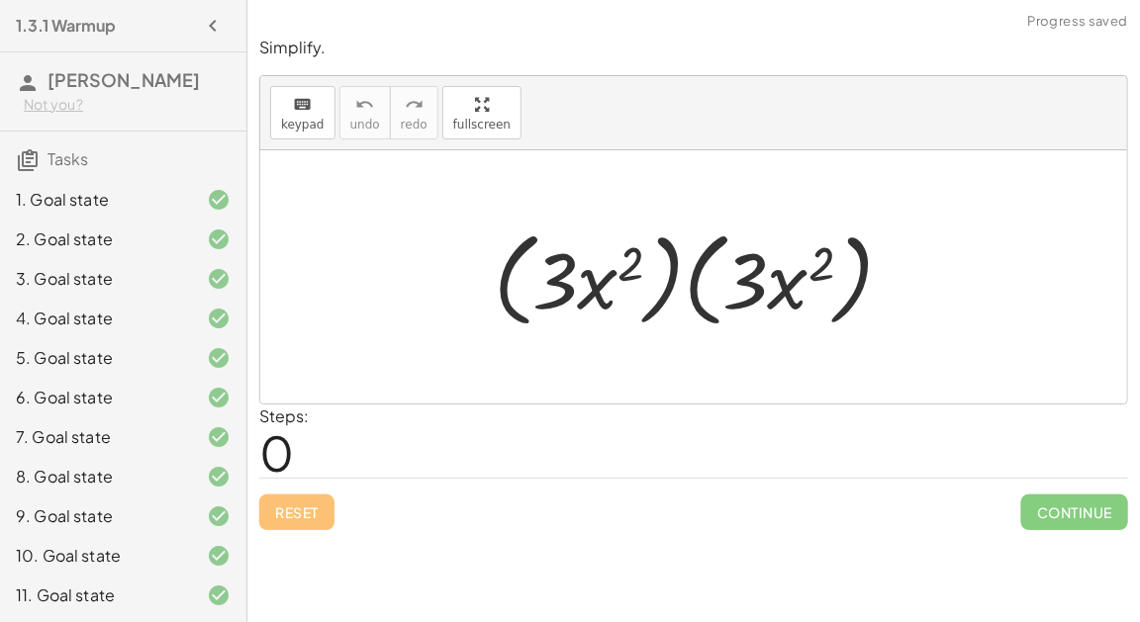
click at [671, 294] on div at bounding box center [701, 278] width 435 height 114
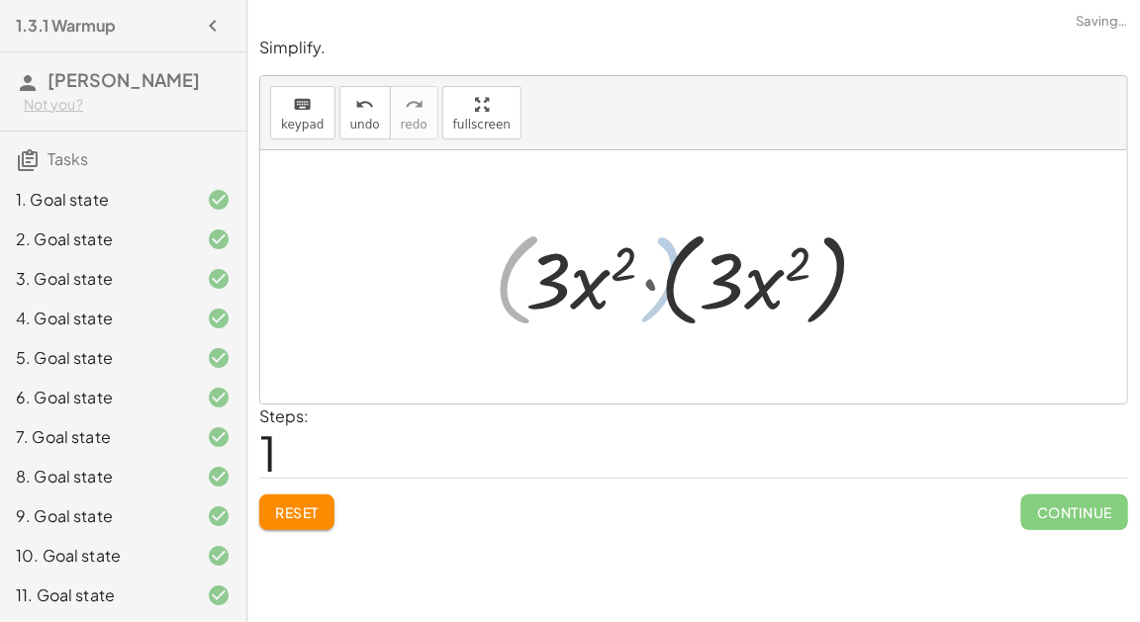
click at [691, 298] on div at bounding box center [701, 278] width 375 height 114
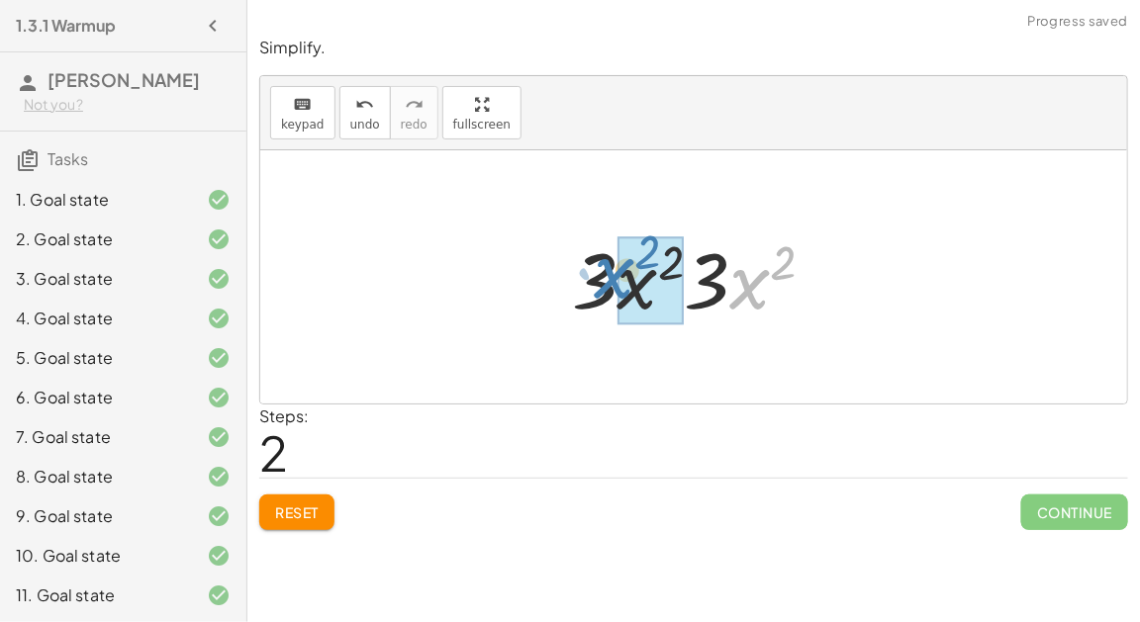
drag, startPoint x: 736, startPoint y: 282, endPoint x: 606, endPoint y: 272, distance: 131.0
click at [606, 272] on div at bounding box center [701, 278] width 278 height 102
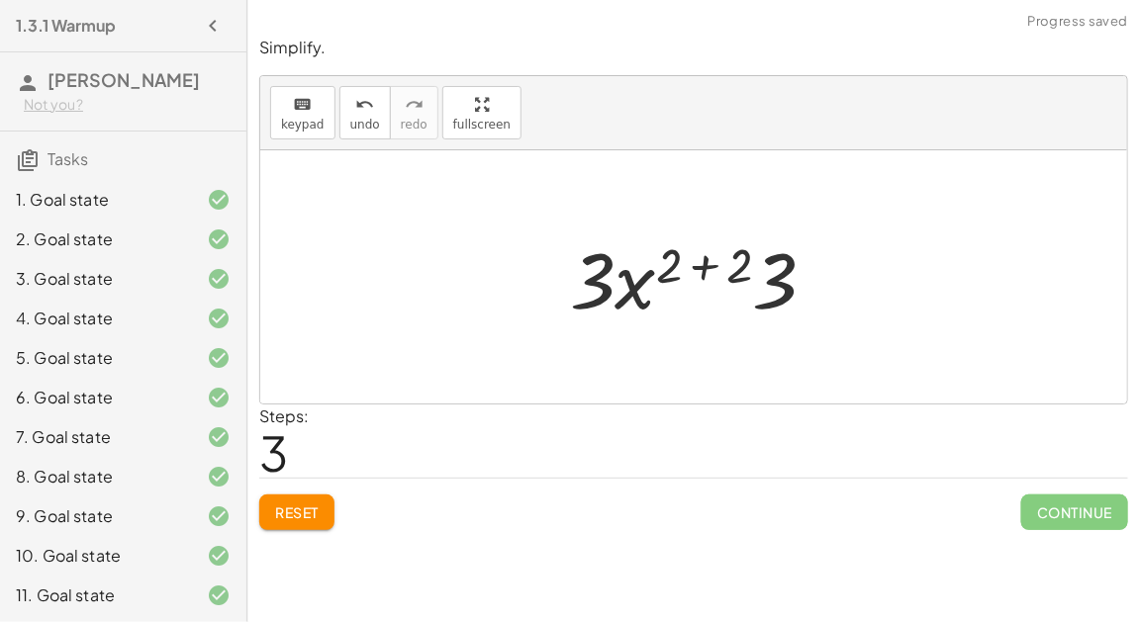
click at [687, 260] on div at bounding box center [701, 278] width 282 height 102
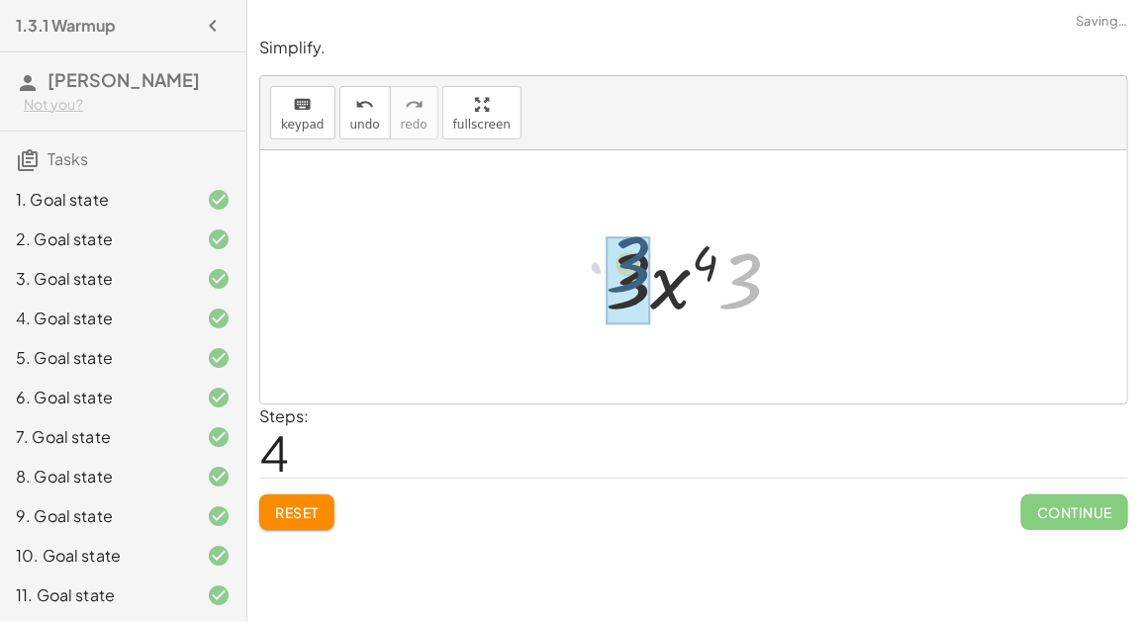
drag, startPoint x: 761, startPoint y: 280, endPoint x: 647, endPoint y: 263, distance: 115.0
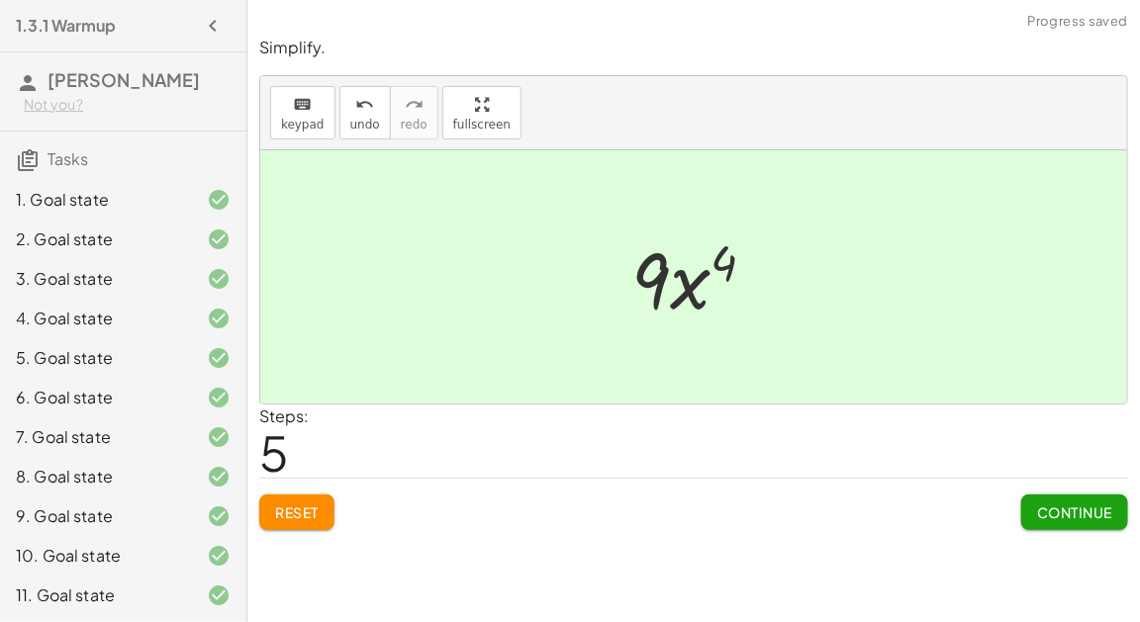
click at [1027, 505] on button "Continue" at bounding box center [1074, 513] width 107 height 36
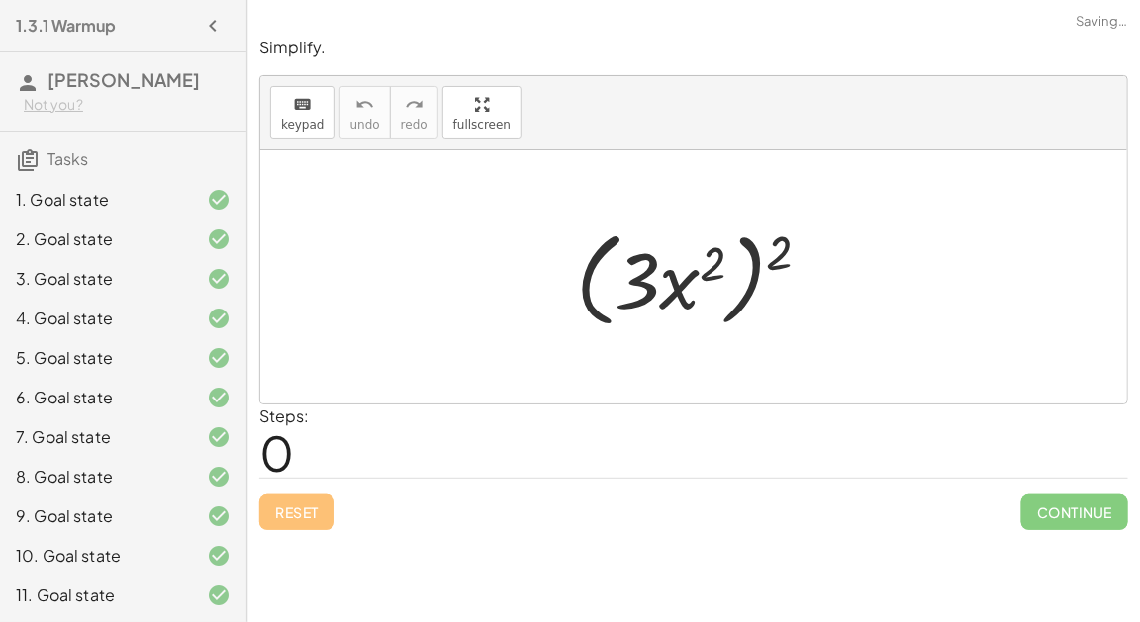
scroll to position [395, 0]
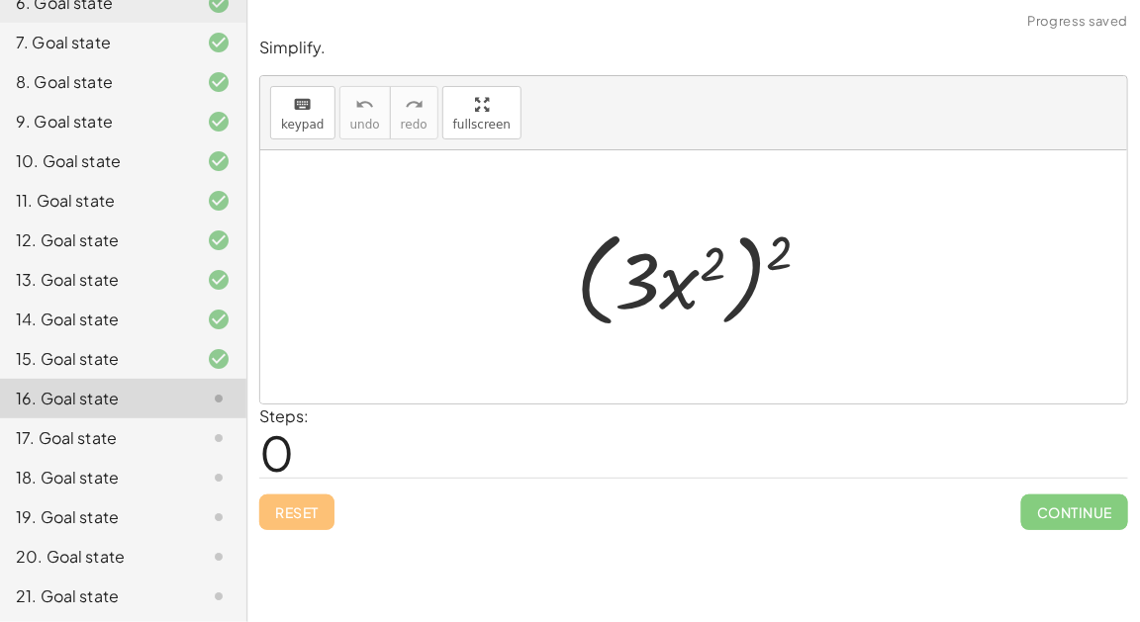
click at [669, 277] on div at bounding box center [701, 278] width 271 height 114
click at [757, 290] on div at bounding box center [701, 278] width 271 height 114
click at [749, 290] on div at bounding box center [701, 278] width 271 height 114
click at [750, 288] on div at bounding box center [701, 278] width 271 height 114
click at [598, 238] on div at bounding box center [701, 278] width 271 height 114
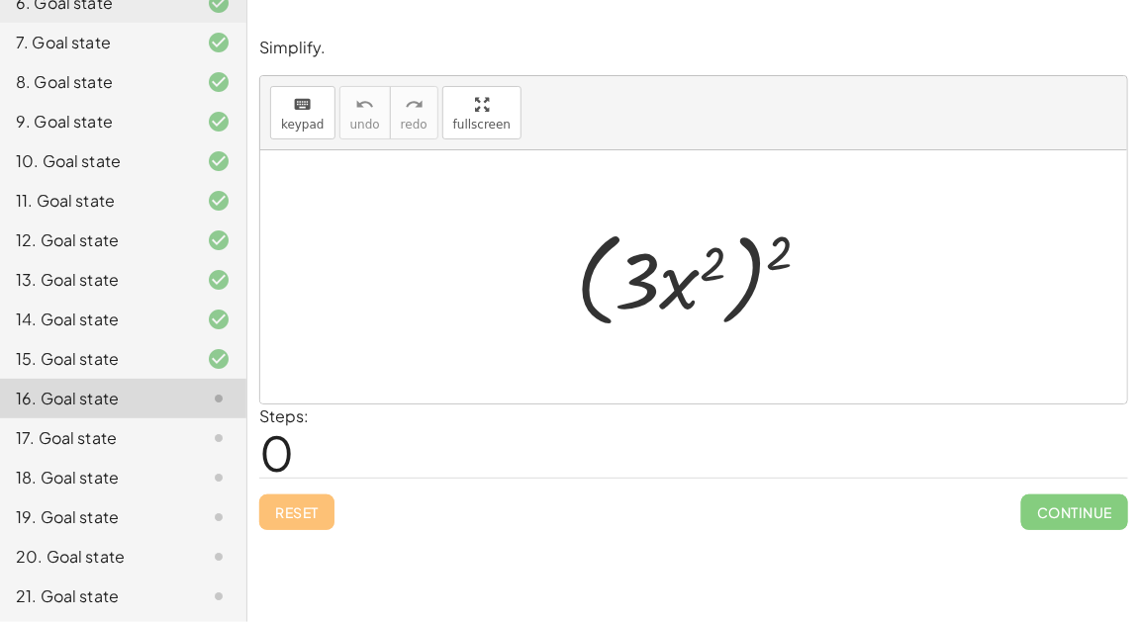
click at [598, 238] on div at bounding box center [701, 278] width 271 height 114
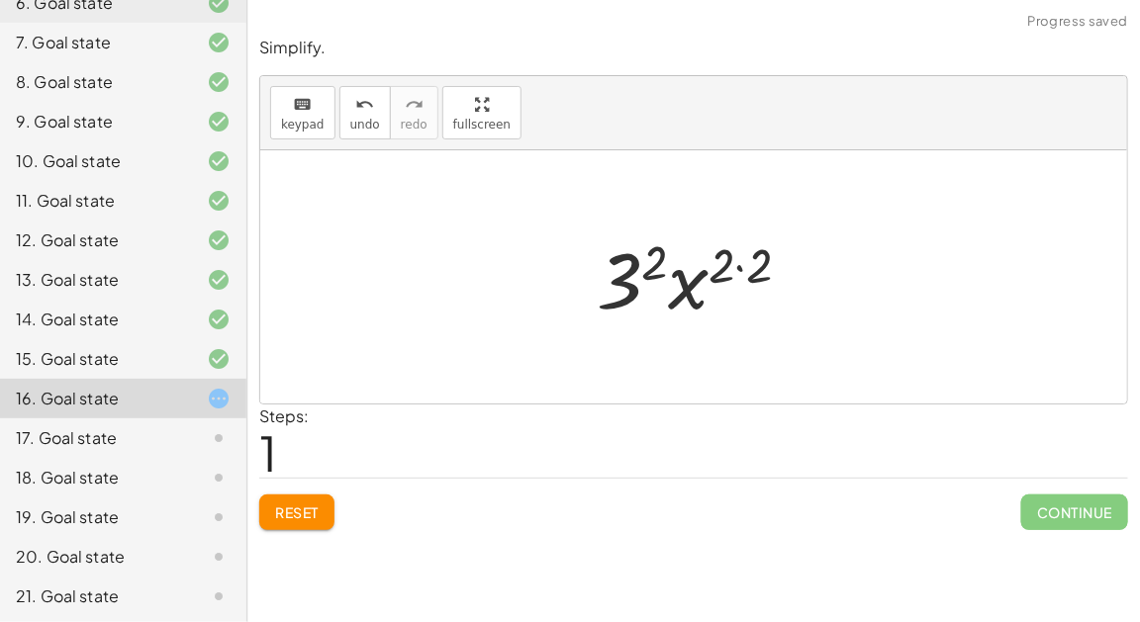
click at [659, 253] on div at bounding box center [702, 278] width 230 height 102
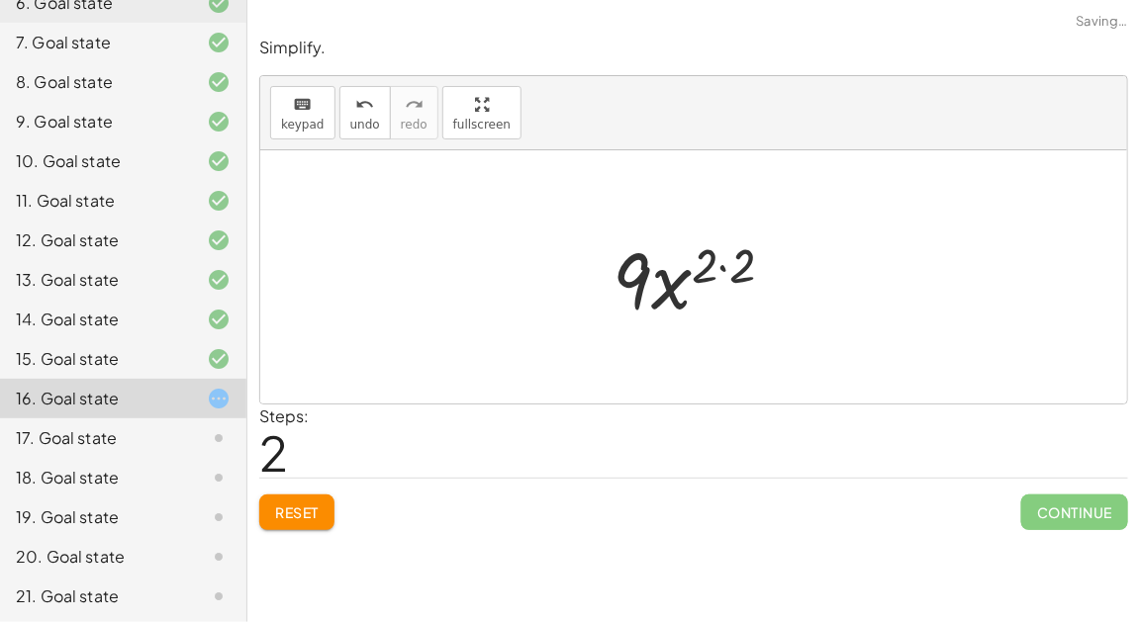
click at [720, 268] on div at bounding box center [701, 278] width 197 height 102
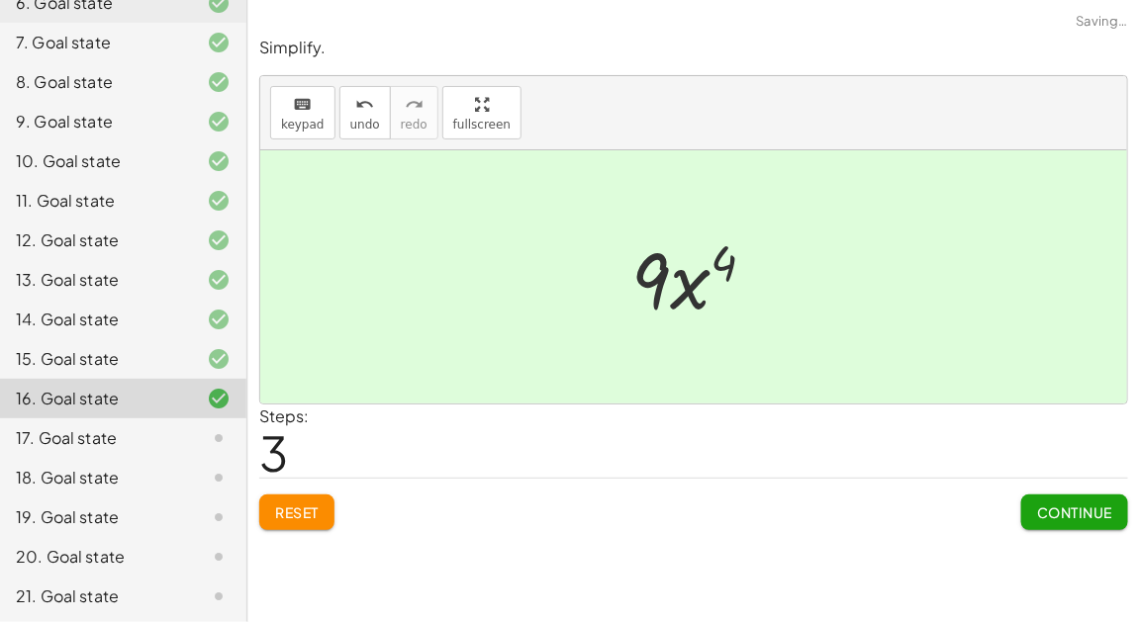
click at [1061, 498] on button "Continue" at bounding box center [1074, 513] width 107 height 36
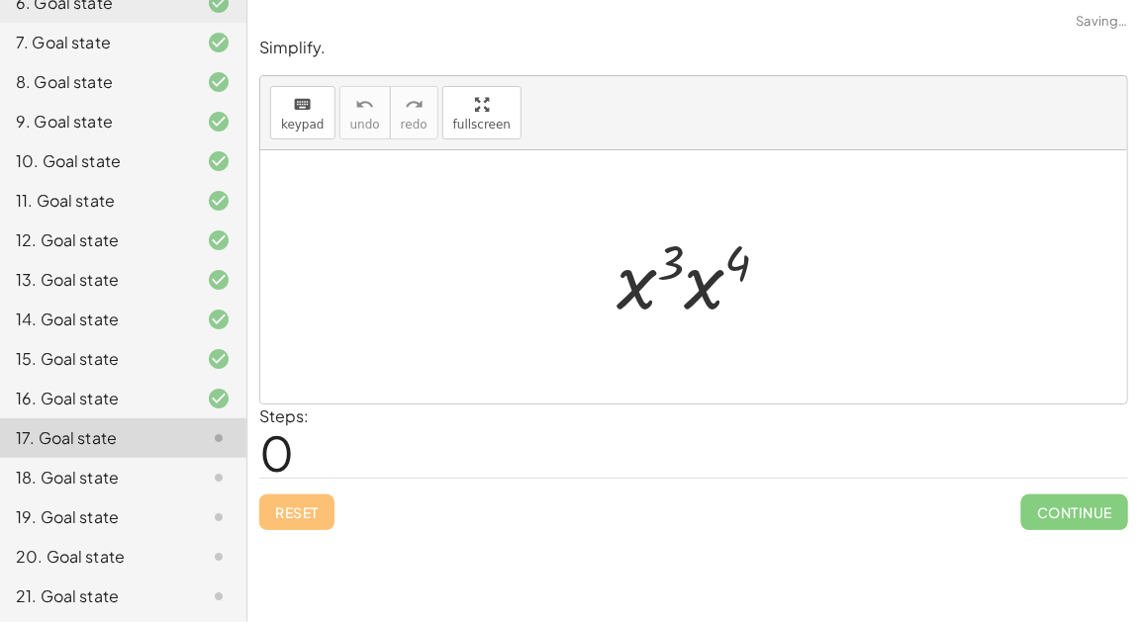
click at [678, 267] on div at bounding box center [701, 278] width 189 height 102
click at [699, 279] on div at bounding box center [701, 278] width 189 height 102
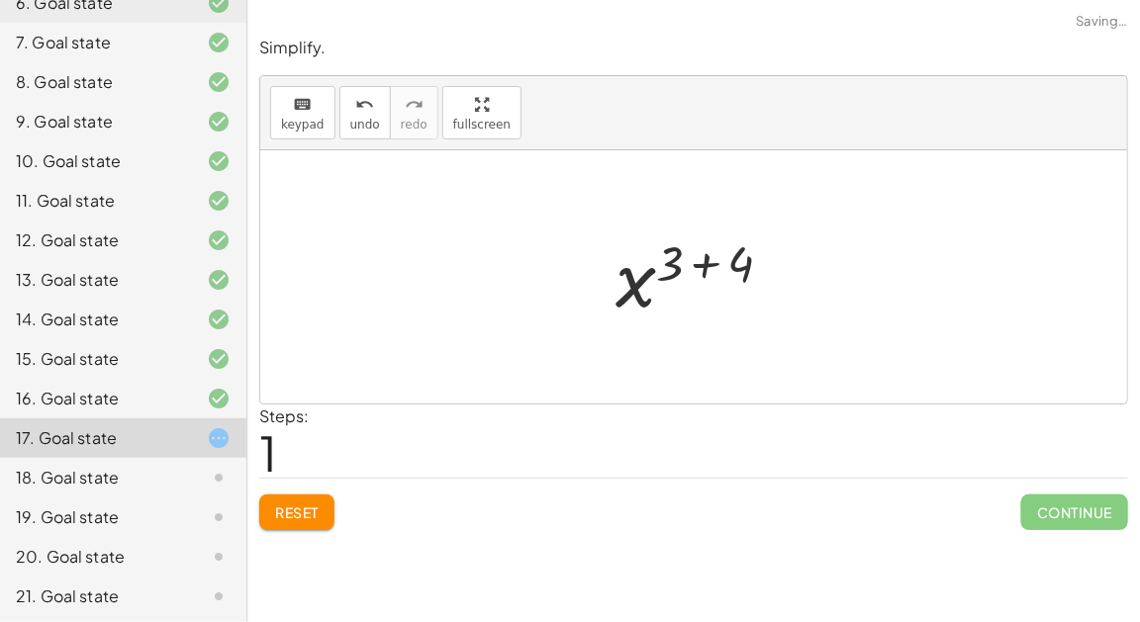
click at [703, 262] on div at bounding box center [702, 278] width 193 height 98
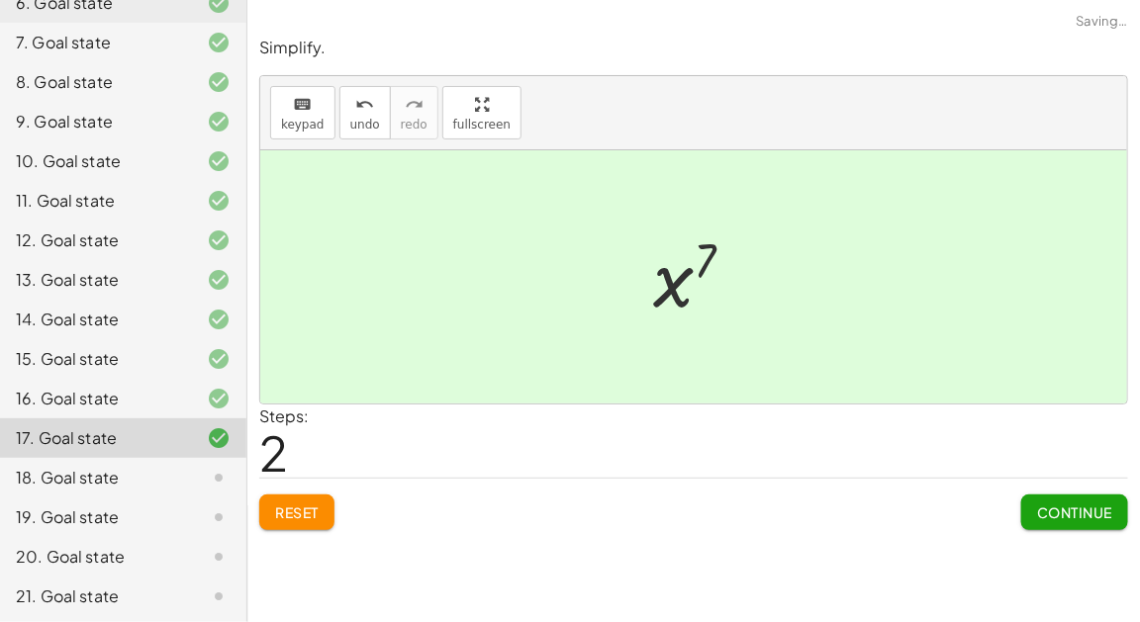
click at [1092, 508] on span "Continue" at bounding box center [1074, 513] width 75 height 18
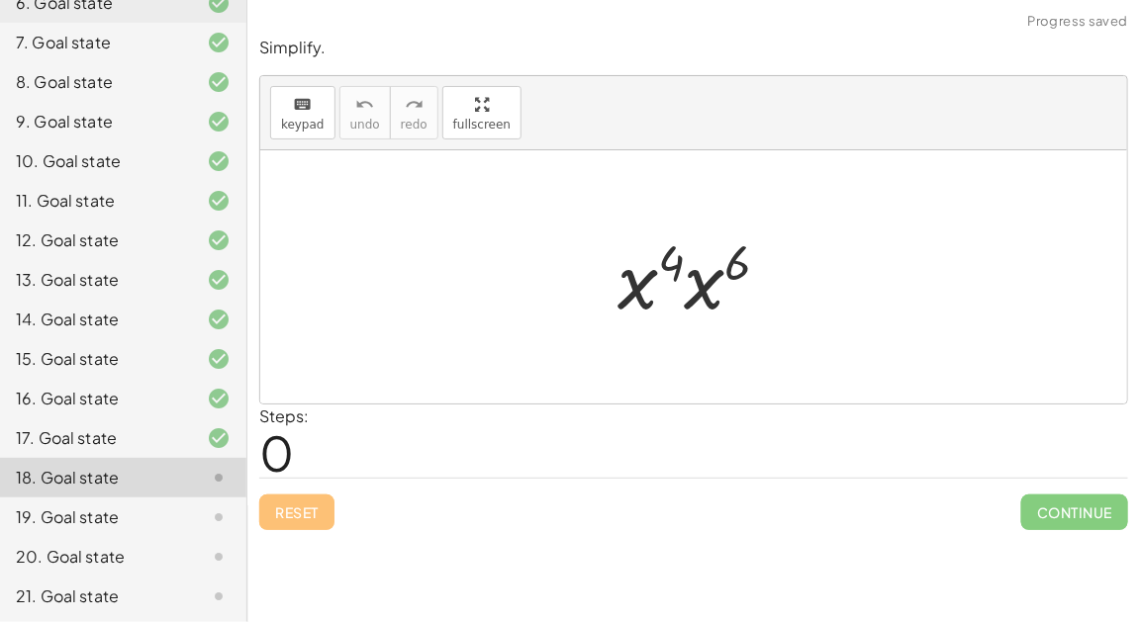
click at [700, 274] on div at bounding box center [702, 278] width 188 height 102
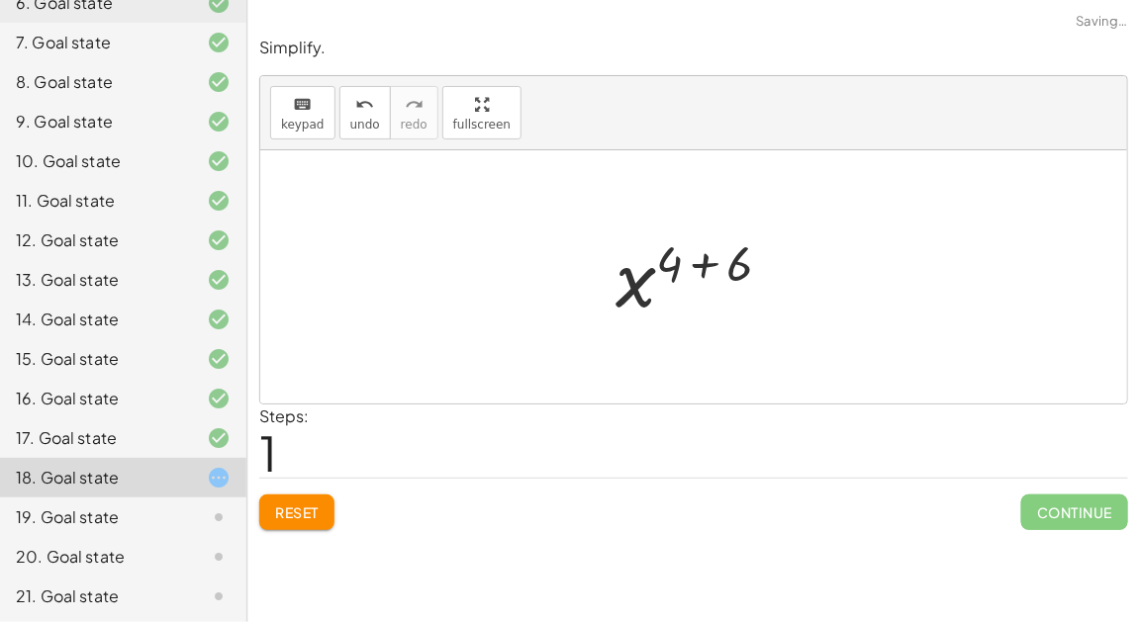
click at [704, 255] on div at bounding box center [702, 278] width 192 height 98
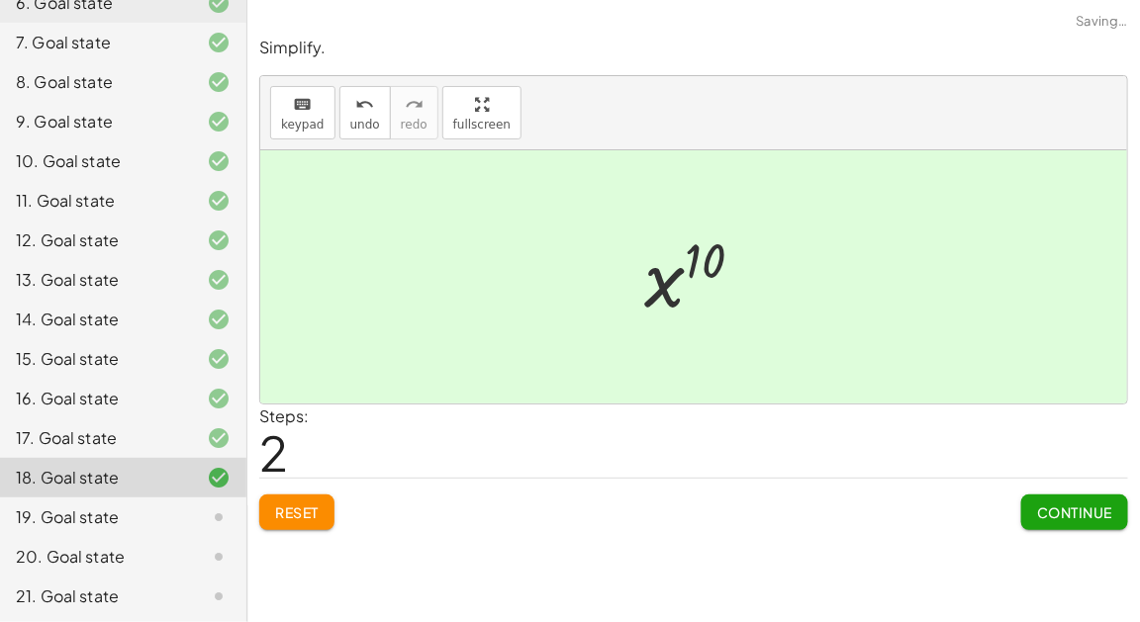
click at [1093, 505] on span "Continue" at bounding box center [1074, 513] width 75 height 18
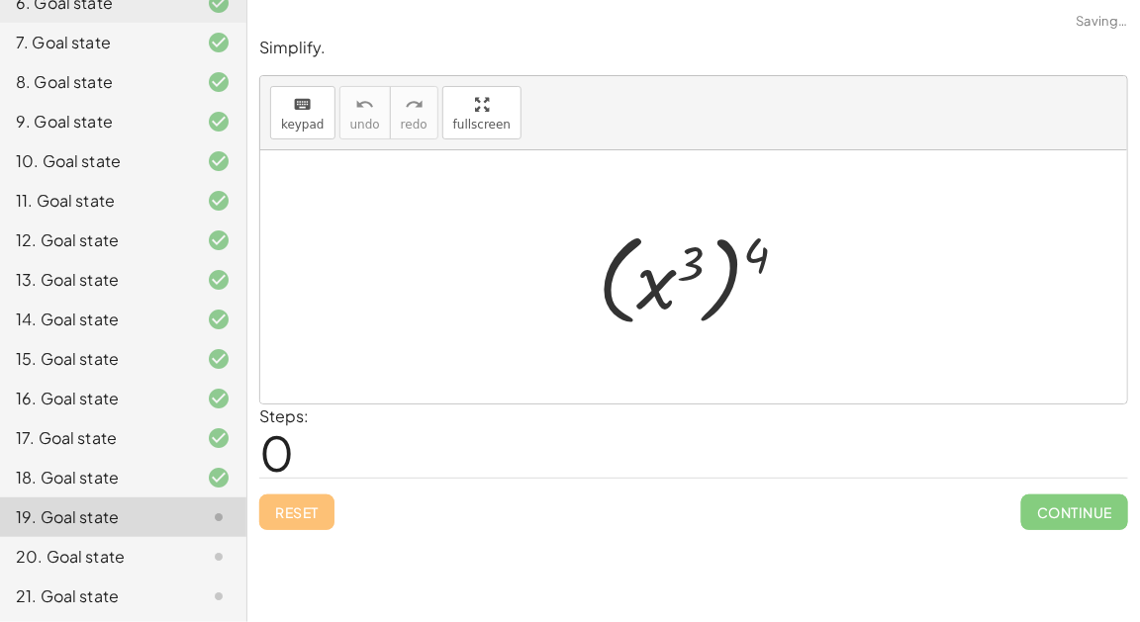
click at [724, 283] on div at bounding box center [701, 278] width 227 height 110
drag, startPoint x: 748, startPoint y: 269, endPoint x: 666, endPoint y: 259, distance: 82.7
click at [666, 259] on div at bounding box center [701, 278] width 227 height 110
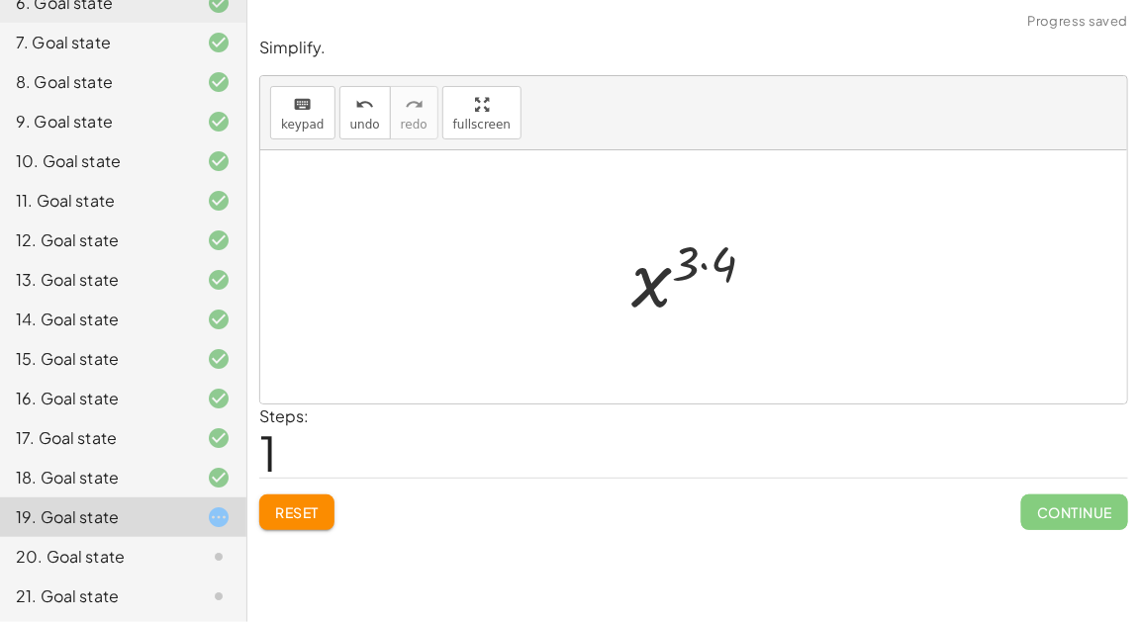
click at [709, 265] on div at bounding box center [701, 278] width 159 height 98
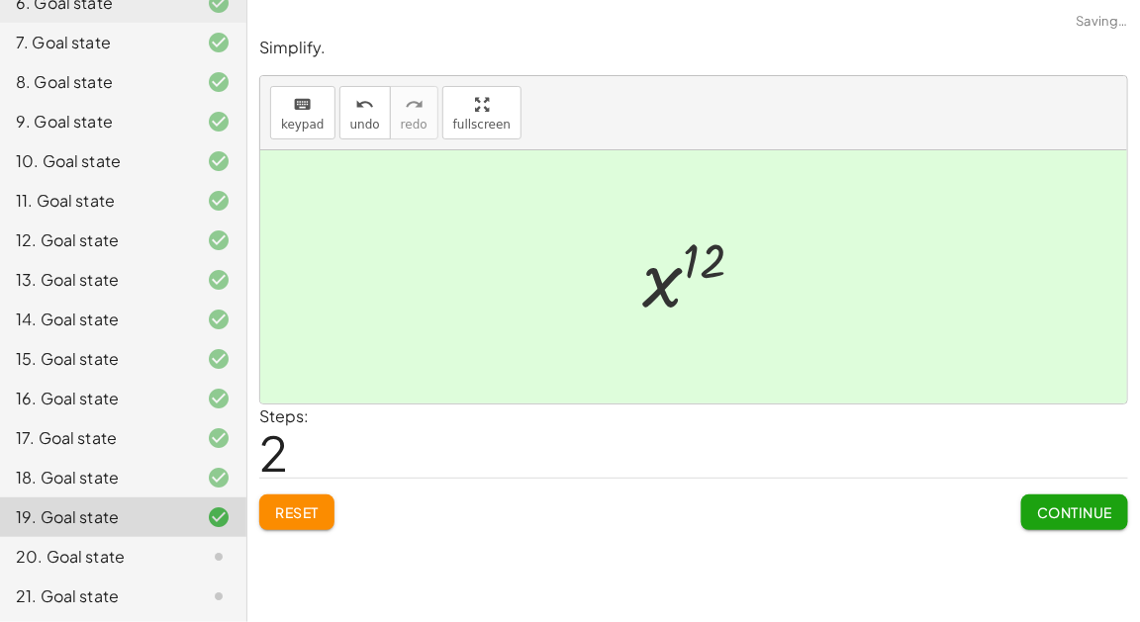
click at [1079, 524] on button "Continue" at bounding box center [1074, 513] width 107 height 36
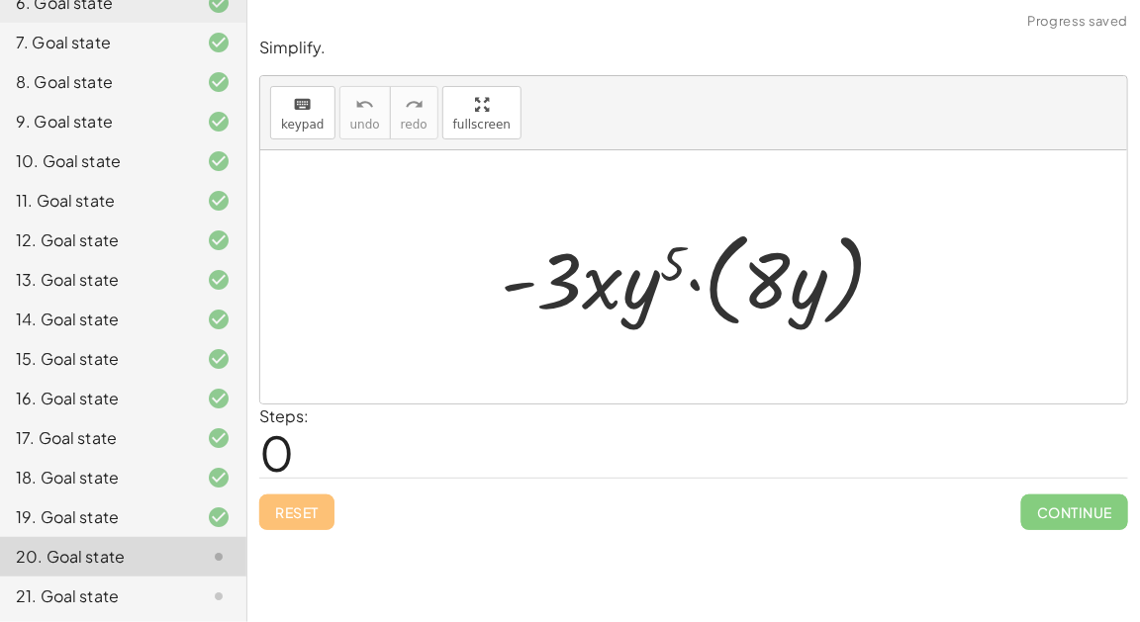
click at [692, 283] on div at bounding box center [702, 278] width 422 height 114
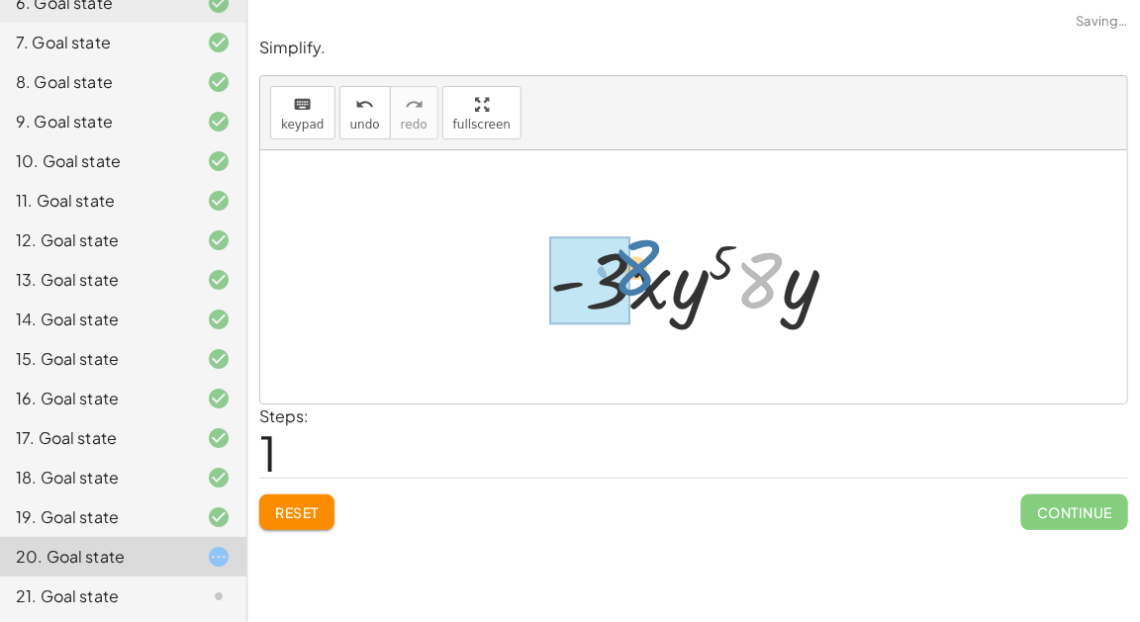
drag, startPoint x: 763, startPoint y: 288, endPoint x: 641, endPoint y: 276, distance: 122.3
click at [641, 276] on div at bounding box center [701, 278] width 325 height 102
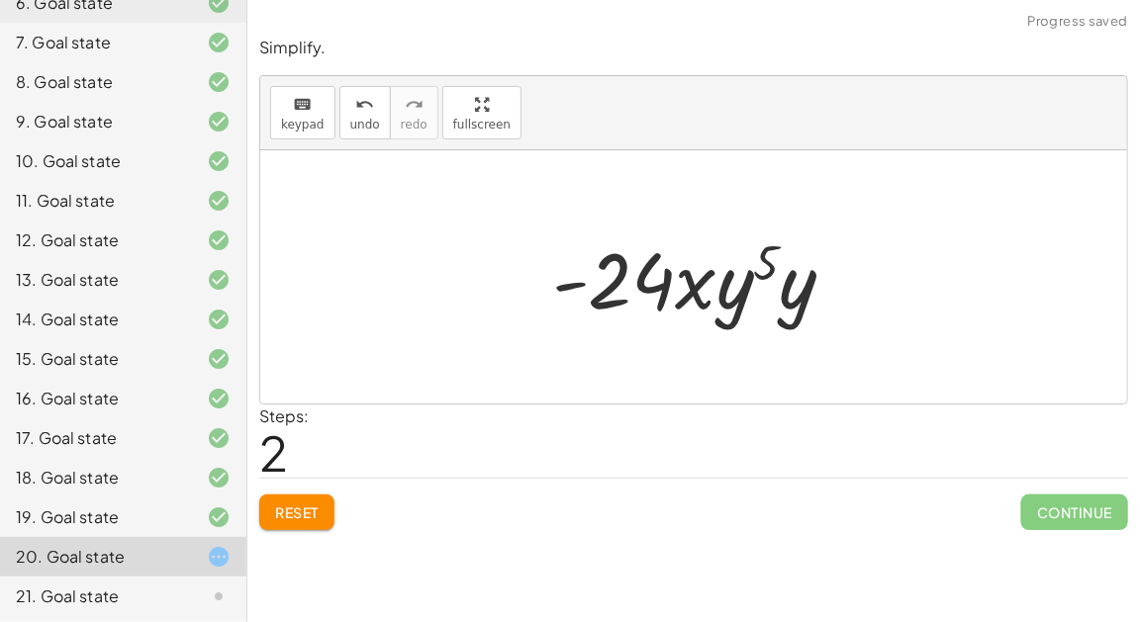
click at [649, 275] on div at bounding box center [701, 278] width 319 height 102
click at [686, 283] on div at bounding box center [701, 278] width 319 height 102
drag, startPoint x: 800, startPoint y: 281, endPoint x: 752, endPoint y: 280, distance: 47.5
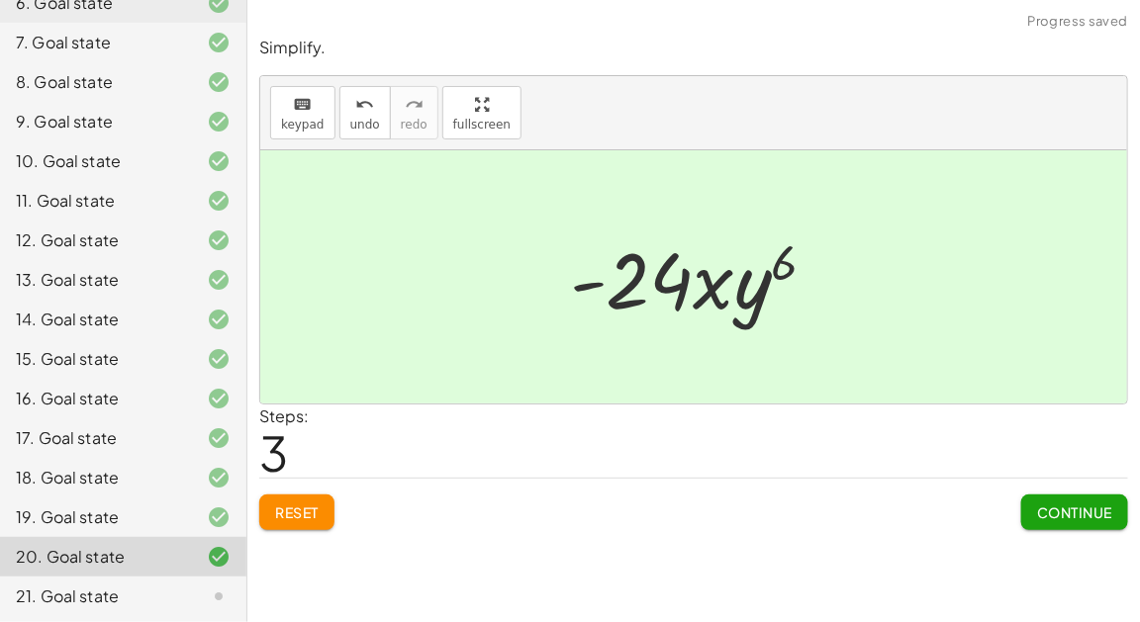
click at [1043, 498] on button "Continue" at bounding box center [1074, 513] width 107 height 36
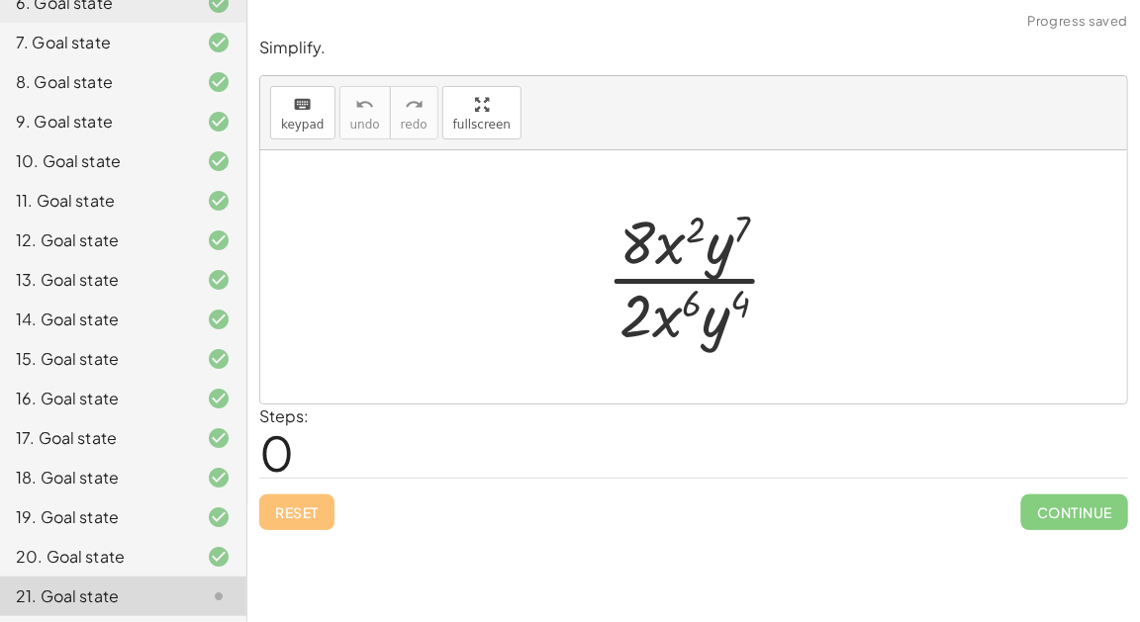
click at [682, 274] on div at bounding box center [702, 277] width 211 height 152
drag, startPoint x: 746, startPoint y: 249, endPoint x: 731, endPoint y: 246, distance: 15.1
click at [731, 246] on div at bounding box center [702, 277] width 211 height 152
drag, startPoint x: 719, startPoint y: 252, endPoint x: 720, endPoint y: 309, distance: 56.4
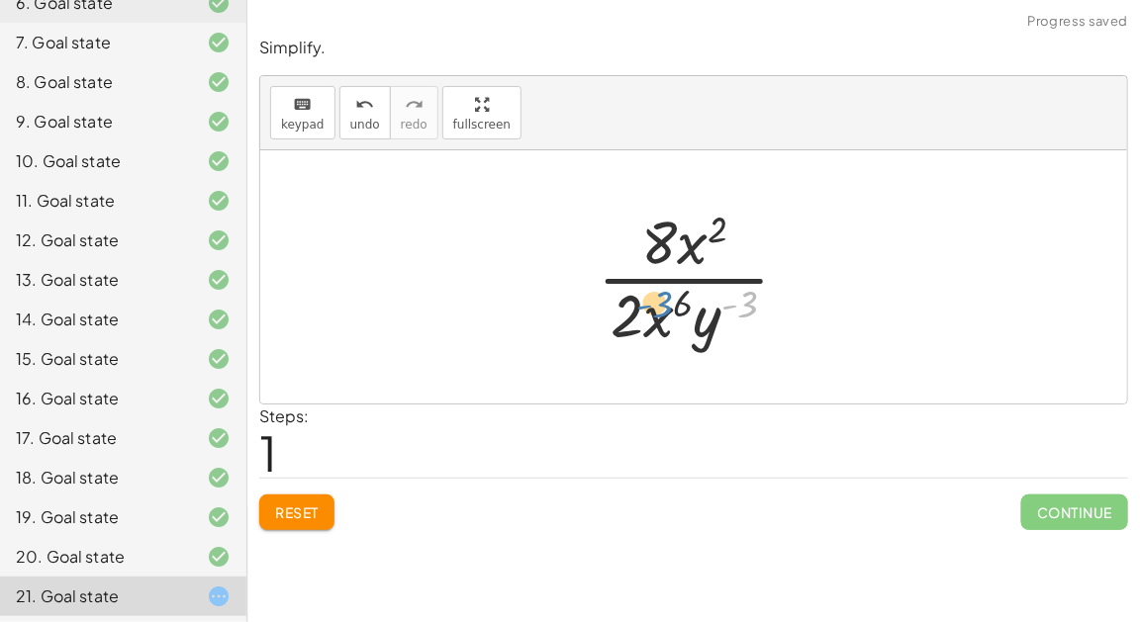
drag, startPoint x: 741, startPoint y: 299, endPoint x: 651, endPoint y: 298, distance: 90.1
click at [651, 298] on div at bounding box center [702, 277] width 228 height 152
drag, startPoint x: 715, startPoint y: 228, endPoint x: 753, endPoint y: 304, distance: 85.4
click at [753, 304] on div at bounding box center [702, 277] width 228 height 152
click at [710, 278] on div at bounding box center [702, 277] width 228 height 152
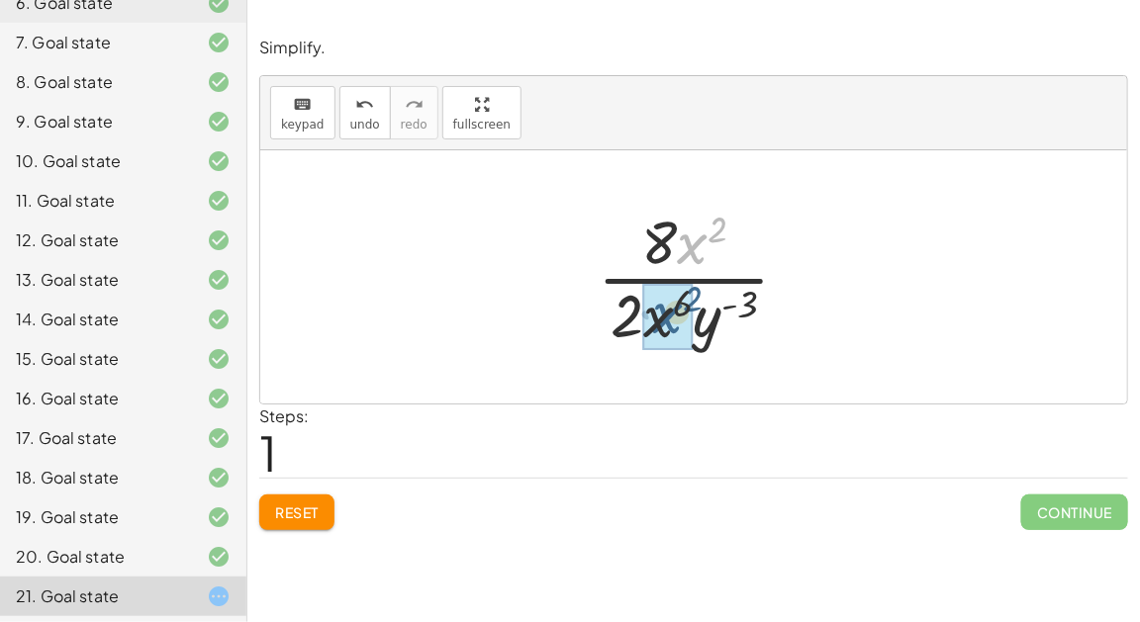
drag, startPoint x: 679, startPoint y: 239, endPoint x: 628, endPoint y: 314, distance: 90.6
click at [628, 314] on div at bounding box center [702, 277] width 228 height 152
drag, startPoint x: 692, startPoint y: 235, endPoint x: 679, endPoint y: 244, distance: 16.2
click at [679, 244] on div at bounding box center [702, 277] width 228 height 152
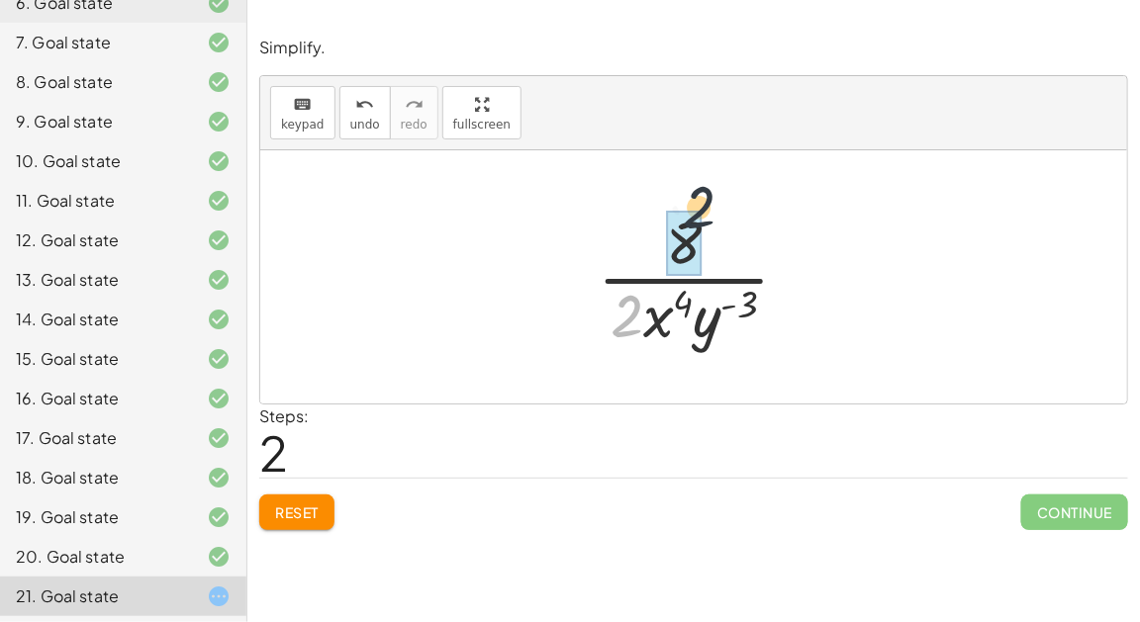
drag, startPoint x: 626, startPoint y: 303, endPoint x: 702, endPoint y: 191, distance: 134.8
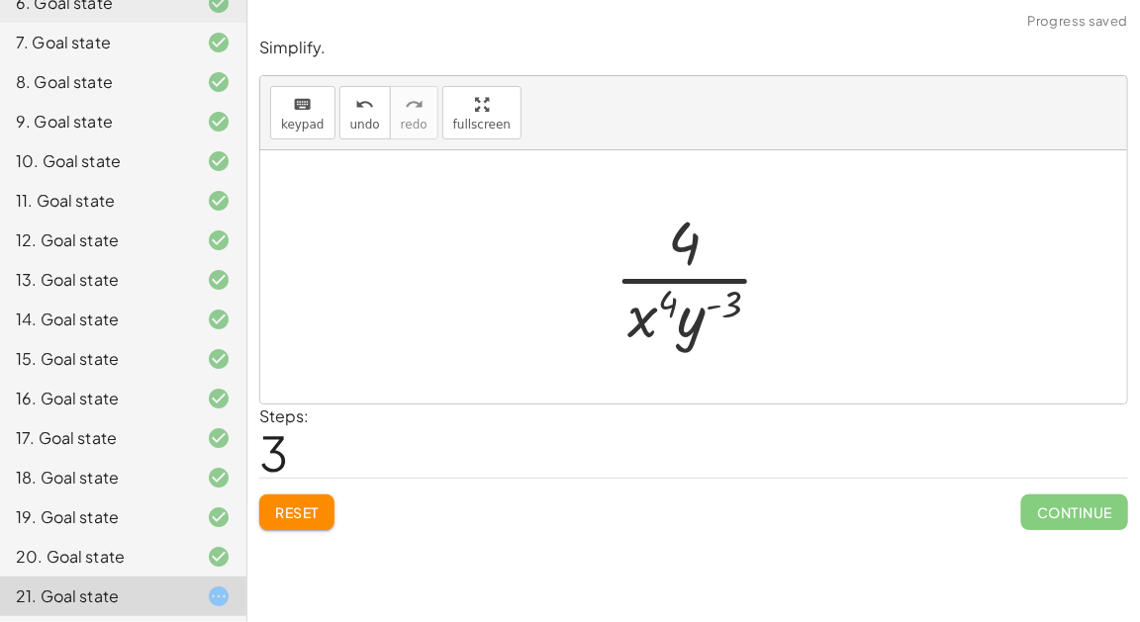
click at [699, 266] on div at bounding box center [702, 277] width 195 height 152
click at [680, 303] on div at bounding box center [702, 277] width 195 height 152
drag, startPoint x: 730, startPoint y: 308, endPoint x: 667, endPoint y: 307, distance: 63.3
click at [667, 307] on div at bounding box center [702, 277] width 195 height 152
click at [688, 322] on div at bounding box center [702, 277] width 195 height 152
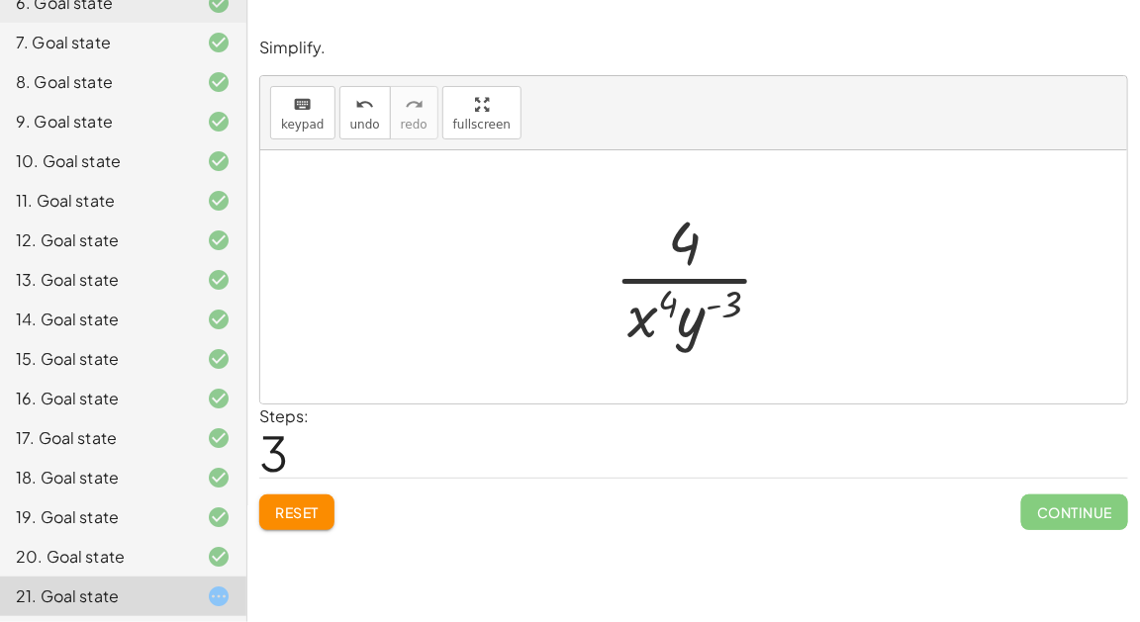
click at [714, 313] on div at bounding box center [702, 277] width 195 height 152
click at [714, 308] on div at bounding box center [702, 277] width 195 height 152
drag, startPoint x: 664, startPoint y: 302, endPoint x: 664, endPoint y: 222, distance: 80.2
click at [664, 222] on div at bounding box center [702, 277] width 195 height 152
drag, startPoint x: 646, startPoint y: 317, endPoint x: 687, endPoint y: 235, distance: 91.6
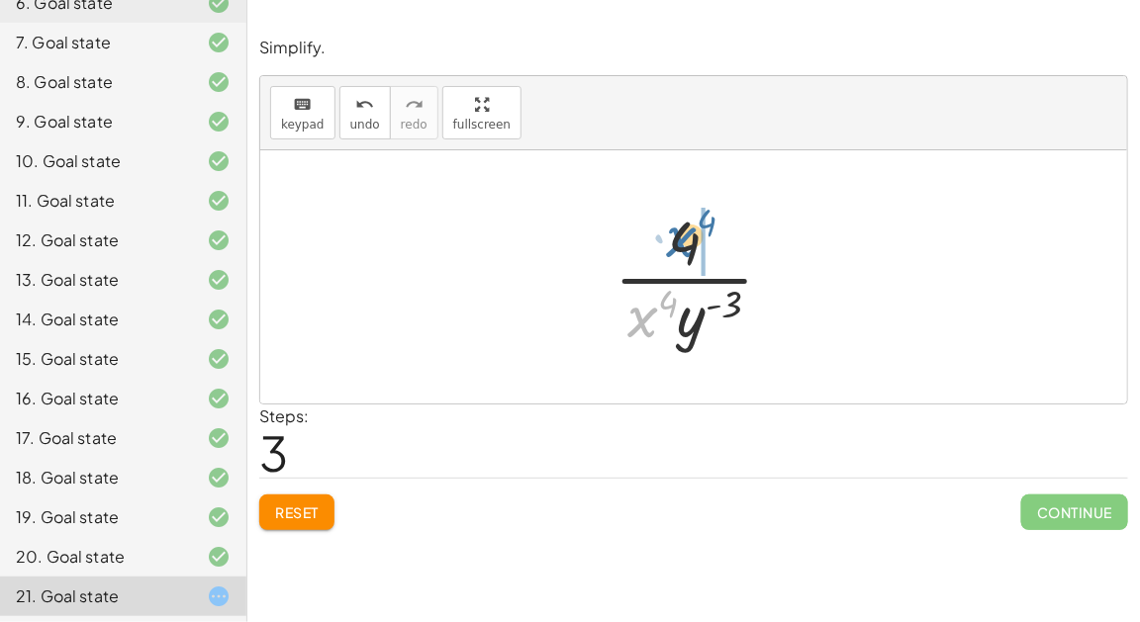
click at [687, 235] on div at bounding box center [702, 277] width 195 height 152
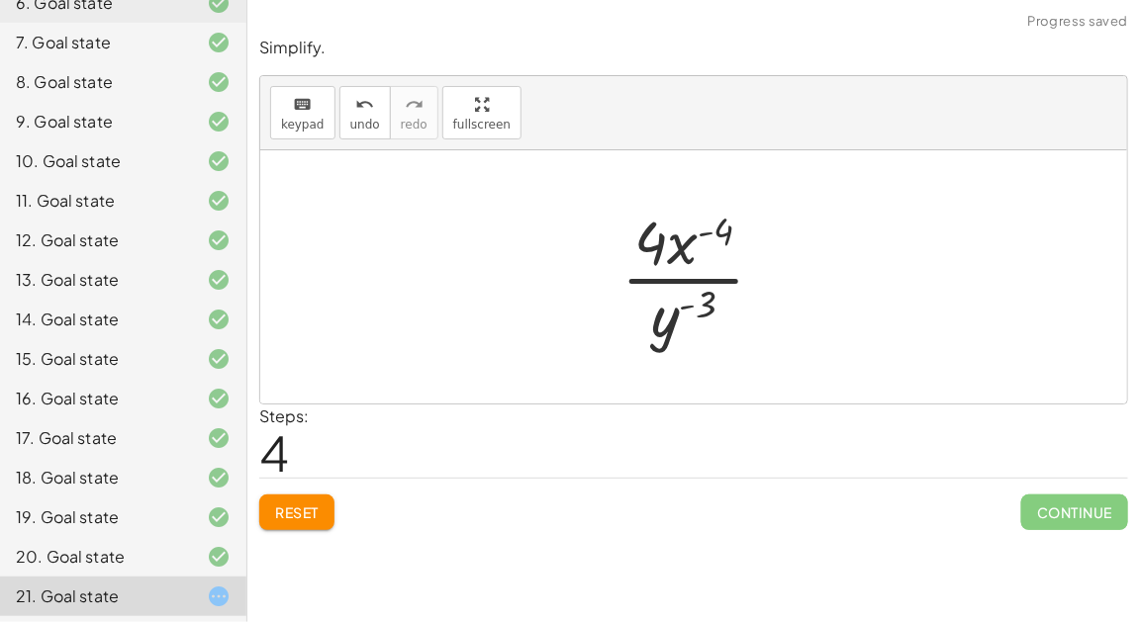
click at [706, 234] on div at bounding box center [701, 277] width 179 height 152
click at [716, 276] on div at bounding box center [701, 277] width 179 height 152
drag, startPoint x: 678, startPoint y: 317, endPoint x: 689, endPoint y: 242, distance: 75.0
click at [689, 242] on div at bounding box center [701, 277] width 179 height 152
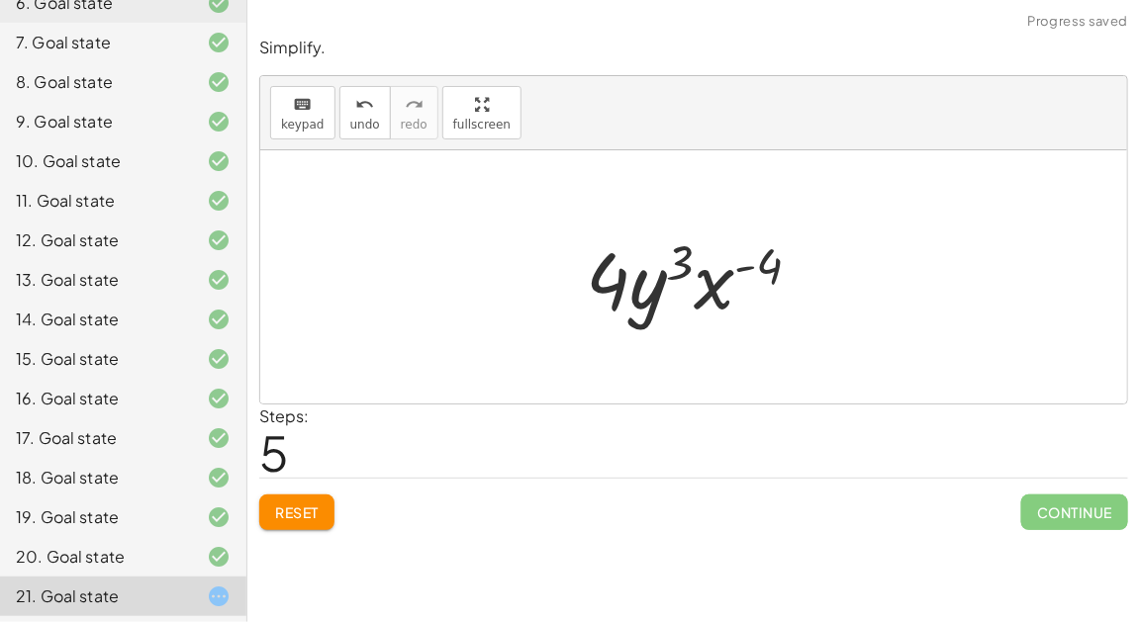
click at [734, 269] on div at bounding box center [701, 278] width 251 height 102
click at [752, 271] on div at bounding box center [701, 278] width 251 height 102
click at [726, 281] on div at bounding box center [701, 278] width 251 height 102
drag, startPoint x: 716, startPoint y: 281, endPoint x: 660, endPoint y: 277, distance: 55.6
click at [660, 277] on div at bounding box center [701, 278] width 251 height 102
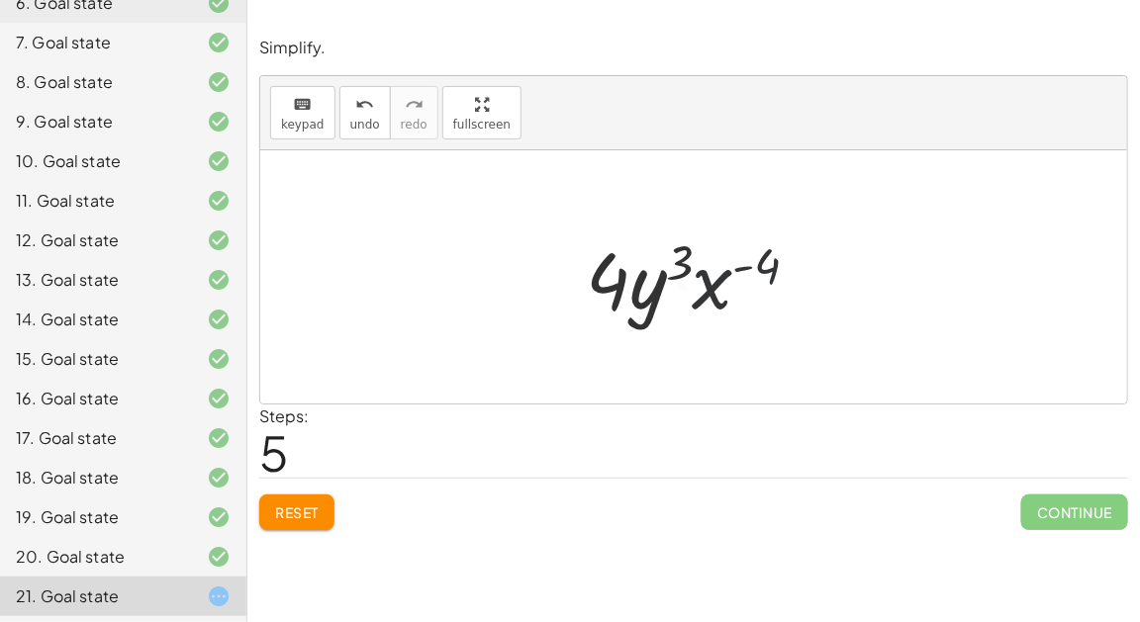
click at [681, 262] on div at bounding box center [701, 278] width 251 height 102
drag, startPoint x: 681, startPoint y: 262, endPoint x: 796, endPoint y: 258, distance: 114.9
click at [796, 258] on div at bounding box center [701, 278] width 251 height 102
drag, startPoint x: 619, startPoint y: 266, endPoint x: 730, endPoint y: 258, distance: 112.1
click at [730, 258] on div at bounding box center [701, 278] width 251 height 102
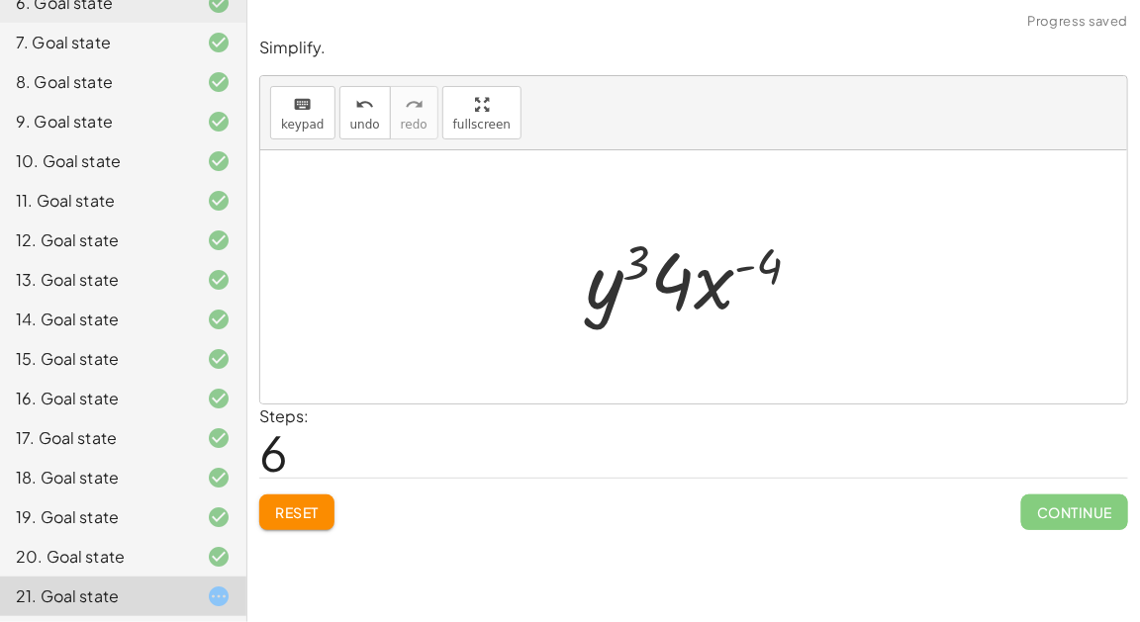
click at [655, 261] on div at bounding box center [701, 278] width 251 height 102
click at [667, 267] on div at bounding box center [701, 278] width 251 height 102
click at [714, 283] on div at bounding box center [701, 278] width 251 height 102
drag, startPoint x: 753, startPoint y: 266, endPoint x: 615, endPoint y: 266, distance: 138.6
click at [615, 266] on div at bounding box center [701, 278] width 251 height 102
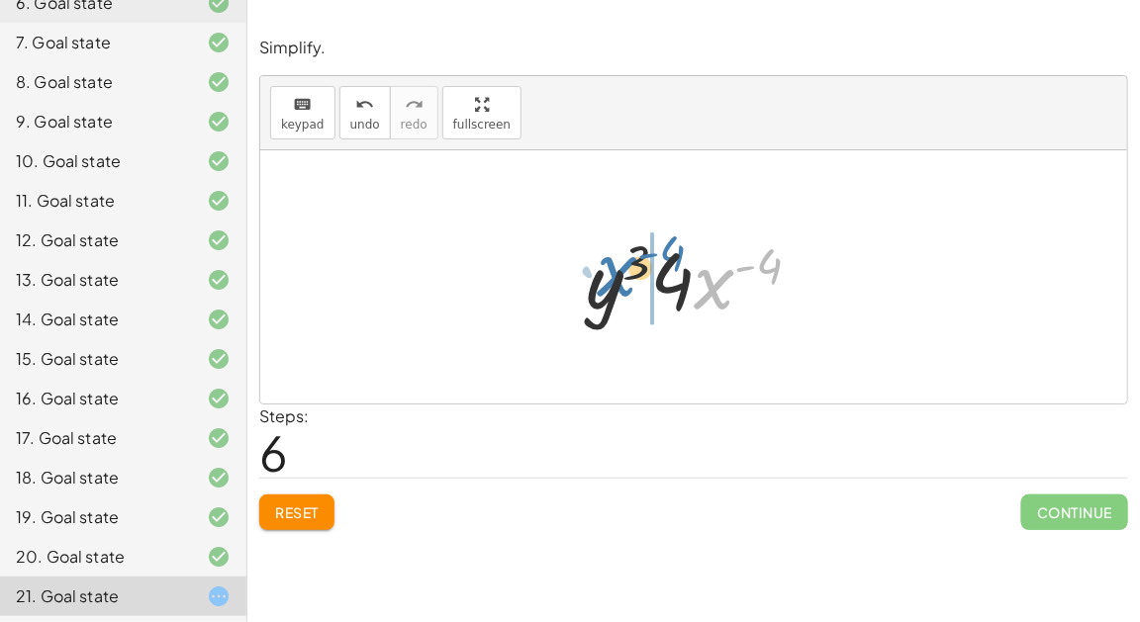
drag, startPoint x: 713, startPoint y: 295, endPoint x: 617, endPoint y: 283, distance: 96.7
click at [617, 283] on div at bounding box center [701, 278] width 251 height 102
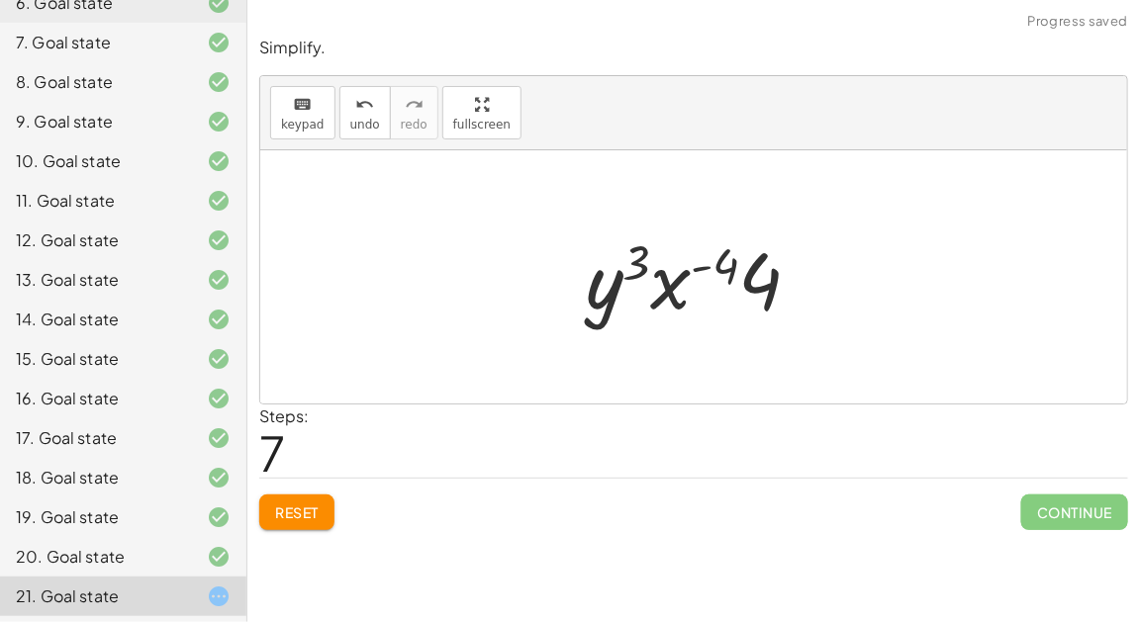
click at [703, 271] on div at bounding box center [701, 278] width 251 height 102
drag, startPoint x: 769, startPoint y: 285, endPoint x: 672, endPoint y: 273, distance: 97.7
click at [672, 273] on div at bounding box center [701, 278] width 251 height 102
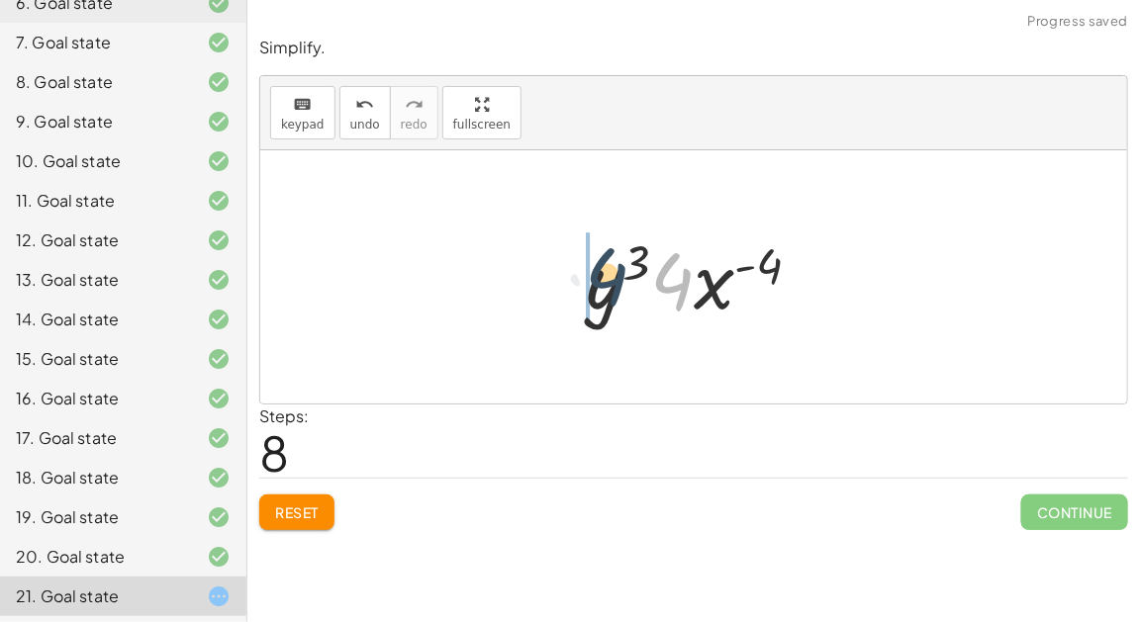
drag, startPoint x: 663, startPoint y: 279, endPoint x: 588, endPoint y: 276, distance: 75.3
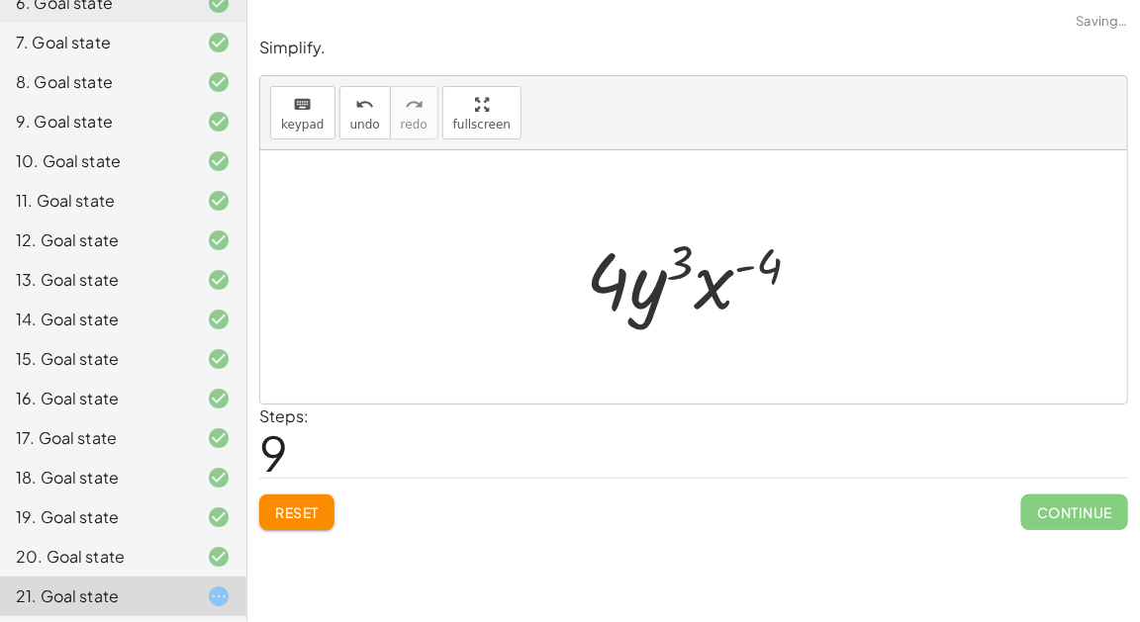
click at [318, 499] on button "Reset" at bounding box center [296, 513] width 75 height 36
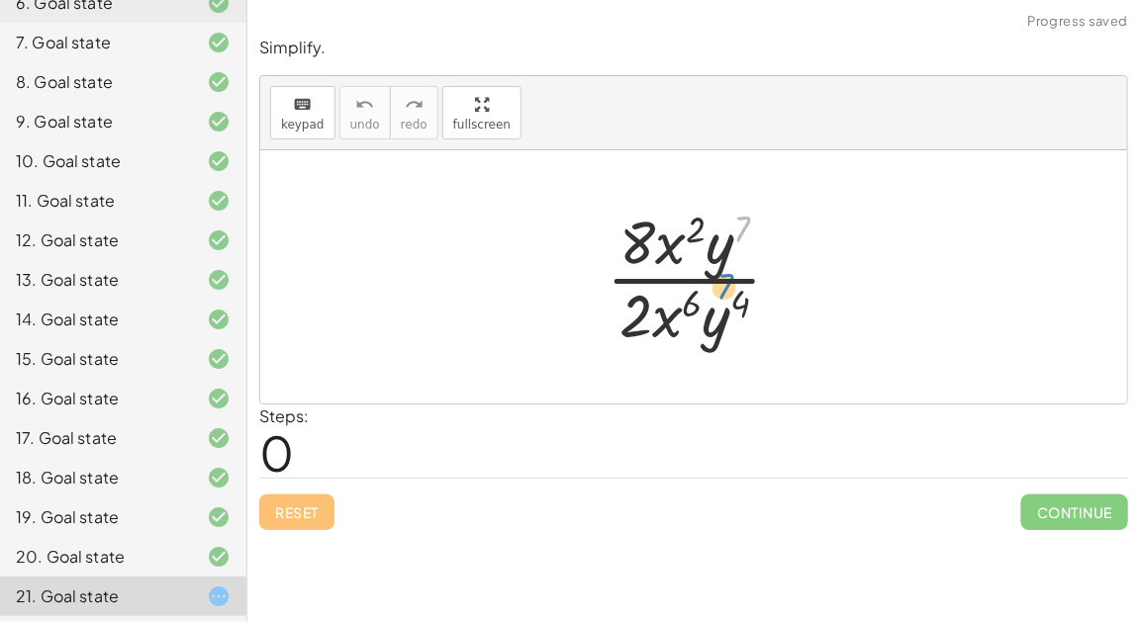
drag, startPoint x: 741, startPoint y: 232, endPoint x: 724, endPoint y: 286, distance: 57.0
click at [724, 286] on div at bounding box center [702, 277] width 211 height 152
drag, startPoint x: 713, startPoint y: 249, endPoint x: 718, endPoint y: 311, distance: 61.6
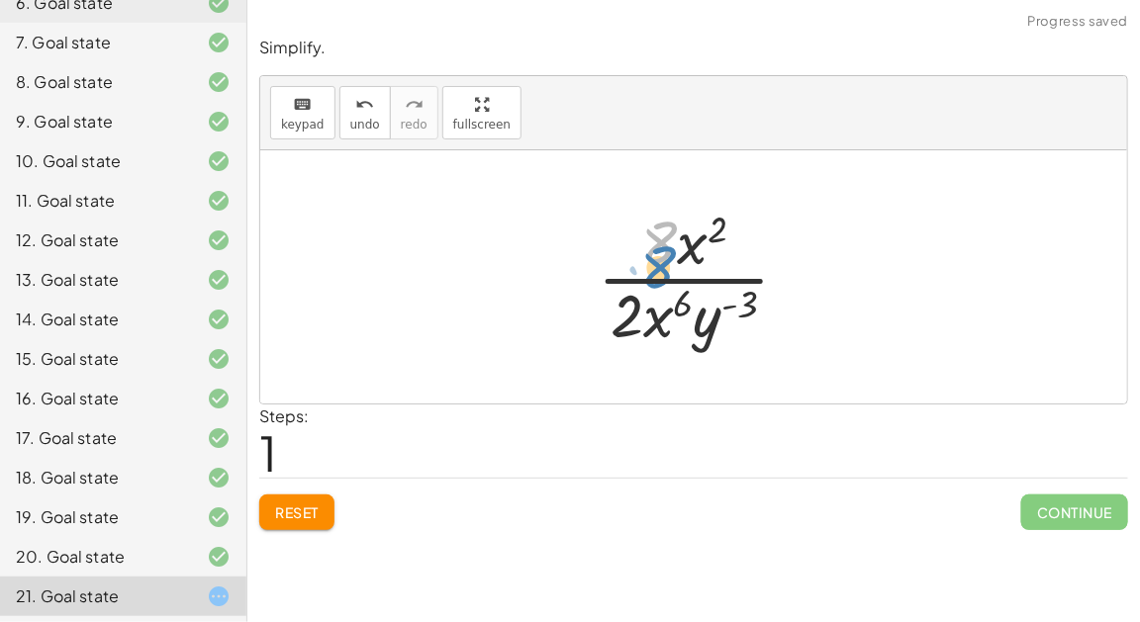
drag, startPoint x: 666, startPoint y: 237, endPoint x: 665, endPoint y: 249, distance: 12.9
click at [665, 249] on div at bounding box center [702, 277] width 228 height 152
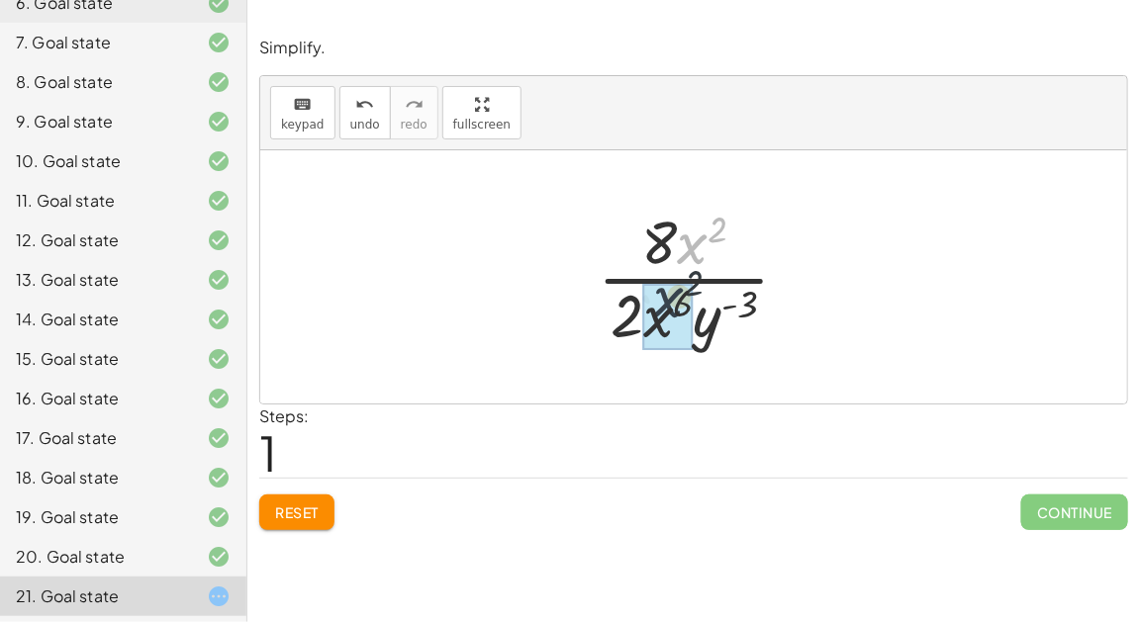
drag, startPoint x: 683, startPoint y: 245, endPoint x: 659, endPoint y: 310, distance: 68.6
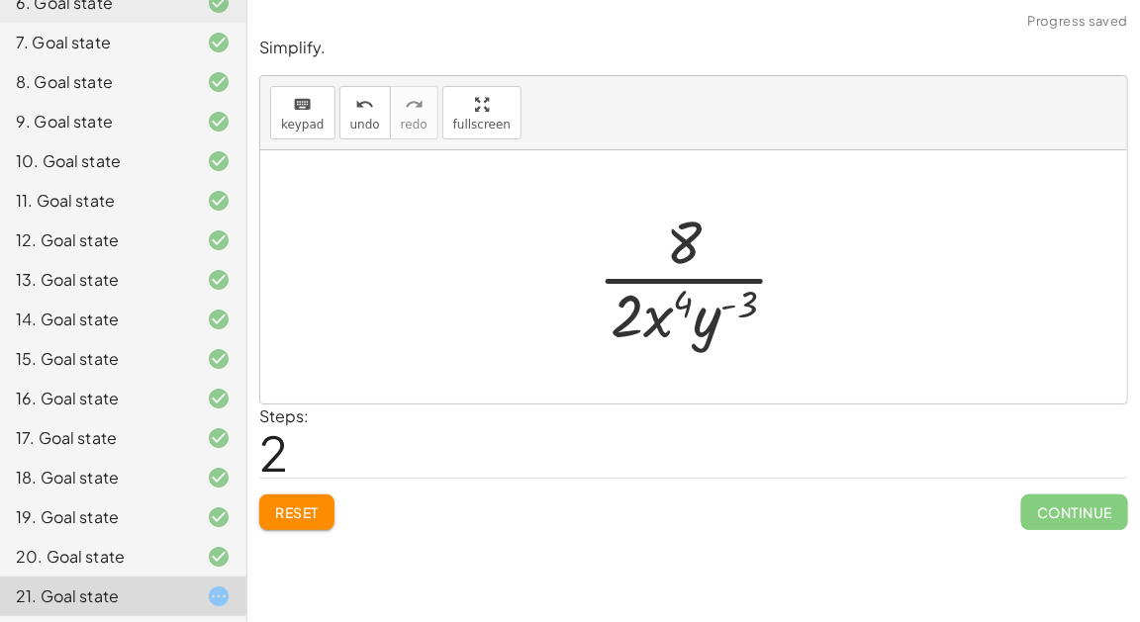
click at [678, 309] on div at bounding box center [702, 277] width 228 height 152
click at [730, 304] on div at bounding box center [702, 277] width 228 height 152
drag, startPoint x: 686, startPoint y: 241, endPoint x: 658, endPoint y: 226, distance: 31.9
click at [658, 226] on div at bounding box center [702, 277] width 228 height 152
drag, startPoint x: 714, startPoint y: 311, endPoint x: 668, endPoint y: 235, distance: 88.8
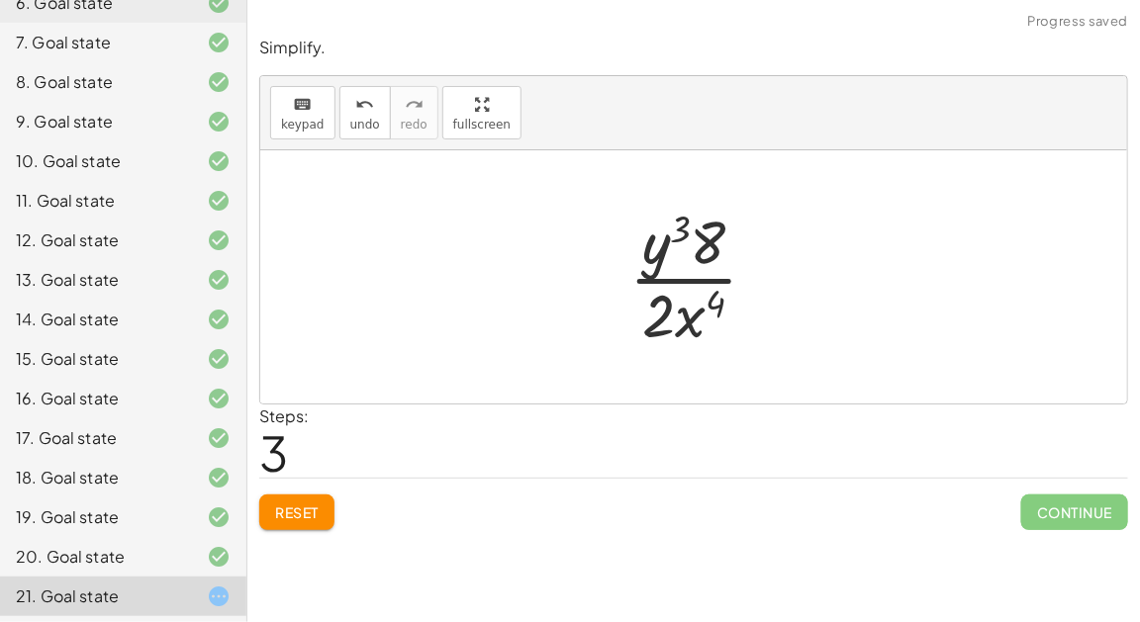
click at [704, 238] on div at bounding box center [702, 277] width 164 height 152
click at [688, 231] on div at bounding box center [702, 277] width 164 height 152
drag, startPoint x: 683, startPoint y: 232, endPoint x: 726, endPoint y: 239, distance: 44.1
click at [726, 239] on div at bounding box center [702, 277] width 164 height 152
click at [684, 309] on div at bounding box center [702, 277] width 164 height 152
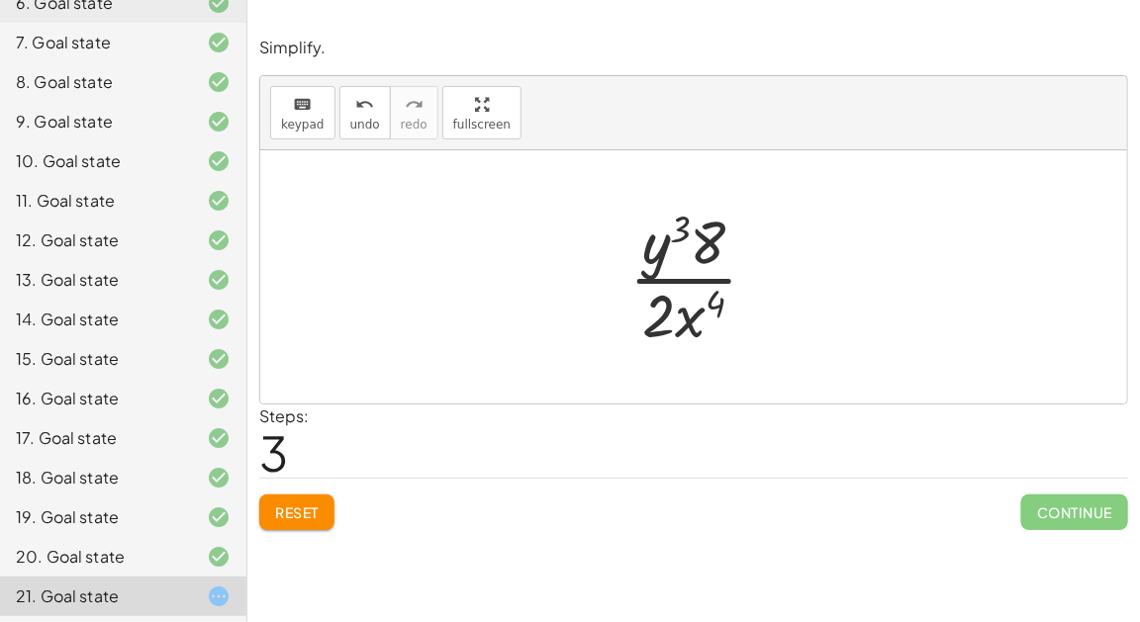
click at [676, 282] on div at bounding box center [702, 277] width 164 height 152
drag, startPoint x: 727, startPoint y: 299, endPoint x: 699, endPoint y: 226, distance: 78.7
click at [699, 226] on div at bounding box center [702, 277] width 164 height 152
drag, startPoint x: 696, startPoint y: 316, endPoint x: 692, endPoint y: 233, distance: 83.2
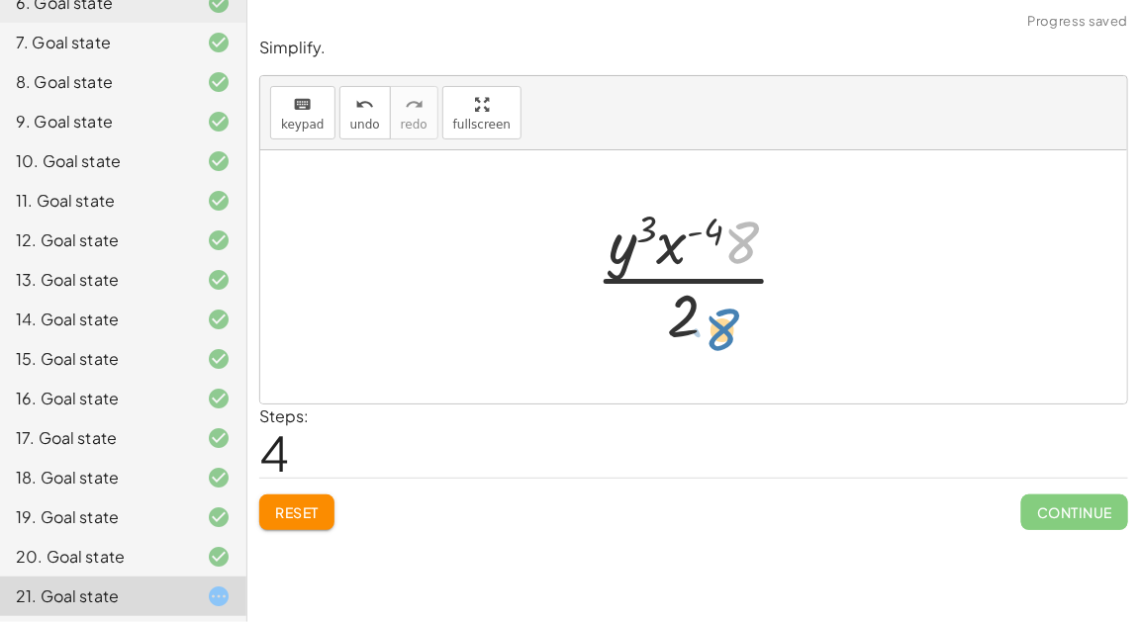
drag, startPoint x: 728, startPoint y: 241, endPoint x: 710, endPoint y: 333, distance: 93.0
click at [710, 333] on div at bounding box center [701, 277] width 231 height 152
drag, startPoint x: 744, startPoint y: 243, endPoint x: 672, endPoint y: 240, distance: 72.3
click at [672, 240] on div at bounding box center [701, 277] width 231 height 152
click at [678, 249] on div at bounding box center [701, 277] width 231 height 152
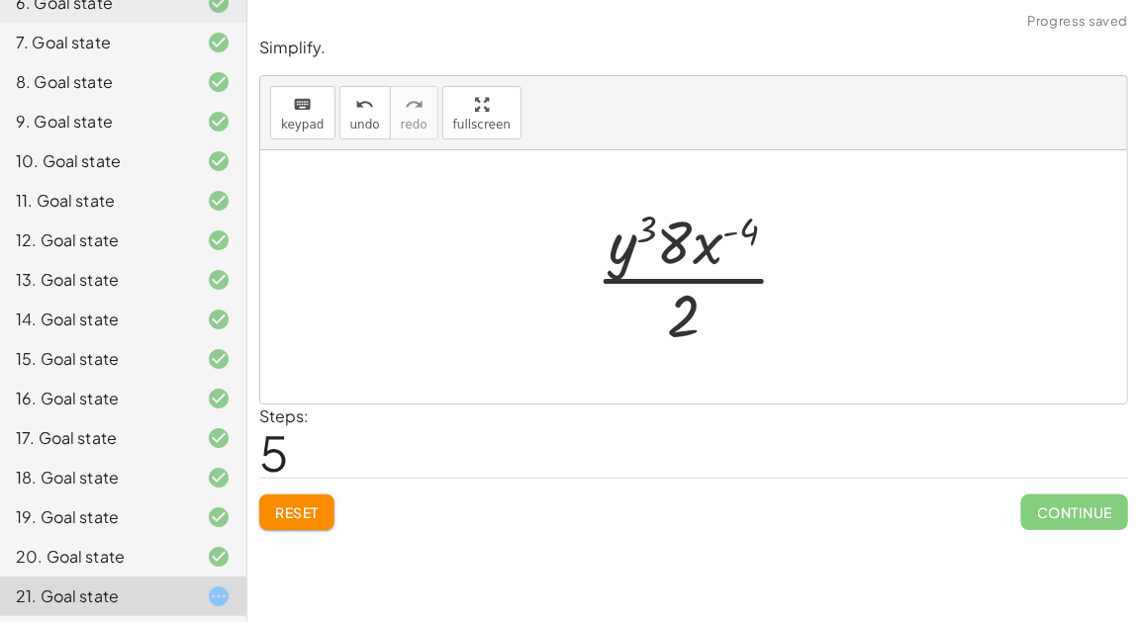
click at [719, 234] on div at bounding box center [701, 277] width 231 height 152
drag, startPoint x: 702, startPoint y: 300, endPoint x: 690, endPoint y: 207, distance: 93.8
click at [690, 207] on div at bounding box center [701, 277] width 231 height 152
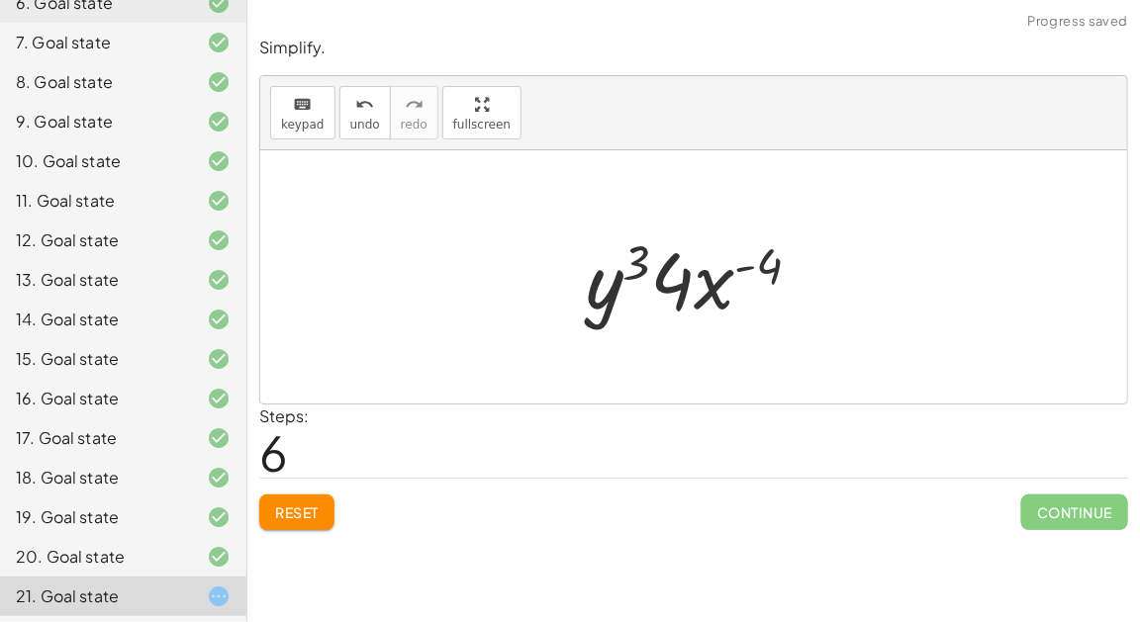
click at [716, 276] on div at bounding box center [701, 278] width 251 height 102
drag, startPoint x: 776, startPoint y: 264, endPoint x: 698, endPoint y: 299, distance: 85.5
click at [698, 299] on div at bounding box center [701, 278] width 251 height 102
drag, startPoint x: 715, startPoint y: 295, endPoint x: 579, endPoint y: 300, distance: 135.7
click at [579, 300] on div at bounding box center [701, 278] width 251 height 102
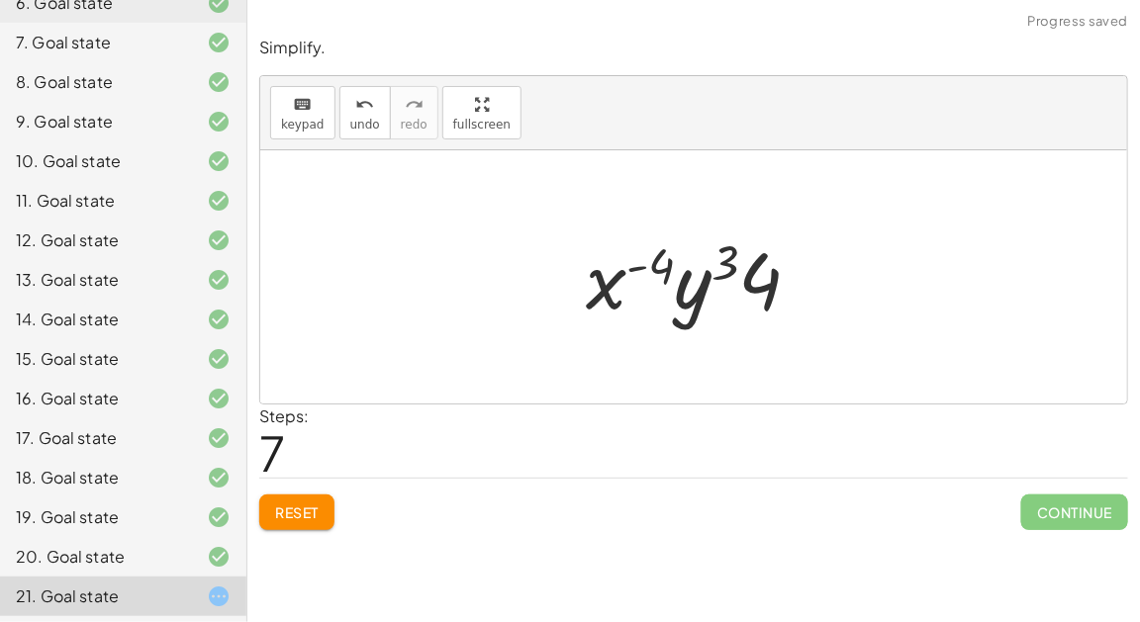
click at [719, 281] on div at bounding box center [701, 278] width 251 height 102
click at [722, 269] on div at bounding box center [701, 278] width 251 height 102
drag, startPoint x: 722, startPoint y: 269, endPoint x: 650, endPoint y: 265, distance: 72.4
click at [650, 265] on div at bounding box center [701, 278] width 251 height 102
click at [645, 263] on div at bounding box center [701, 278] width 251 height 102
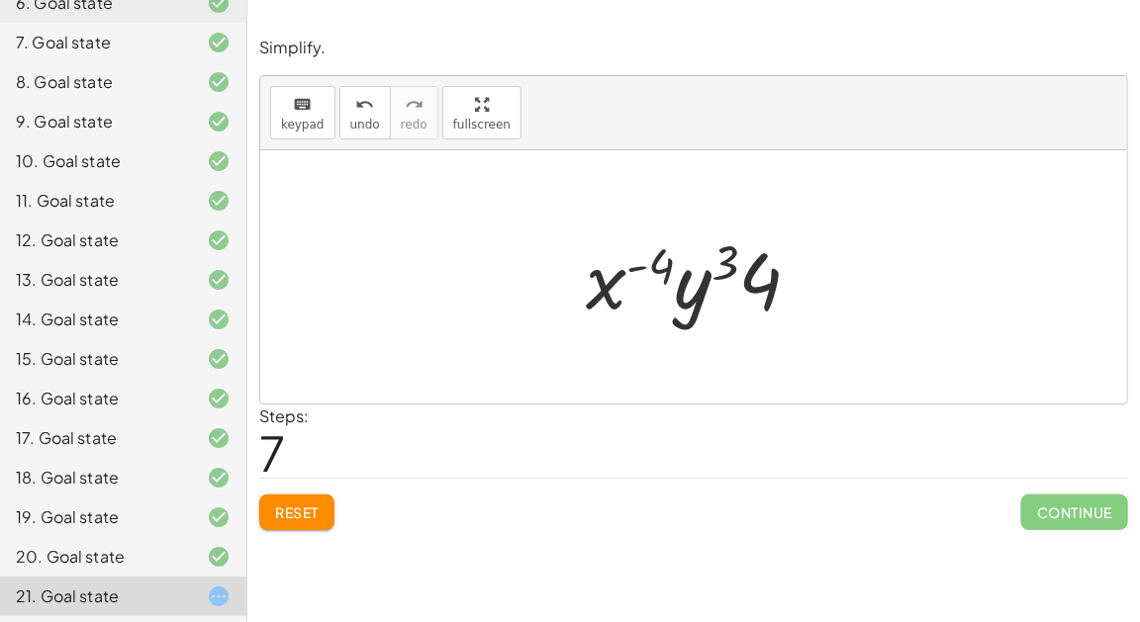
click at [640, 267] on div at bounding box center [701, 278] width 251 height 102
click at [317, 500] on button "Reset" at bounding box center [296, 513] width 75 height 36
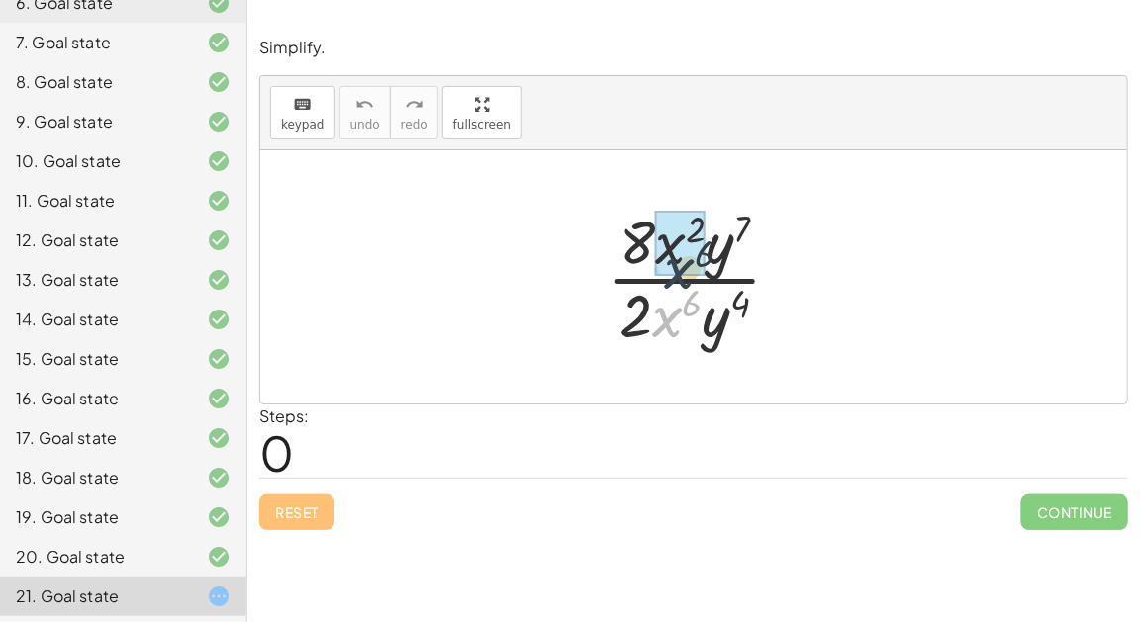
drag, startPoint x: 653, startPoint y: 314, endPoint x: 662, endPoint y: 253, distance: 61.0
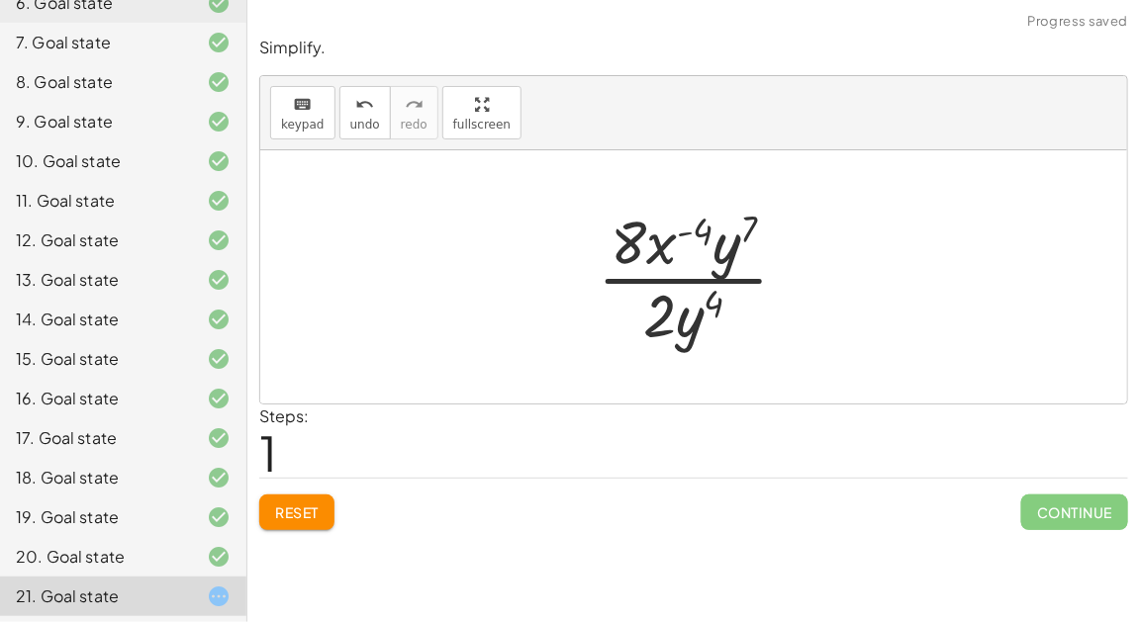
click at [684, 234] on div at bounding box center [701, 277] width 227 height 152
drag, startPoint x: 635, startPoint y: 236, endPoint x: 703, endPoint y: 234, distance: 67.3
click at [703, 234] on div at bounding box center [701, 277] width 227 height 152
click at [695, 238] on div at bounding box center [701, 277] width 227 height 152
drag, startPoint x: 688, startPoint y: 239, endPoint x: 606, endPoint y: 237, distance: 82.2
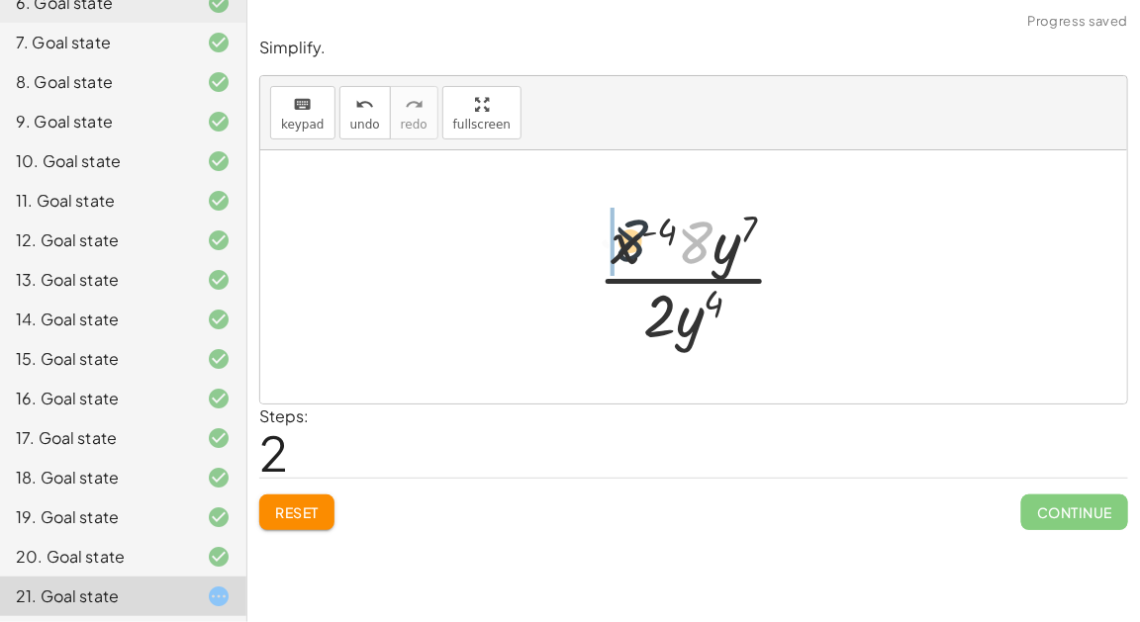
click at [606, 237] on div at bounding box center [701, 277] width 227 height 152
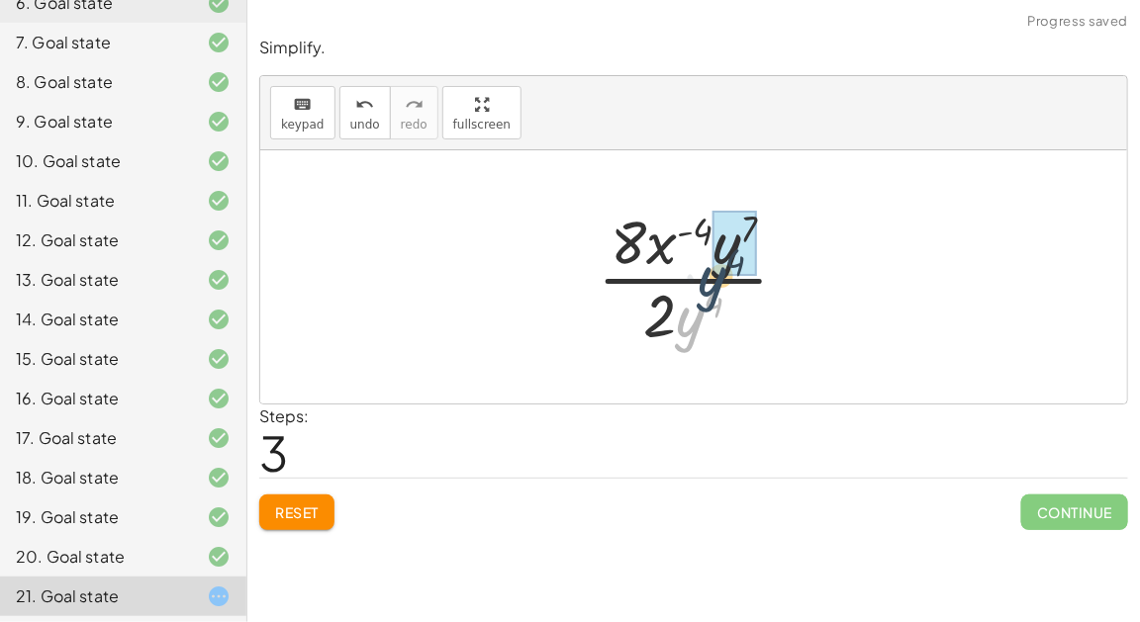
drag, startPoint x: 688, startPoint y: 322, endPoint x: 716, endPoint y: 264, distance: 63.7
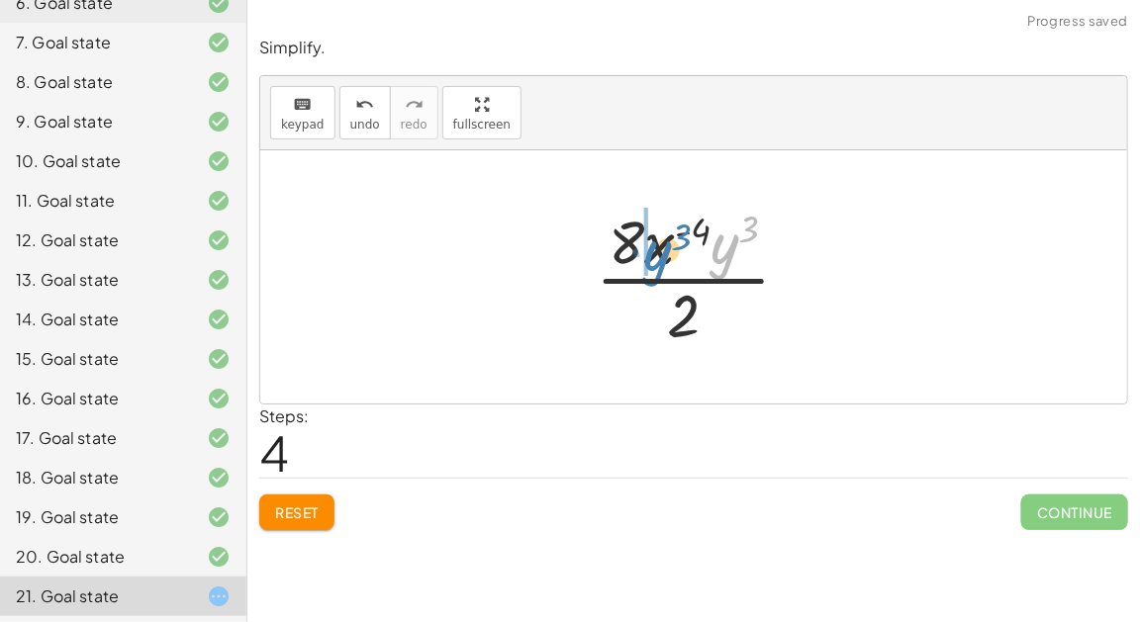
drag, startPoint x: 723, startPoint y: 255, endPoint x: 673, endPoint y: 254, distance: 50.5
click at [673, 254] on div at bounding box center [701, 277] width 231 height 152
drag, startPoint x: 684, startPoint y: 314, endPoint x: 651, endPoint y: 226, distance: 93.9
click at [651, 226] on div at bounding box center [701, 277] width 231 height 152
click at [729, 244] on div at bounding box center [701, 277] width 231 height 152
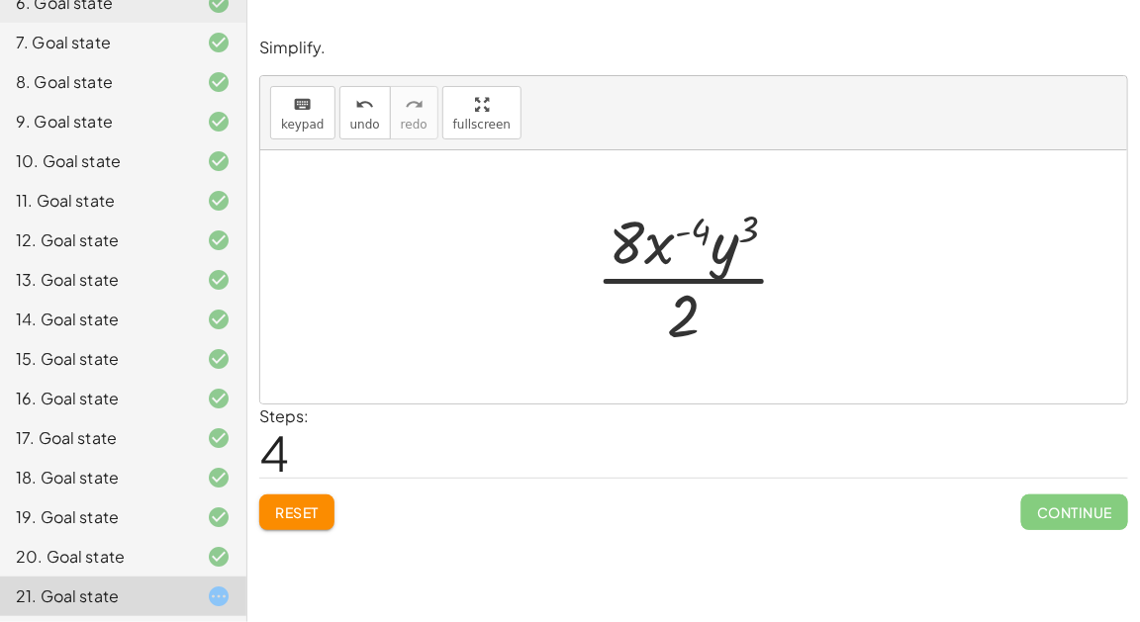
click at [702, 275] on div at bounding box center [701, 277] width 231 height 152
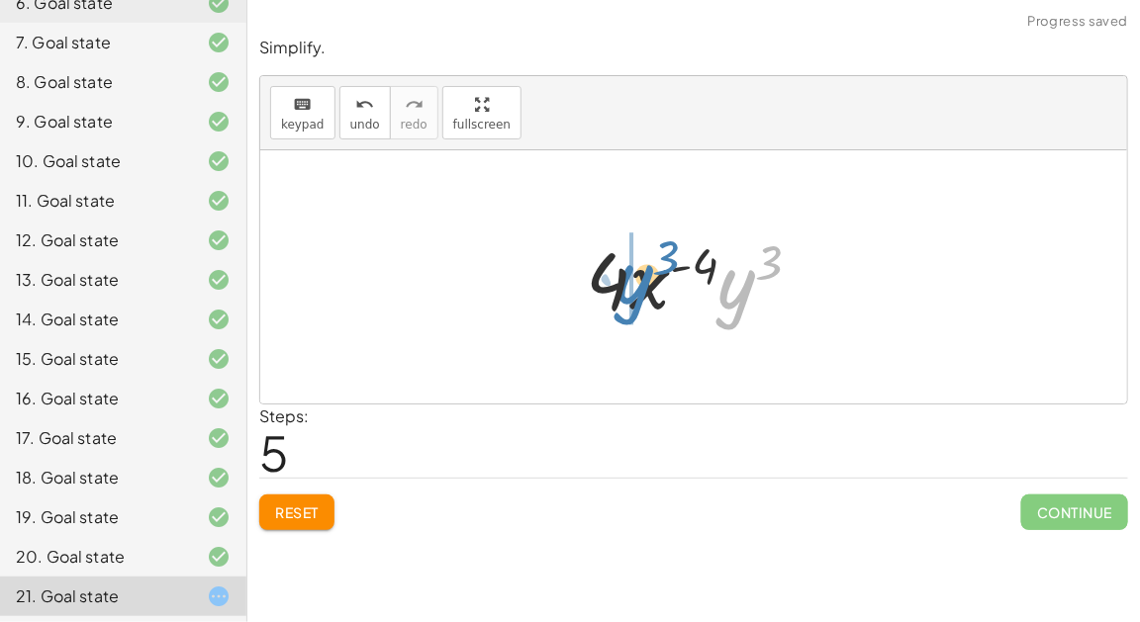
drag, startPoint x: 751, startPoint y: 292, endPoint x: 640, endPoint y: 286, distance: 111.0
click at [640, 286] on div at bounding box center [701, 278] width 251 height 102
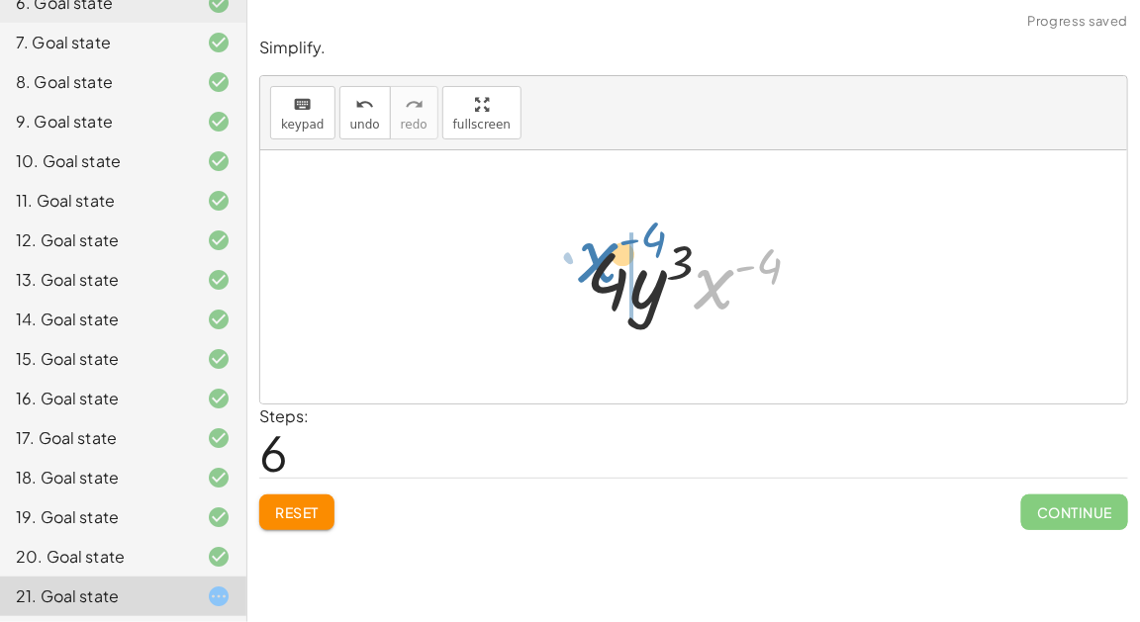
drag, startPoint x: 710, startPoint y: 288, endPoint x: 594, endPoint y: 261, distance: 118.8
click at [594, 261] on div at bounding box center [701, 278] width 251 height 102
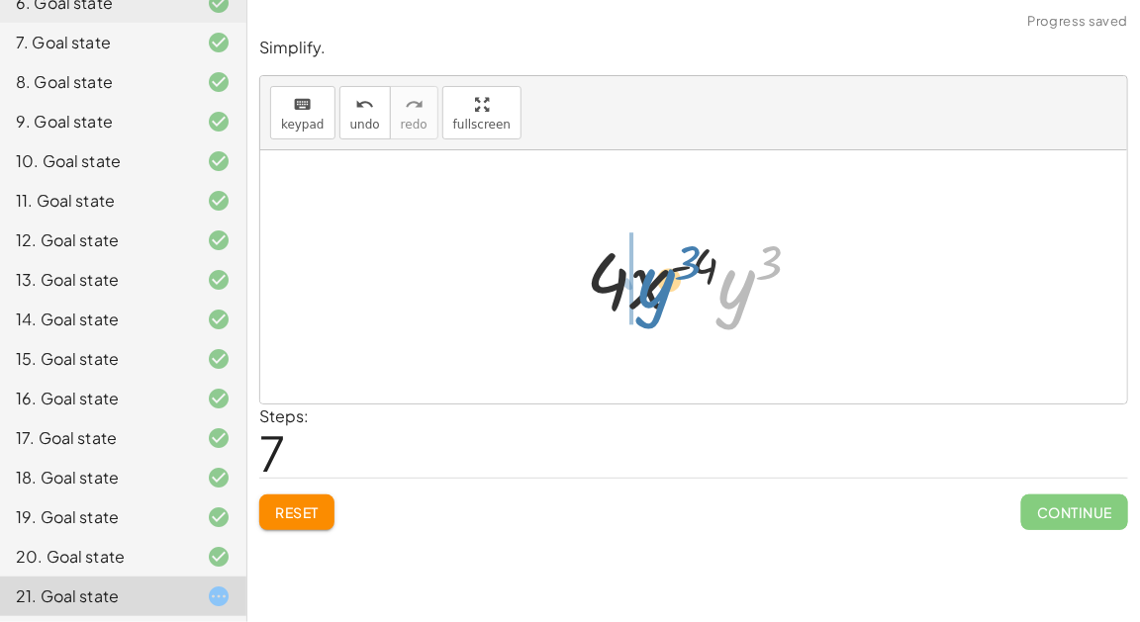
drag, startPoint x: 731, startPoint y: 298, endPoint x: 647, endPoint y: 297, distance: 84.1
click at [647, 297] on div at bounding box center [701, 278] width 251 height 102
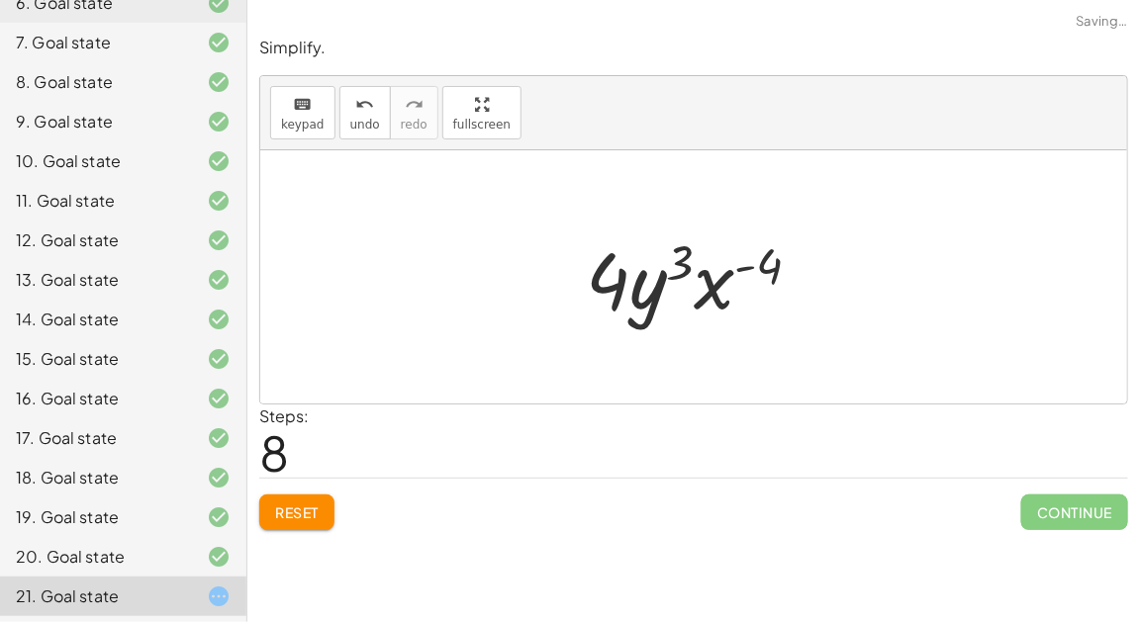
click at [740, 272] on div at bounding box center [701, 278] width 251 height 102
click at [741, 268] on div at bounding box center [701, 278] width 251 height 102
click at [685, 262] on div at bounding box center [701, 278] width 251 height 102
drag, startPoint x: 616, startPoint y: 261, endPoint x: 740, endPoint y: 255, distance: 124.8
click at [740, 255] on div at bounding box center [701, 278] width 251 height 102
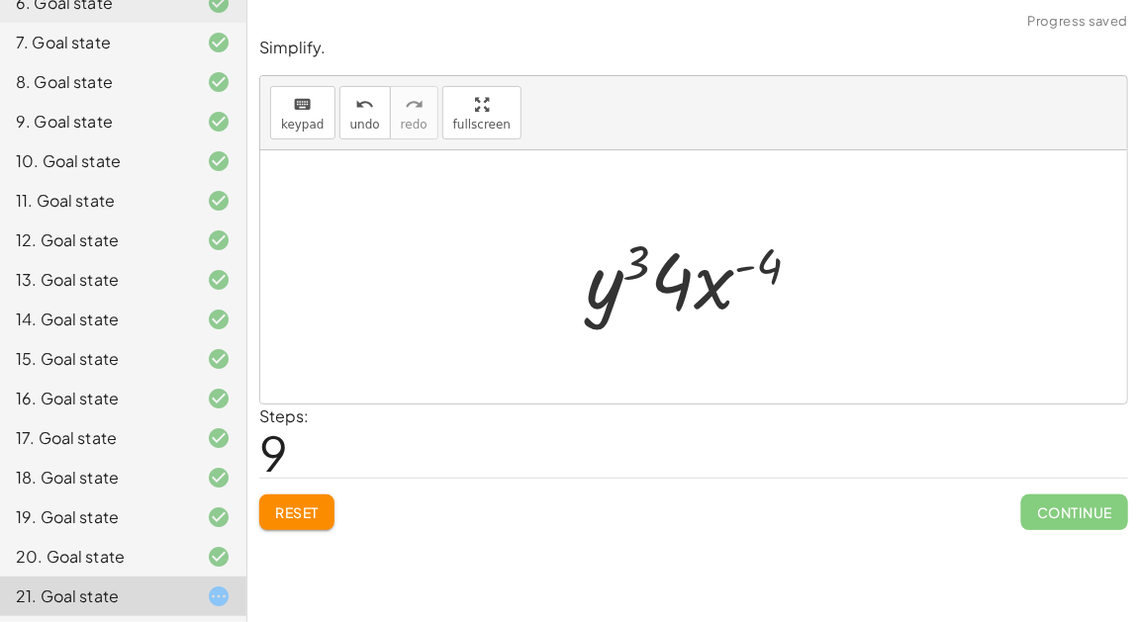
click at [717, 269] on div at bounding box center [701, 278] width 251 height 102
drag, startPoint x: 718, startPoint y: 283, endPoint x: 551, endPoint y: 260, distance: 168.8
click at [551, 260] on div "· 8 · x 2 · y 7 · 2 · x 6 · y 4 · 8 · x ( + 2 − 6 ) · y 7 · 2 · y 4 · 8 · x ( -…" at bounding box center [693, 276] width 867 height 253
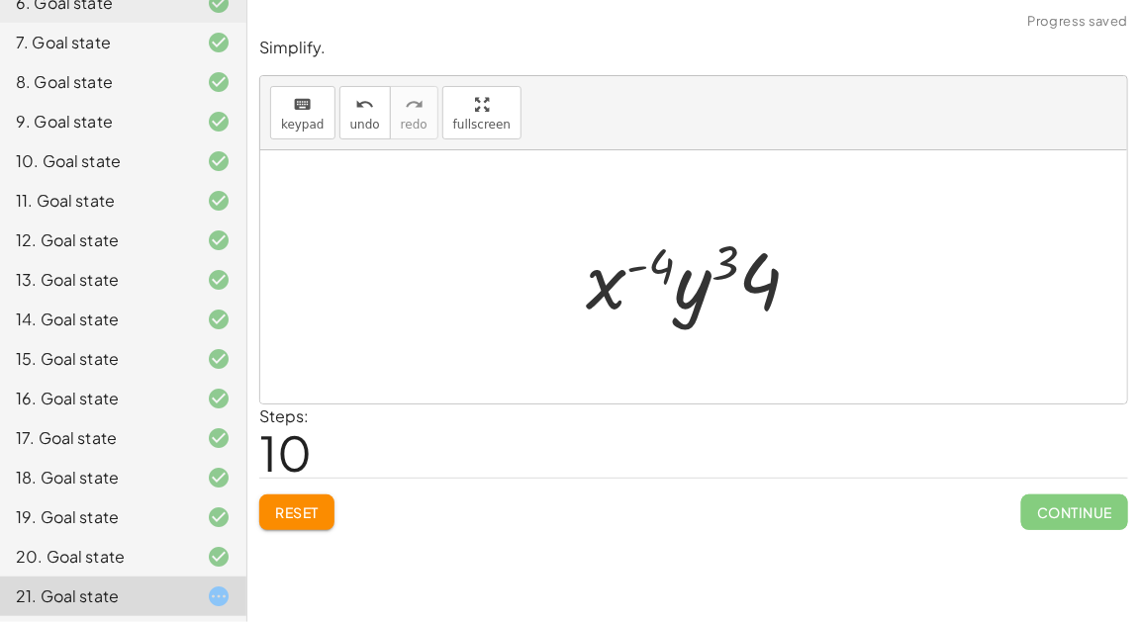
click at [325, 497] on button "Reset" at bounding box center [296, 513] width 75 height 36
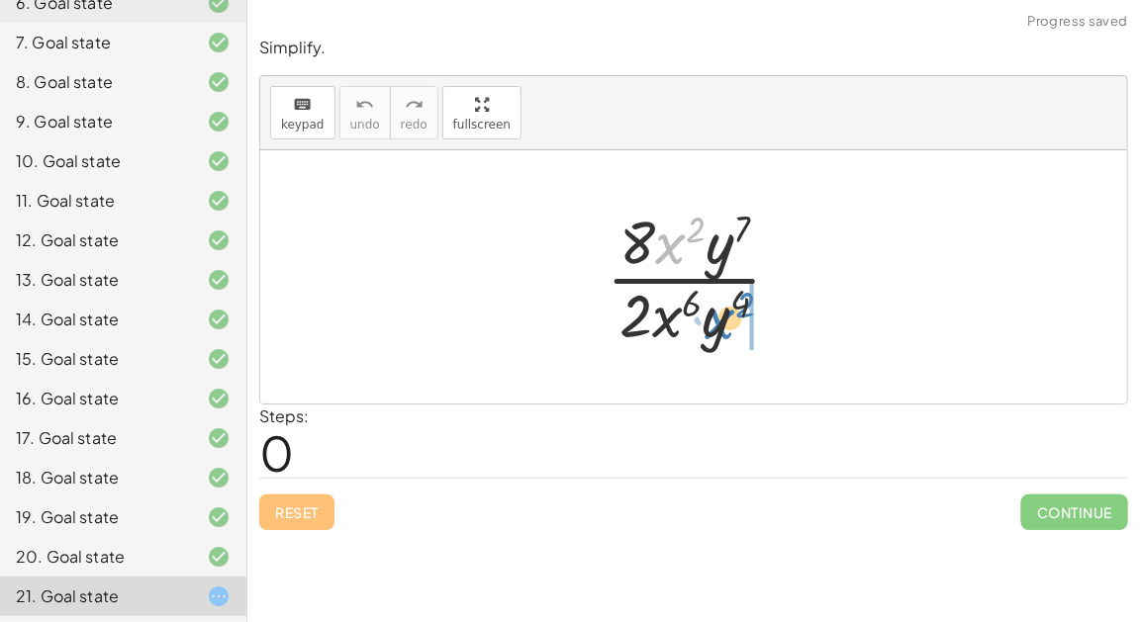
drag, startPoint x: 670, startPoint y: 252, endPoint x: 722, endPoint y: 327, distance: 90.9
click at [722, 327] on div at bounding box center [702, 277] width 211 height 152
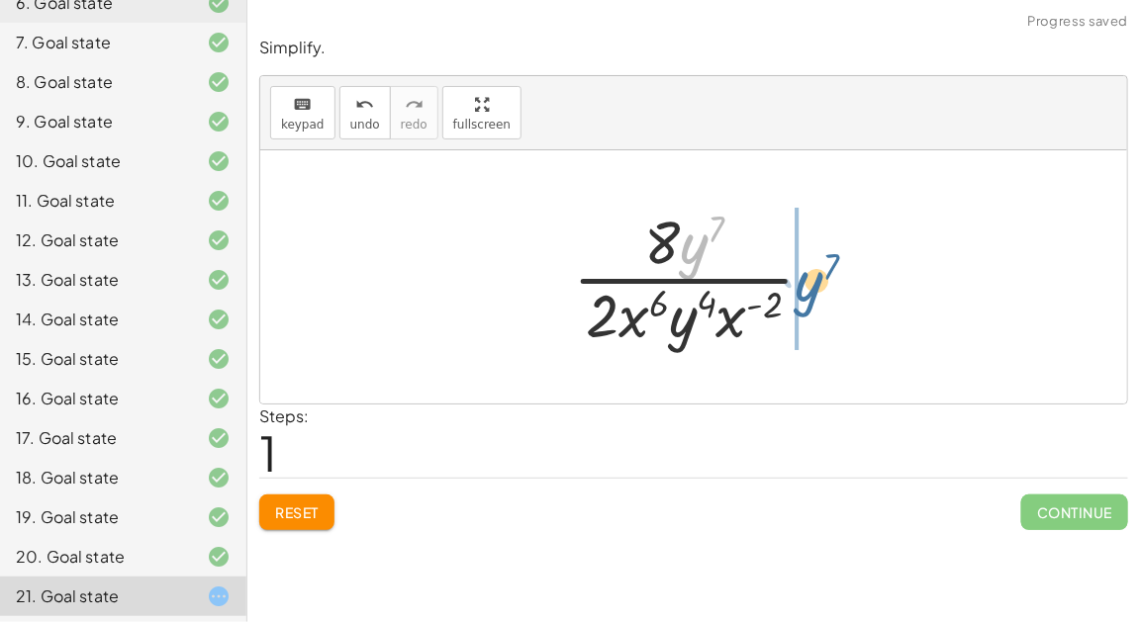
drag, startPoint x: 697, startPoint y: 254, endPoint x: 812, endPoint y: 294, distance: 121.4
click at [812, 294] on div at bounding box center [701, 277] width 277 height 152
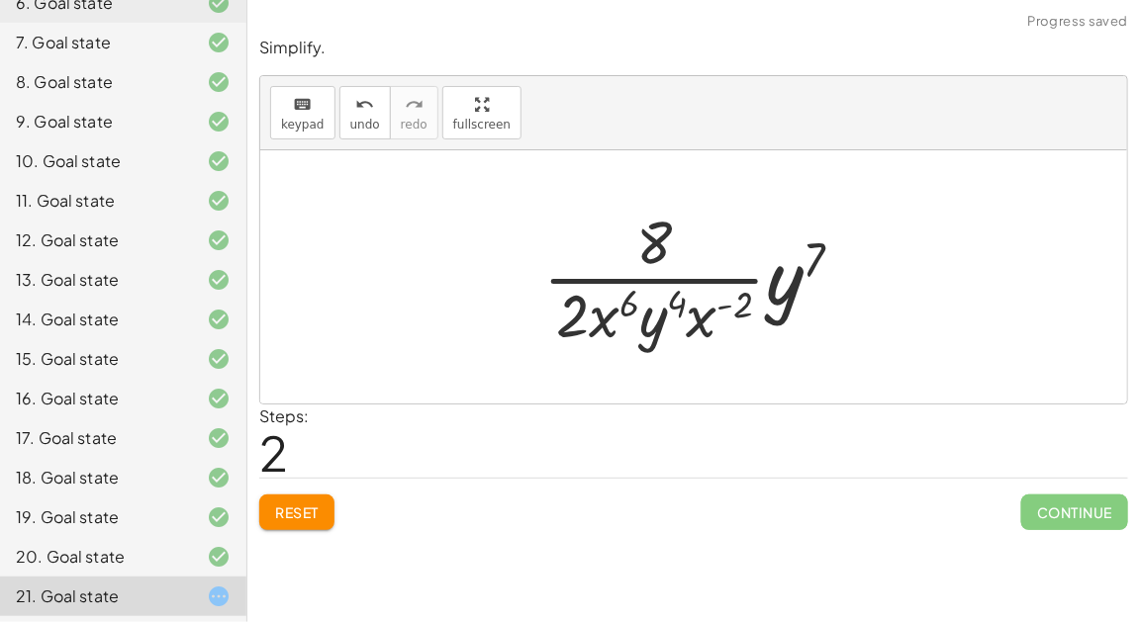
click at [795, 290] on div at bounding box center [701, 277] width 336 height 152
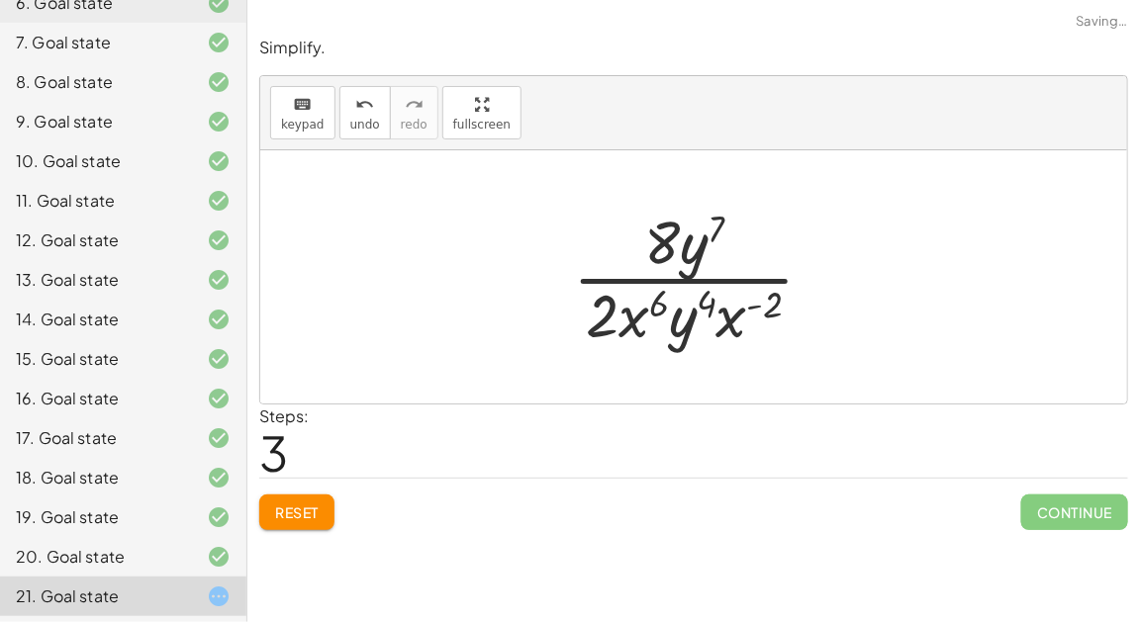
click at [754, 279] on div at bounding box center [701, 277] width 277 height 152
drag, startPoint x: 690, startPoint y: 323, endPoint x: 699, endPoint y: 257, distance: 65.9
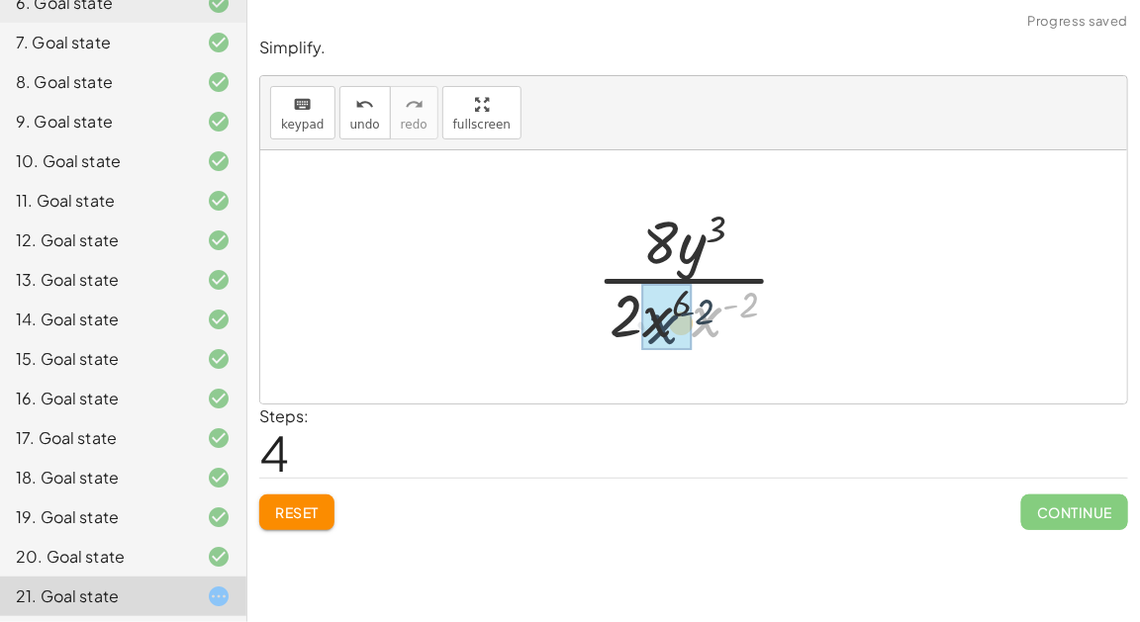
drag, startPoint x: 710, startPoint y: 322, endPoint x: 662, endPoint y: 329, distance: 48.0
click at [722, 309] on div at bounding box center [702, 277] width 216 height 152
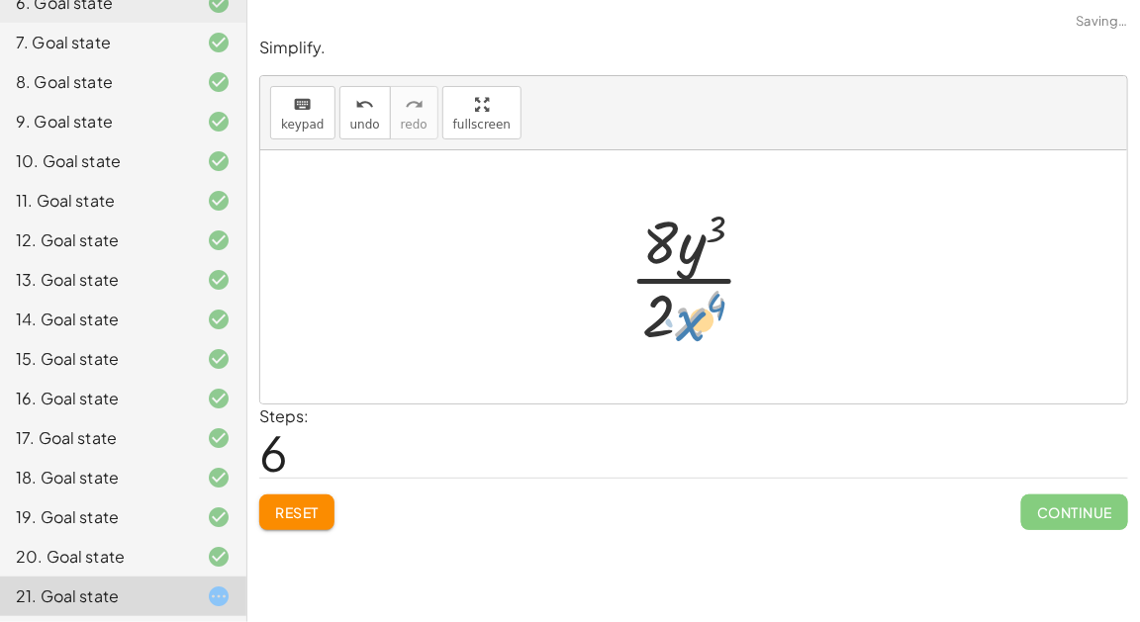
drag, startPoint x: 694, startPoint y: 315, endPoint x: 697, endPoint y: 326, distance: 11.3
click at [697, 326] on div at bounding box center [702, 277] width 164 height 152
click at [704, 281] on div at bounding box center [702, 277] width 164 height 152
drag, startPoint x: 691, startPoint y: 250, endPoint x: 728, endPoint y: 286, distance: 51.8
click at [728, 286] on div at bounding box center [702, 277] width 164 height 152
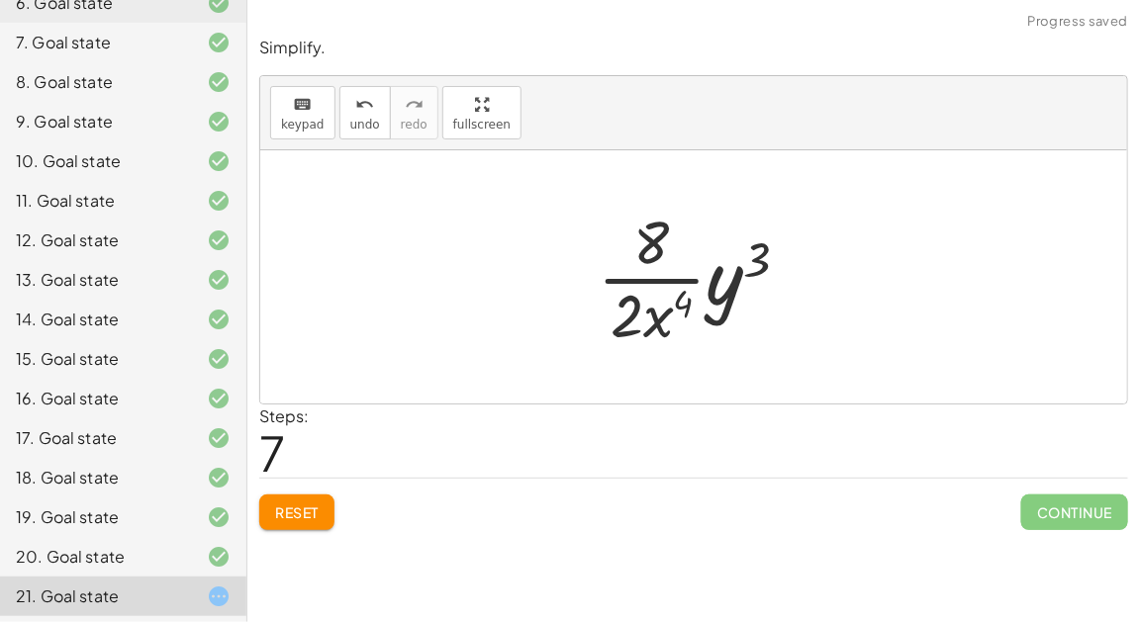
click at [692, 273] on div at bounding box center [702, 277] width 228 height 152
drag, startPoint x: 730, startPoint y: 275, endPoint x: 666, endPoint y: 220, distance: 84.9
click at [666, 220] on div at bounding box center [702, 277] width 228 height 152
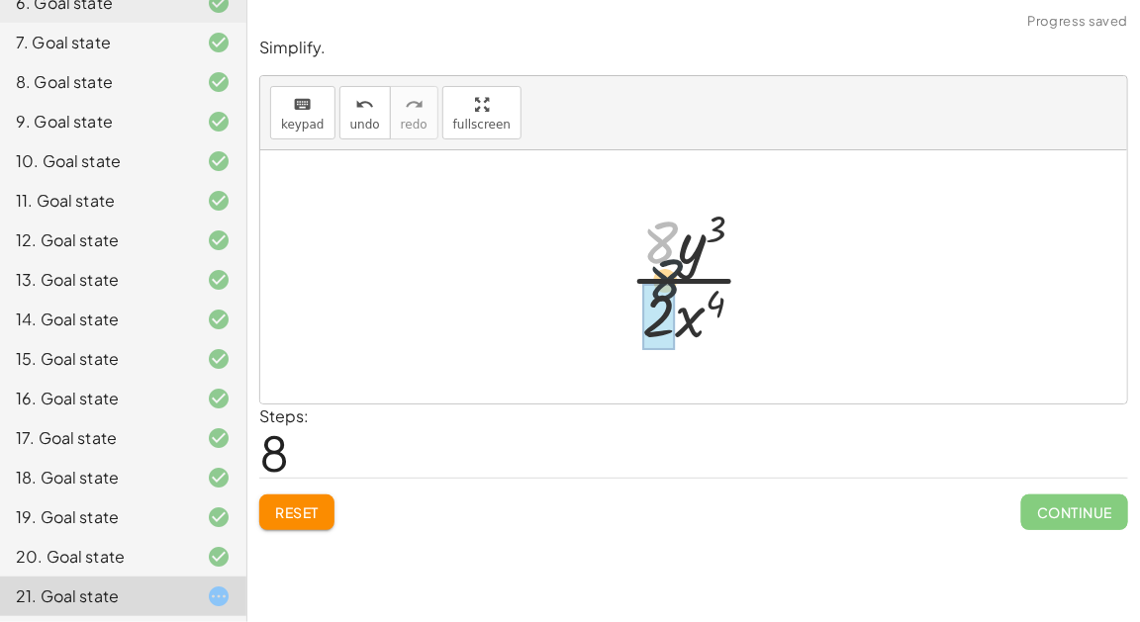
drag, startPoint x: 654, startPoint y: 242, endPoint x: 659, endPoint y: 289, distance: 46.8
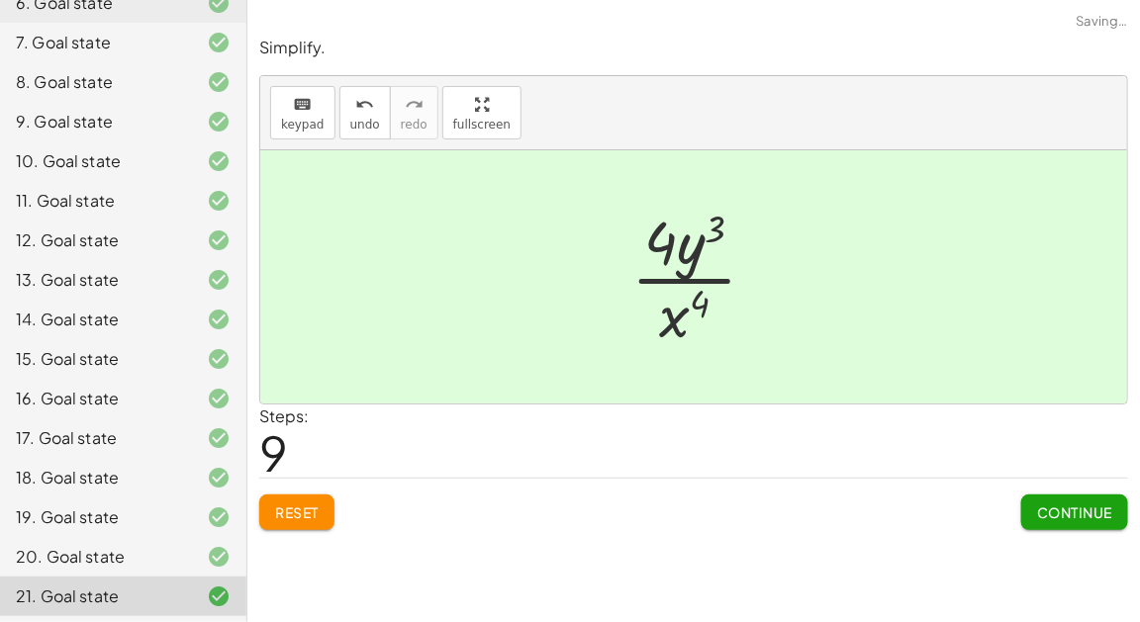
click at [304, 504] on span "Reset" at bounding box center [297, 513] width 44 height 18
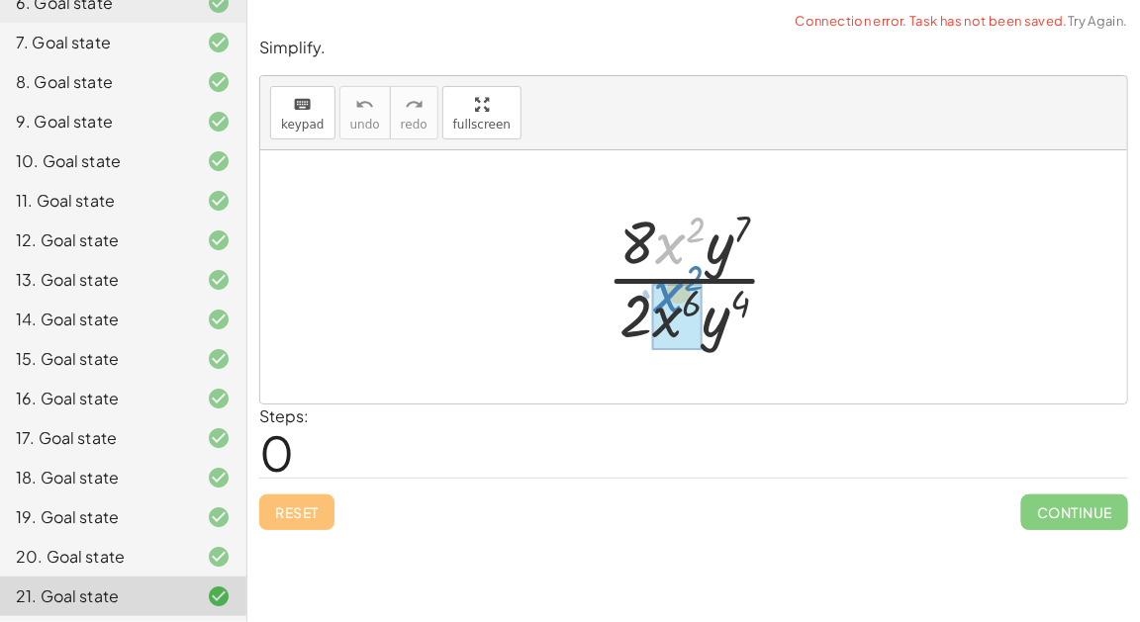
drag, startPoint x: 672, startPoint y: 237, endPoint x: 671, endPoint y: 297, distance: 60.4
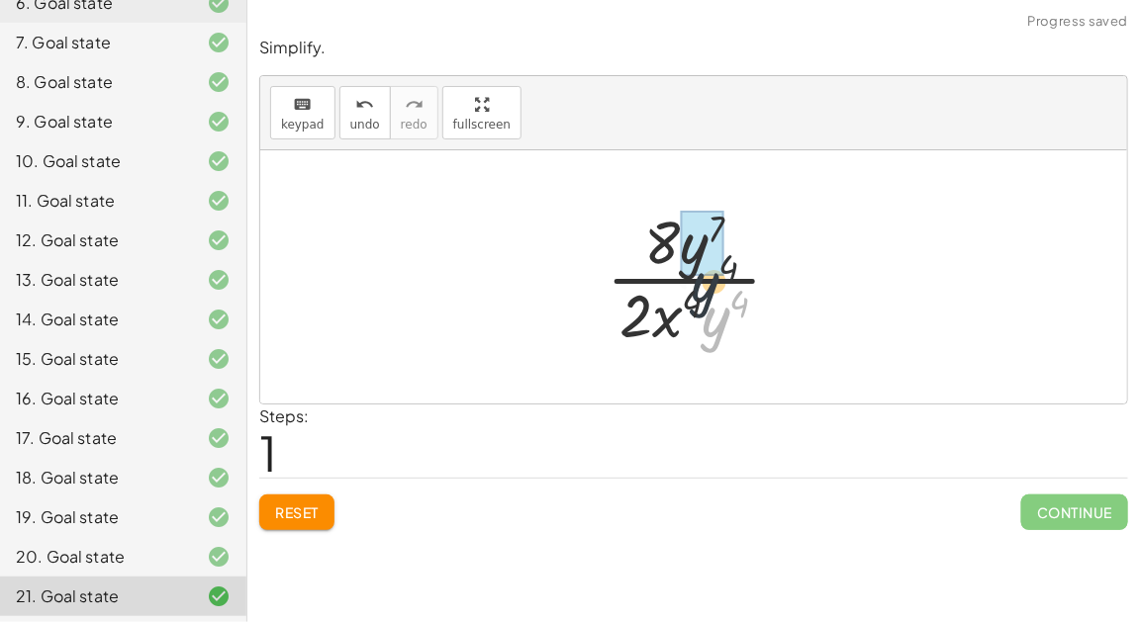
drag, startPoint x: 718, startPoint y: 327, endPoint x: 698, endPoint y: 260, distance: 69.2
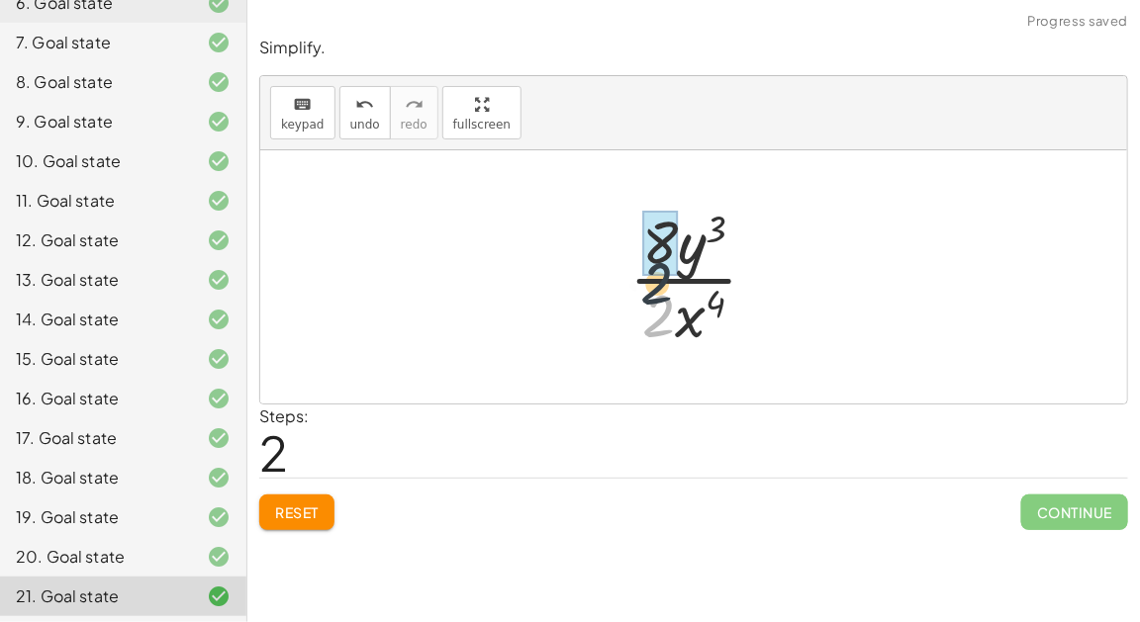
drag, startPoint x: 661, startPoint y: 325, endPoint x: 661, endPoint y: 255, distance: 69.3
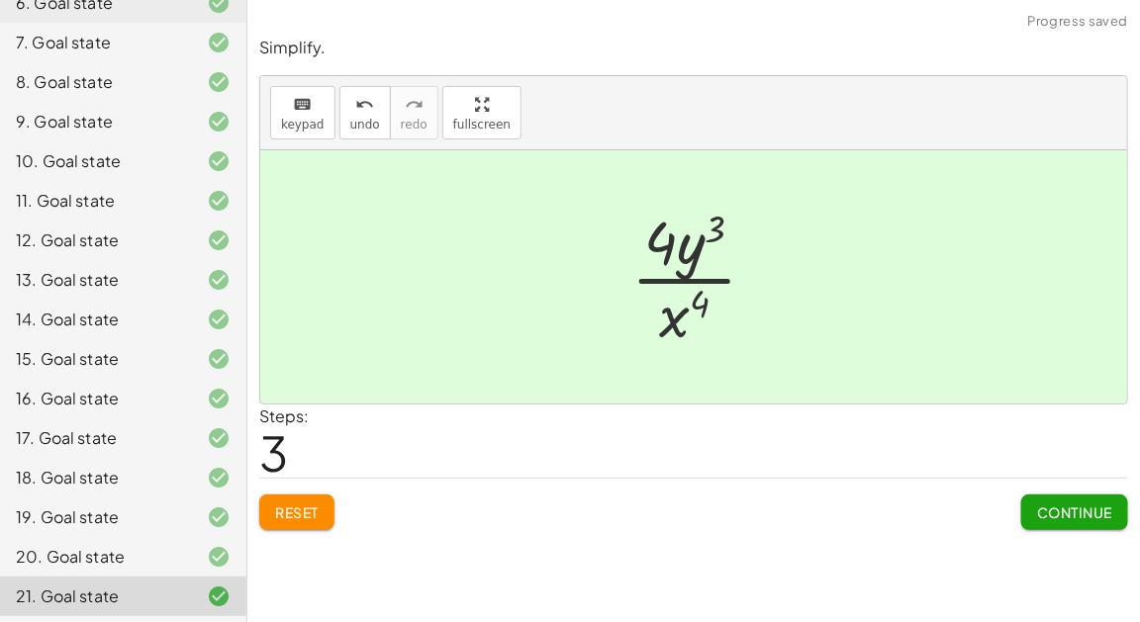
click at [1042, 520] on button "Continue" at bounding box center [1074, 513] width 107 height 36
